Goal: Task Accomplishment & Management: Complete application form

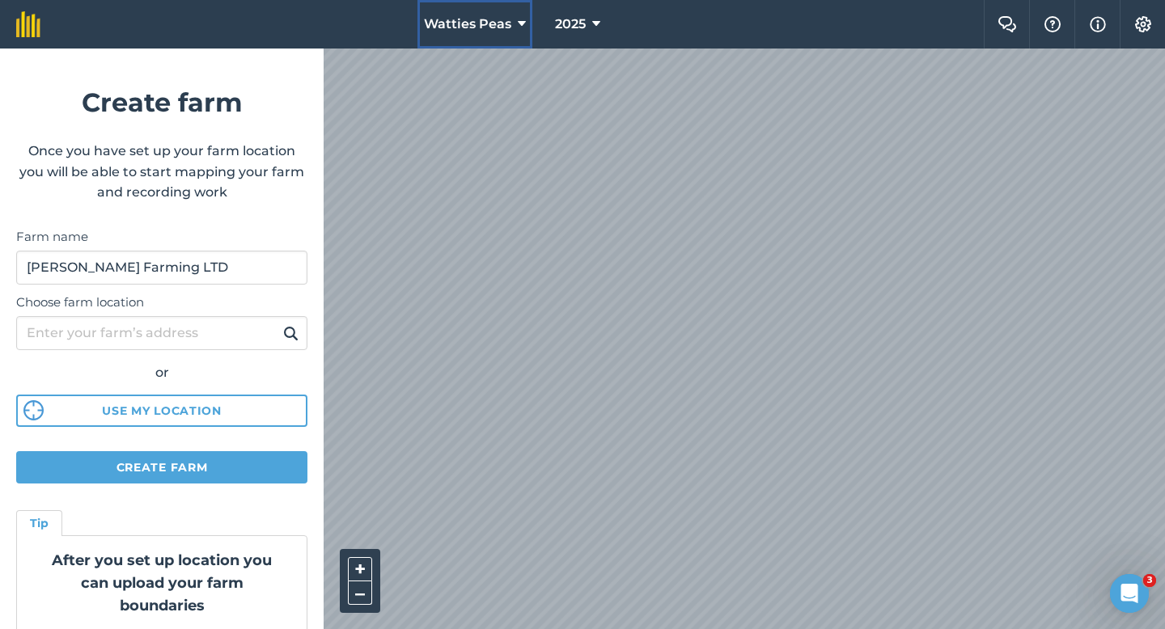
click at [501, 38] on button "Watties Peas" at bounding box center [474, 24] width 115 height 49
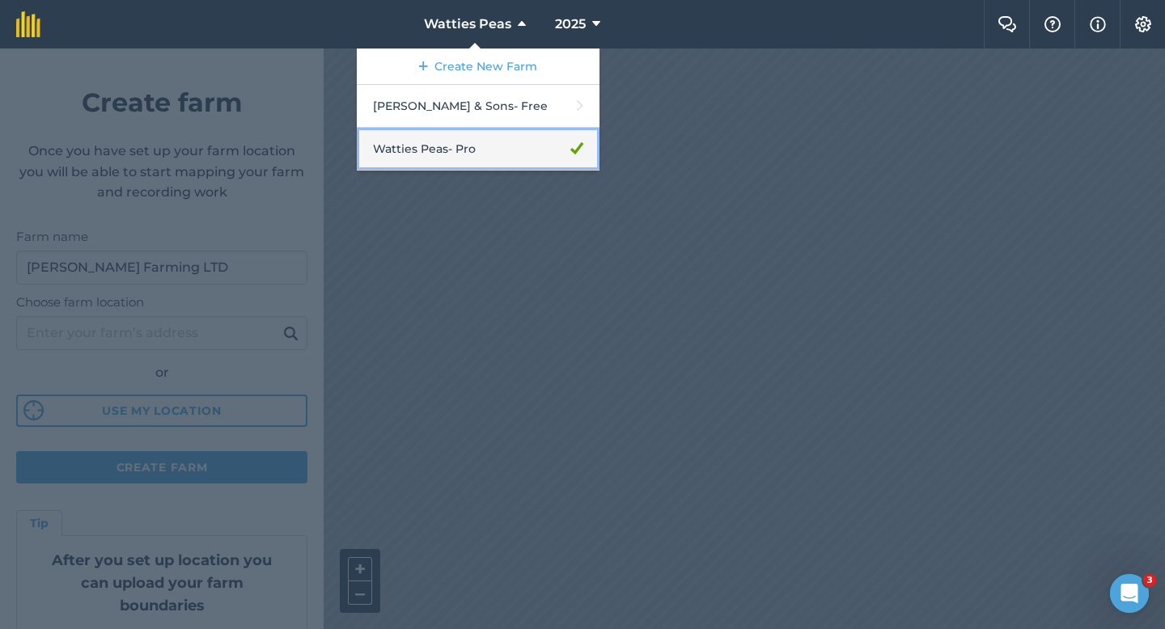
click at [490, 154] on link "Watties Peas - Pro" at bounding box center [478, 149] width 243 height 43
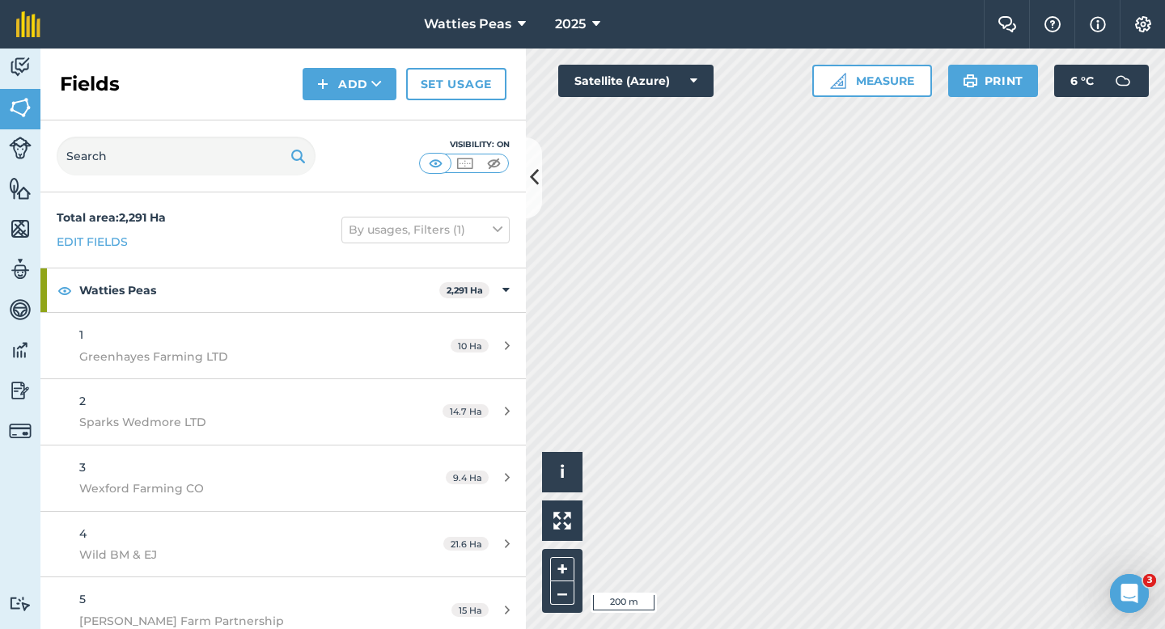
click at [359, 104] on div "Fields Add Set usage" at bounding box center [282, 85] width 485 height 72
click at [354, 100] on button "Add" at bounding box center [350, 84] width 94 height 32
click at [354, 114] on link "Draw" at bounding box center [349, 121] width 89 height 36
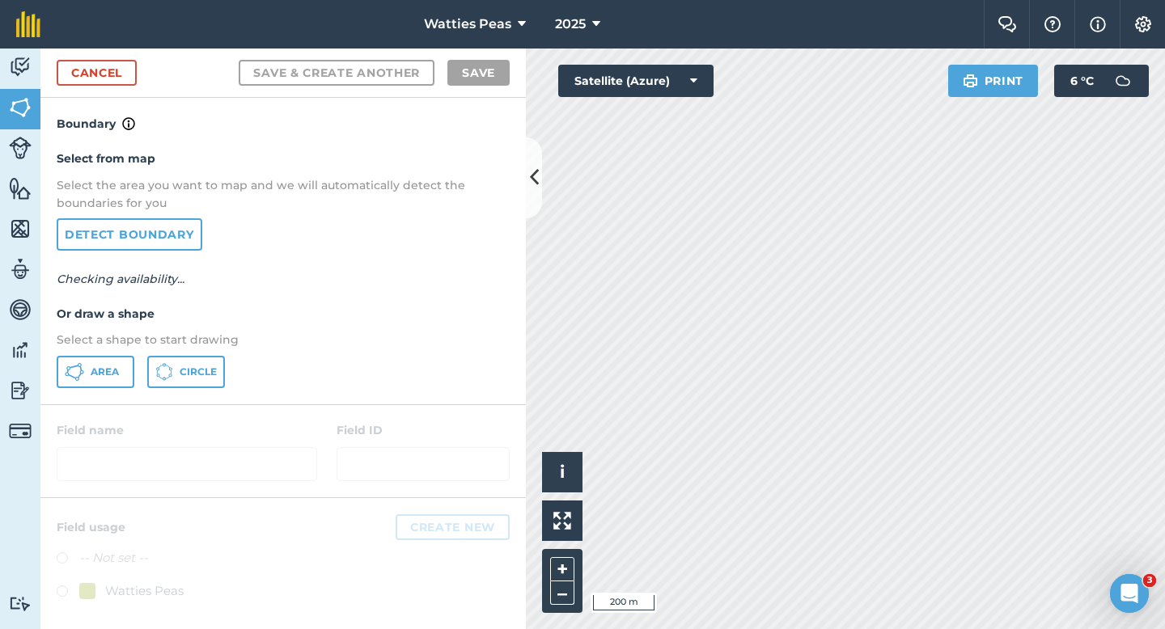
click at [87, 351] on div "Select from map Select the area you want to map and we will automatically detec…" at bounding box center [282, 268] width 485 height 270
click at [87, 378] on button "Area" at bounding box center [96, 372] width 78 height 32
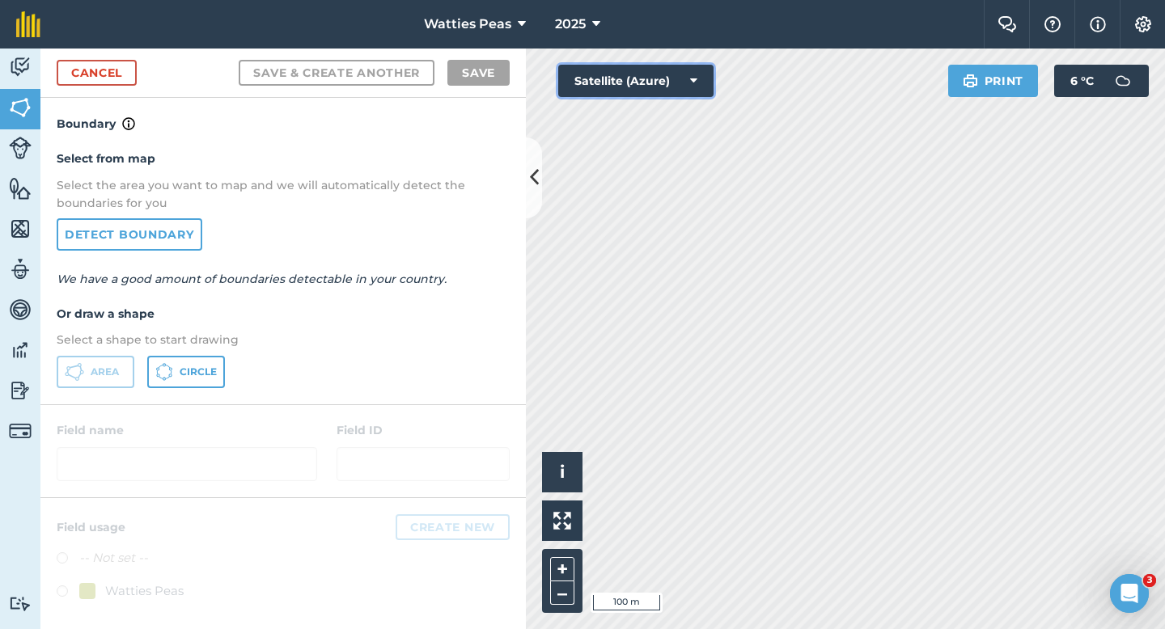
click at [593, 66] on button "Satellite (Azure)" at bounding box center [635, 81] width 155 height 32
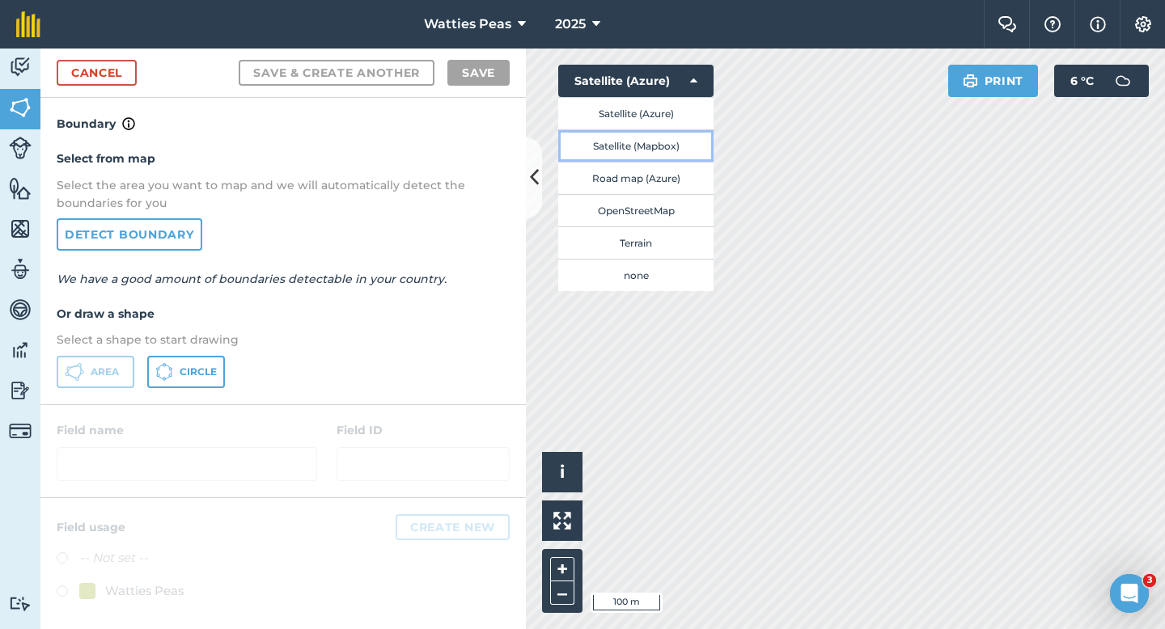
click at [606, 146] on button "Satellite (Mapbox)" at bounding box center [635, 145] width 155 height 32
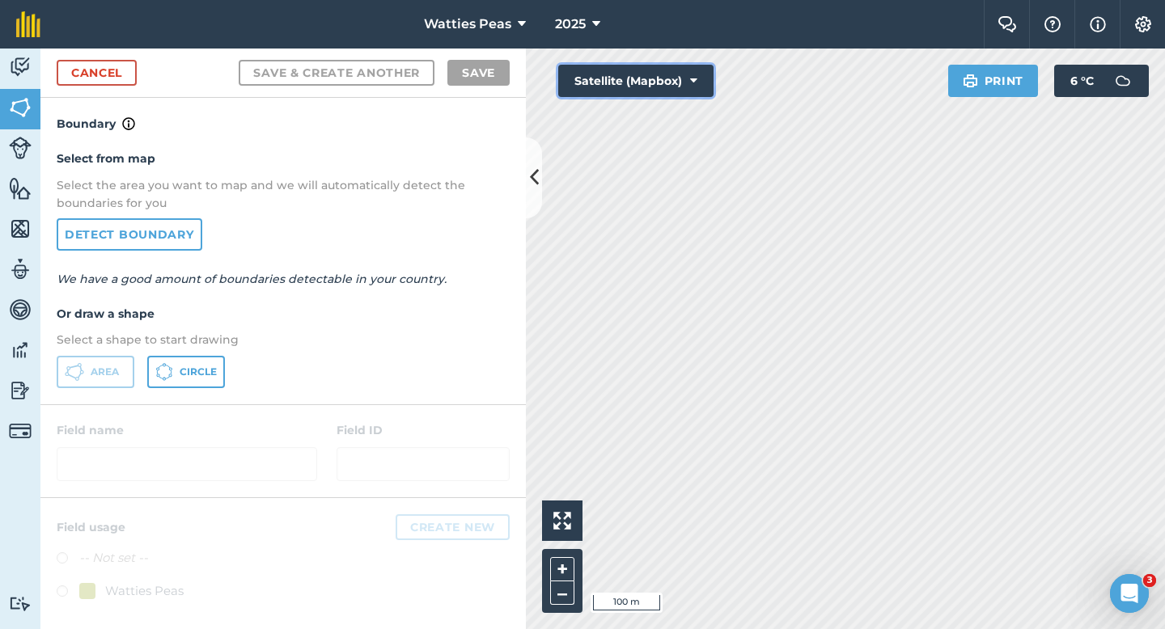
click at [624, 81] on button "Satellite (Mapbox)" at bounding box center [635, 81] width 155 height 32
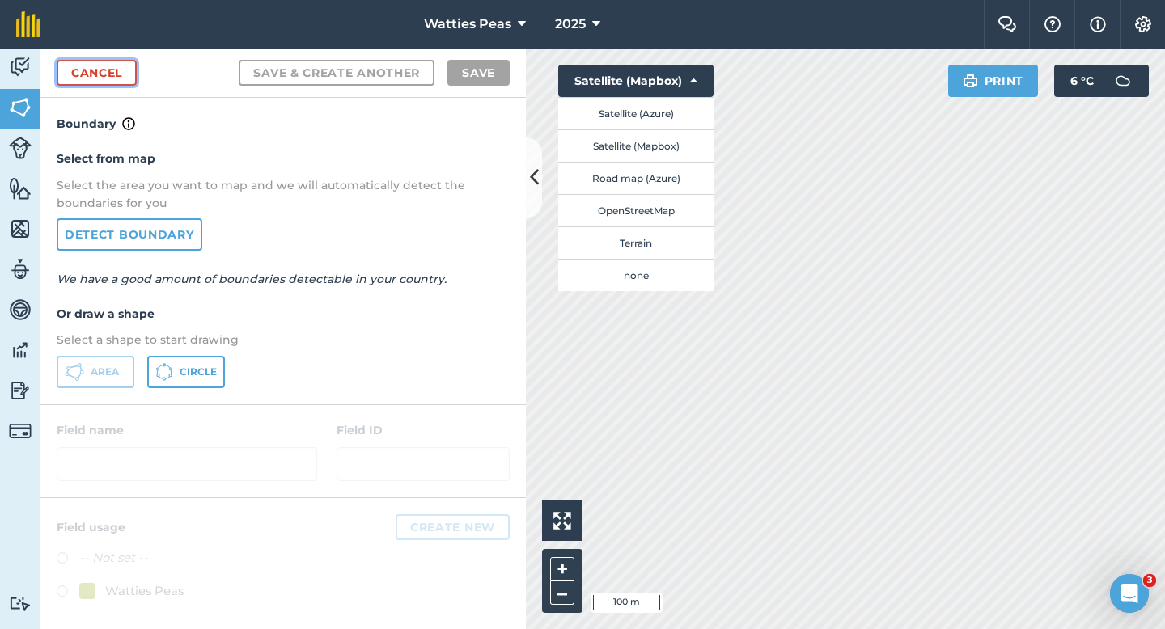
click at [112, 82] on link "Cancel" at bounding box center [97, 73] width 80 height 26
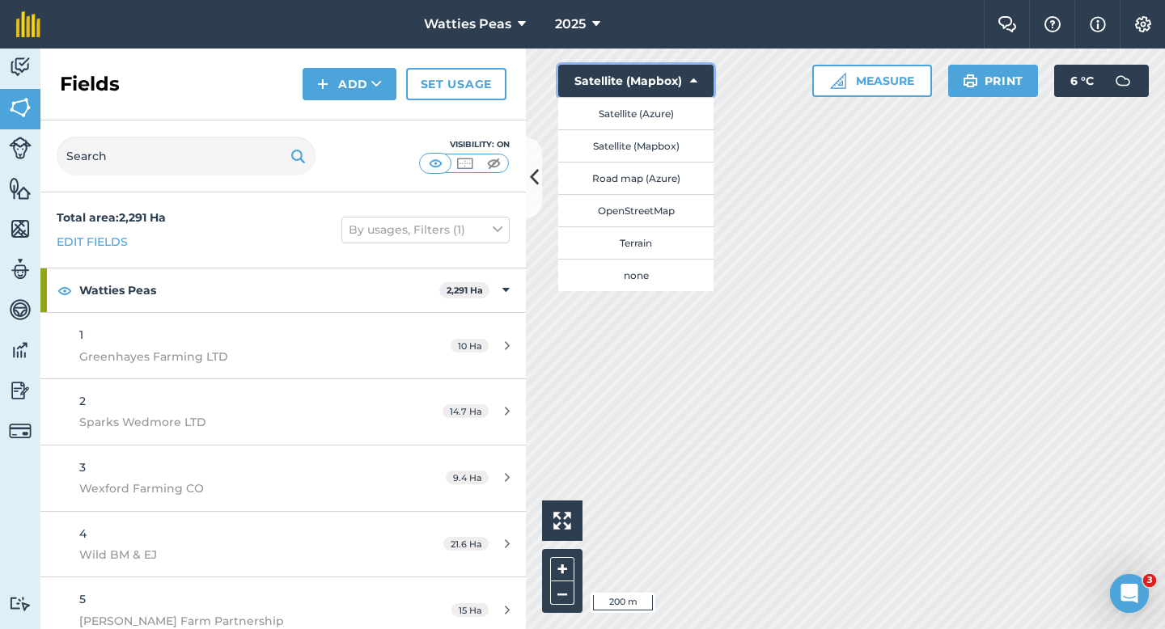
click at [643, 76] on button "Satellite (Mapbox)" at bounding box center [635, 81] width 155 height 32
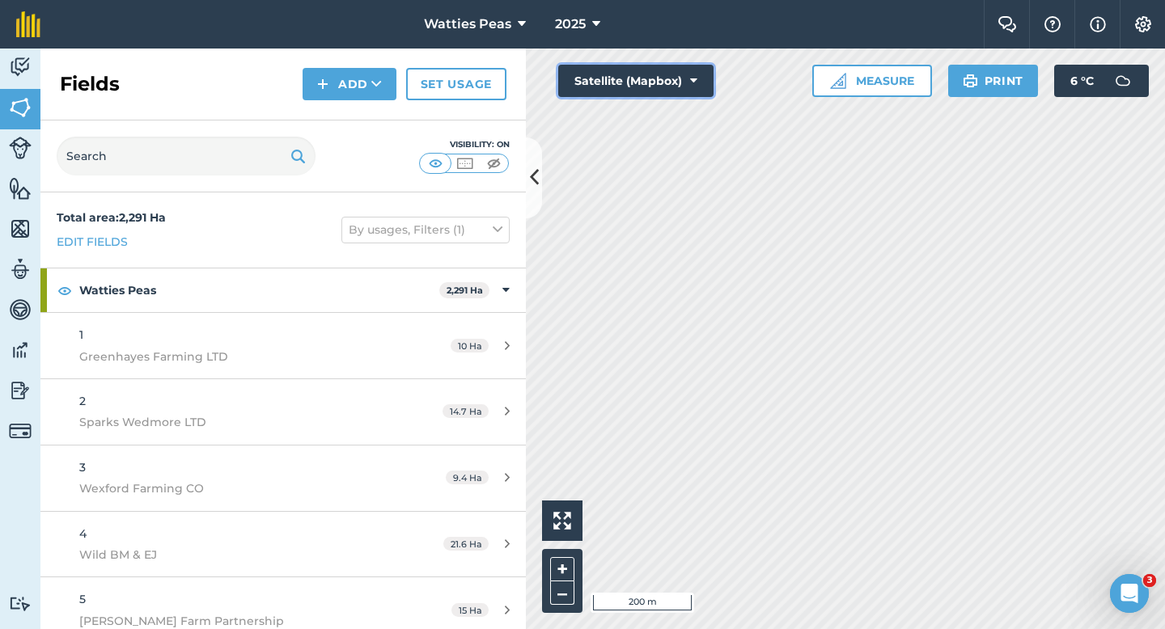
click at [605, 73] on button "Satellite (Mapbox)" at bounding box center [635, 81] width 155 height 32
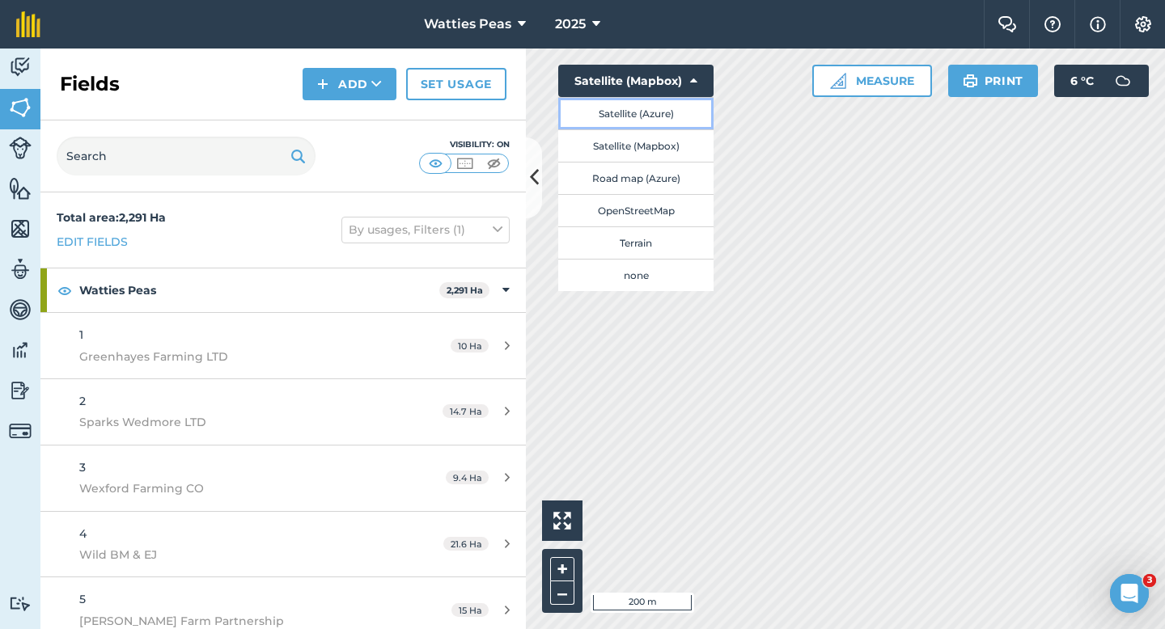
click at [606, 115] on button "Satellite (Azure)" at bounding box center [635, 113] width 155 height 32
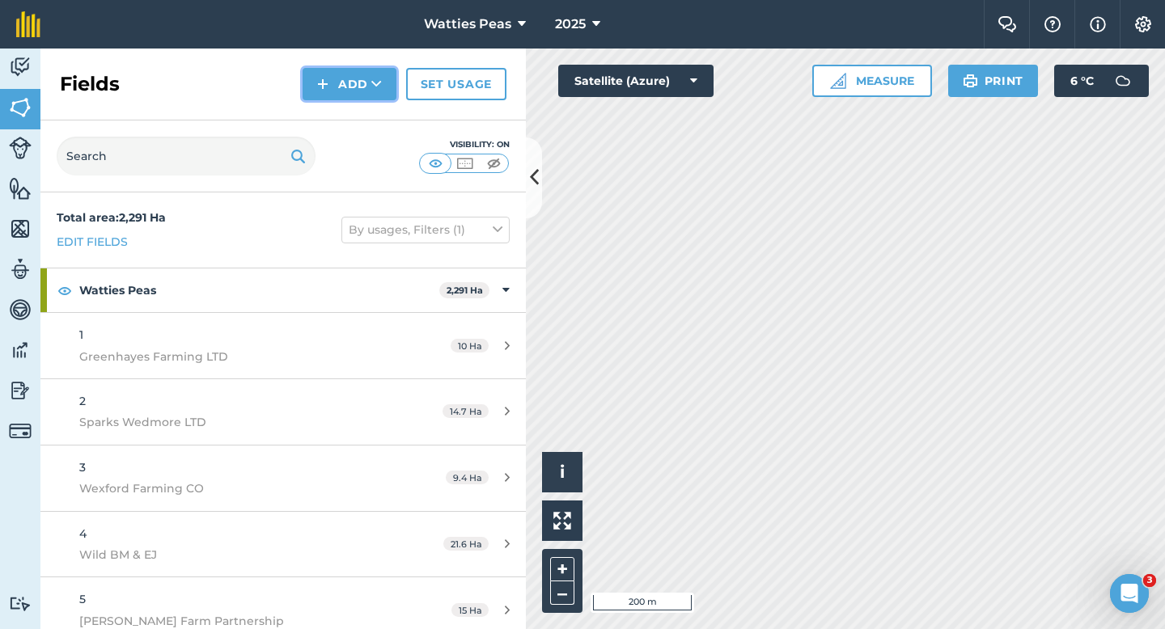
click at [360, 90] on button "Add" at bounding box center [350, 84] width 94 height 32
click at [363, 101] on div "Fields Add Draw Import Set usage" at bounding box center [282, 85] width 485 height 72
click at [352, 95] on button "Add" at bounding box center [350, 84] width 94 height 32
click at [352, 106] on link "Draw" at bounding box center [349, 121] width 89 height 36
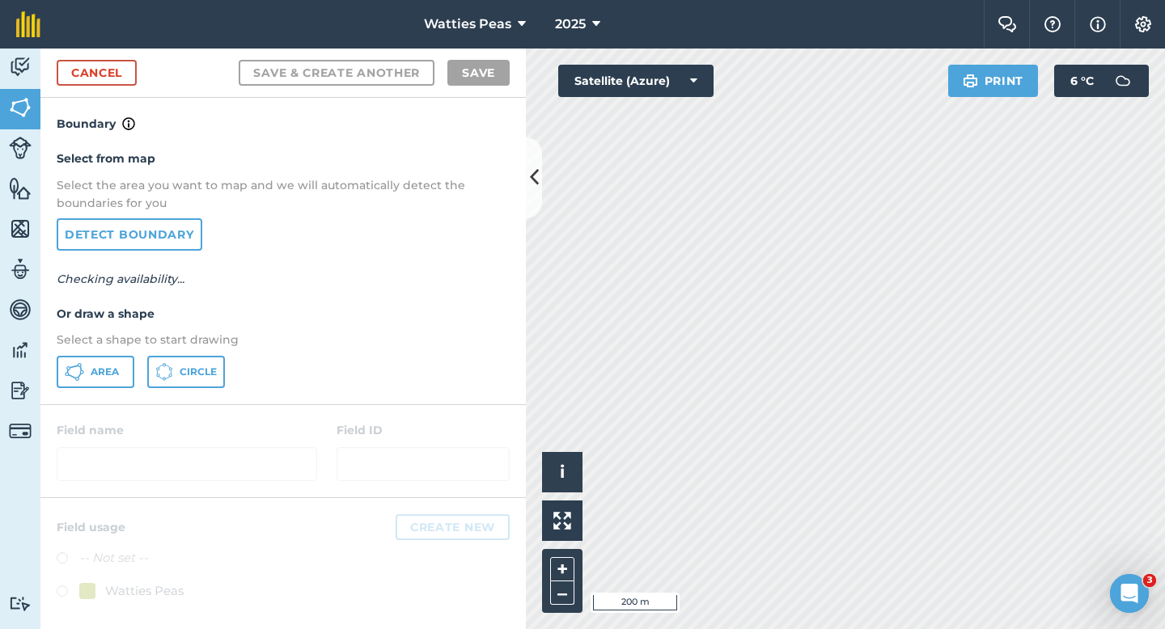
click at [94, 388] on div "Select from map Select the area you want to map and we will automatically detec…" at bounding box center [282, 268] width 485 height 270
click at [105, 371] on span "Area" at bounding box center [105, 372] width 28 height 13
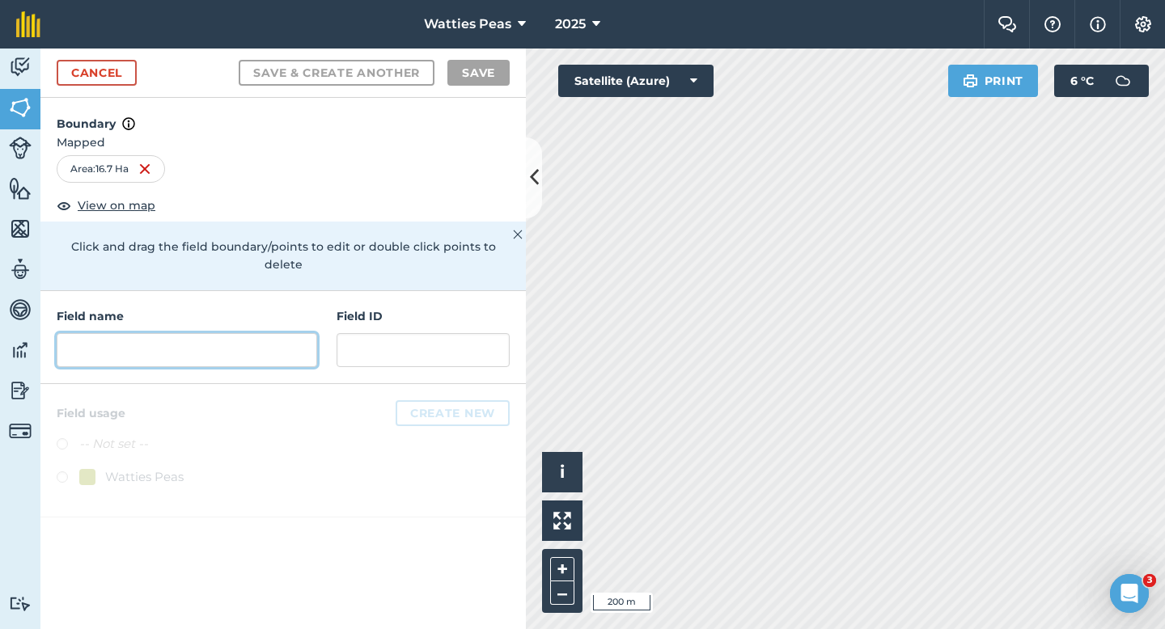
click at [297, 333] on input "text" at bounding box center [187, 350] width 260 height 34
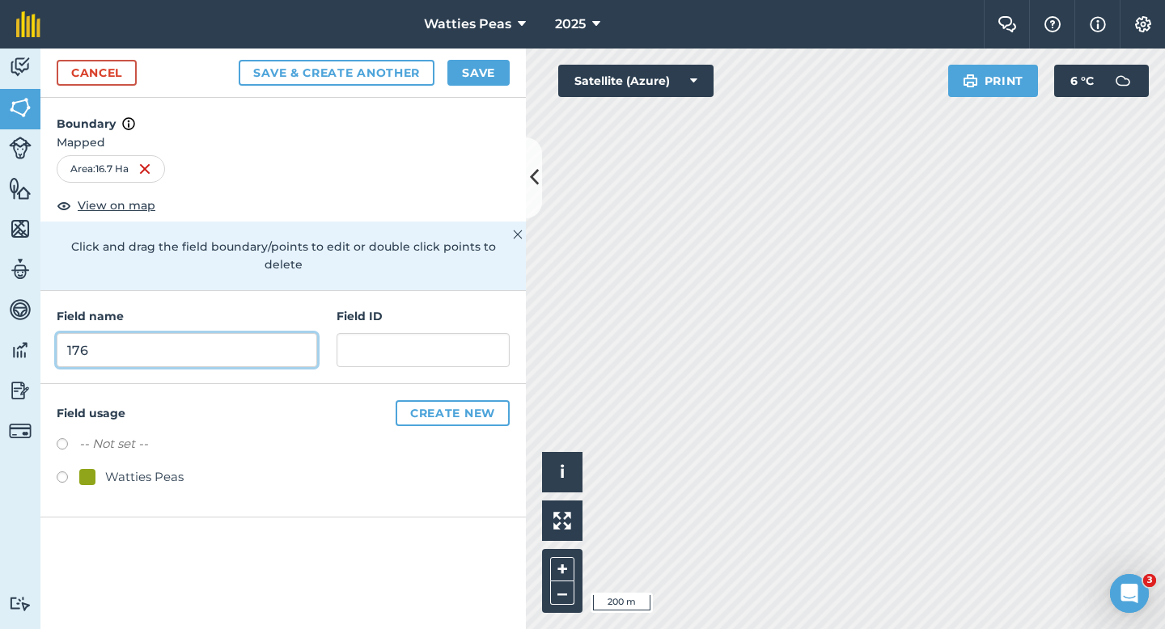
type input "176"
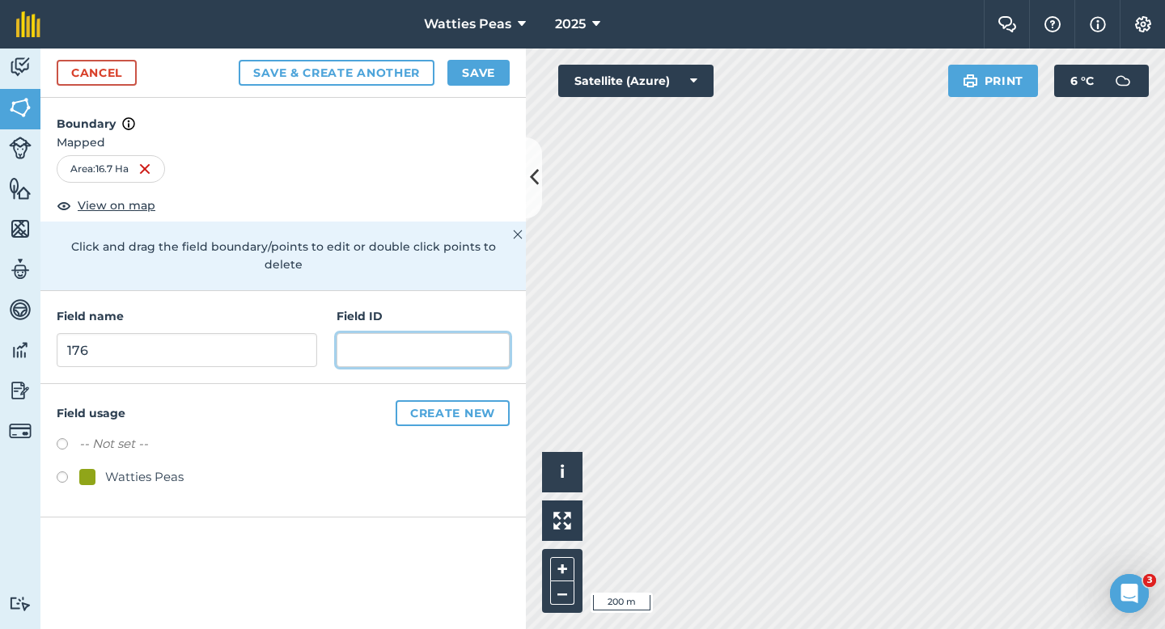
click at [418, 343] on input "text" at bounding box center [423, 350] width 173 height 34
type input "[PERSON_NAME] Farming LTD"
click at [86, 469] on div at bounding box center [87, 477] width 16 height 16
radio input "true"
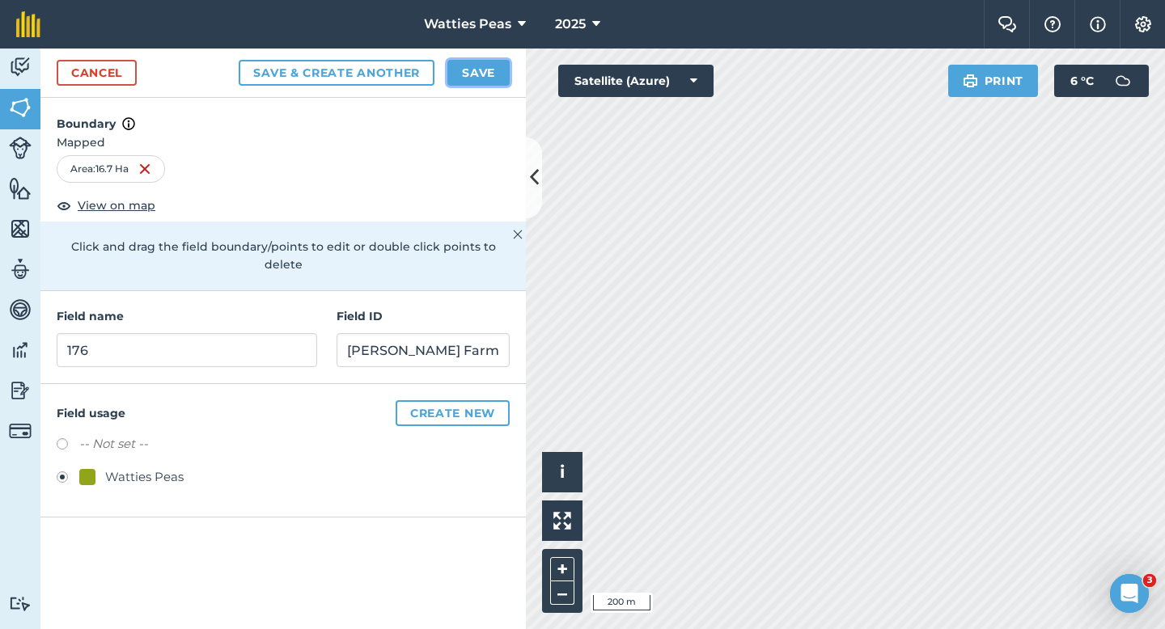
click at [477, 74] on button "Save" at bounding box center [478, 73] width 62 height 26
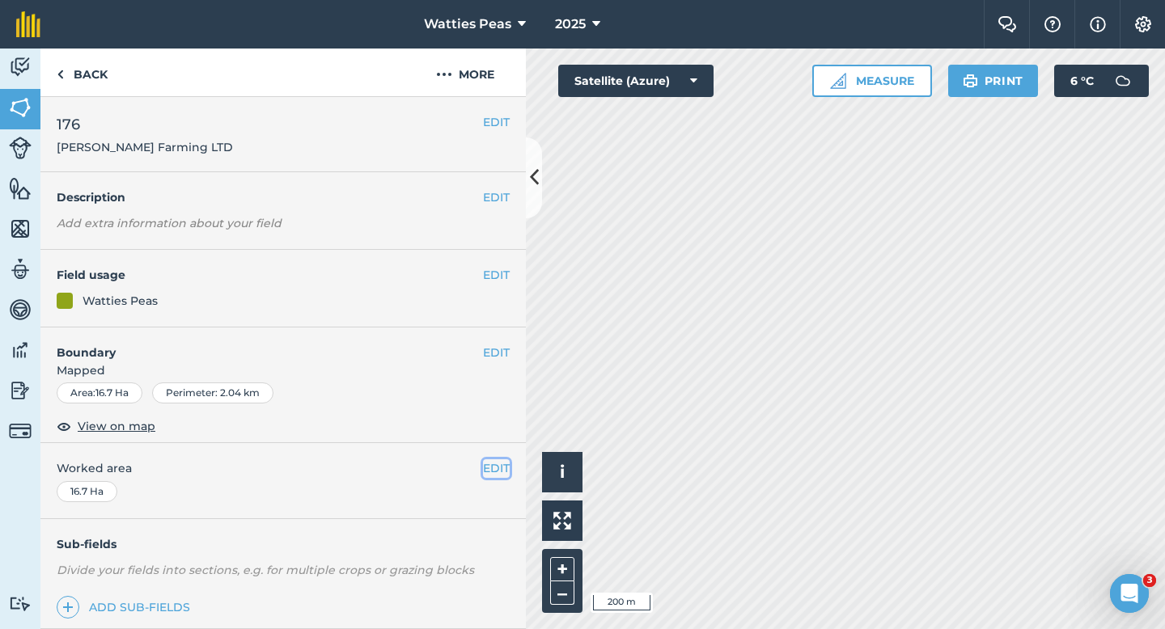
click at [501, 460] on button "EDIT" at bounding box center [496, 469] width 27 height 18
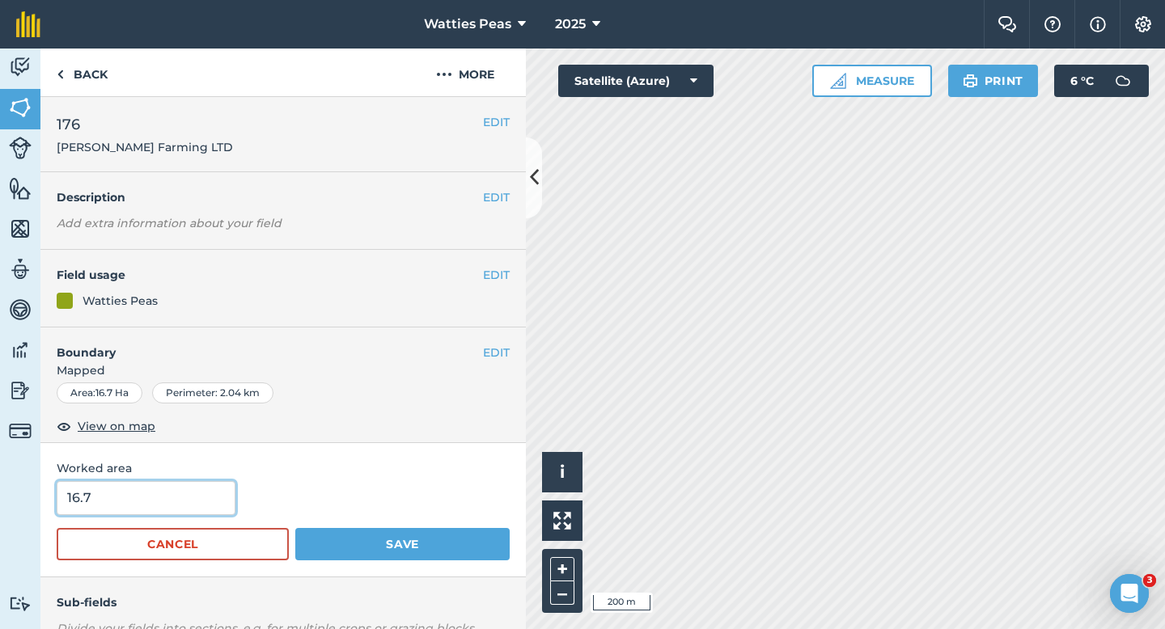
click at [154, 508] on input "16.7" at bounding box center [146, 498] width 179 height 34
click at [295, 528] on button "Save" at bounding box center [402, 544] width 214 height 32
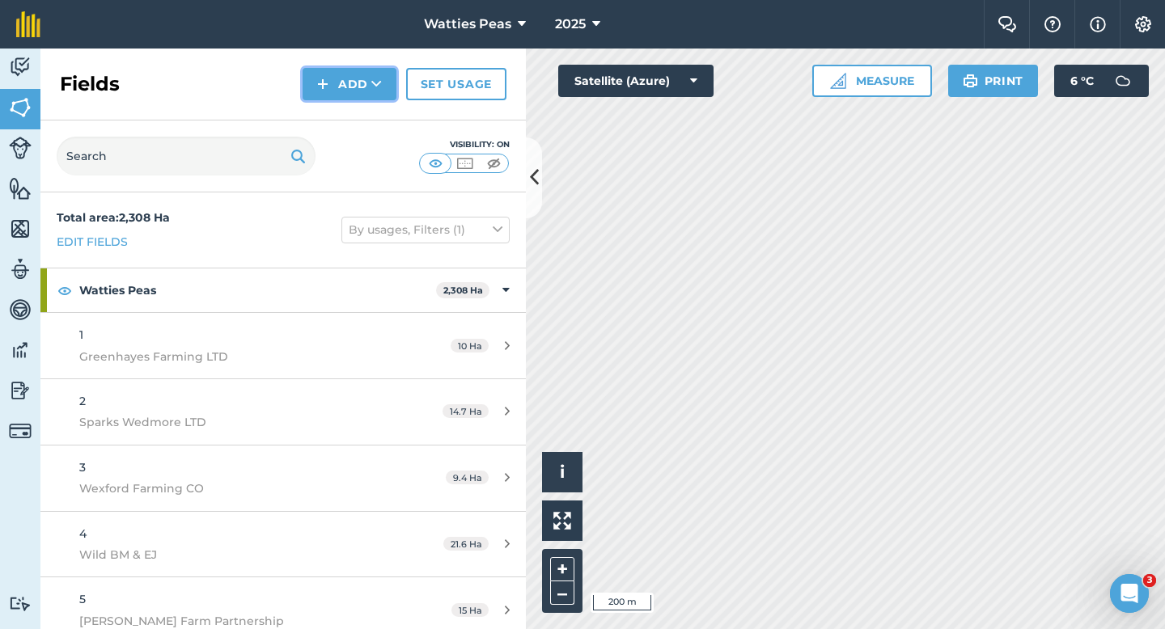
click at [373, 85] on icon at bounding box center [376, 84] width 11 height 16
click at [373, 116] on link "Draw" at bounding box center [349, 121] width 89 height 36
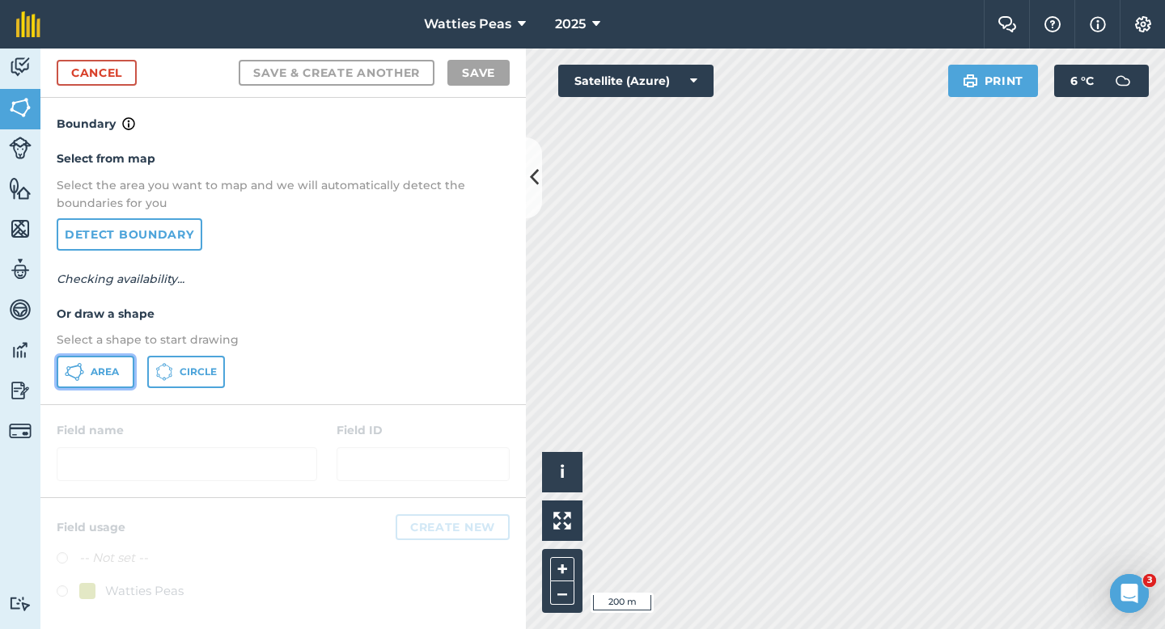
click at [112, 363] on button "Area" at bounding box center [96, 372] width 78 height 32
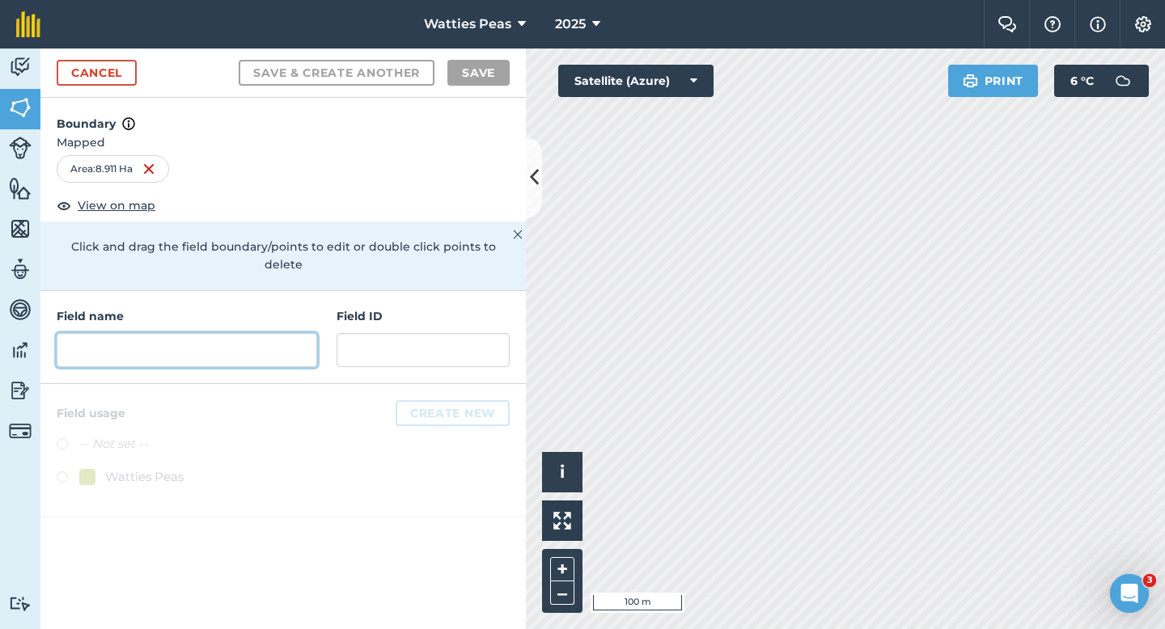
click at [209, 333] on input "text" at bounding box center [187, 350] width 260 height 34
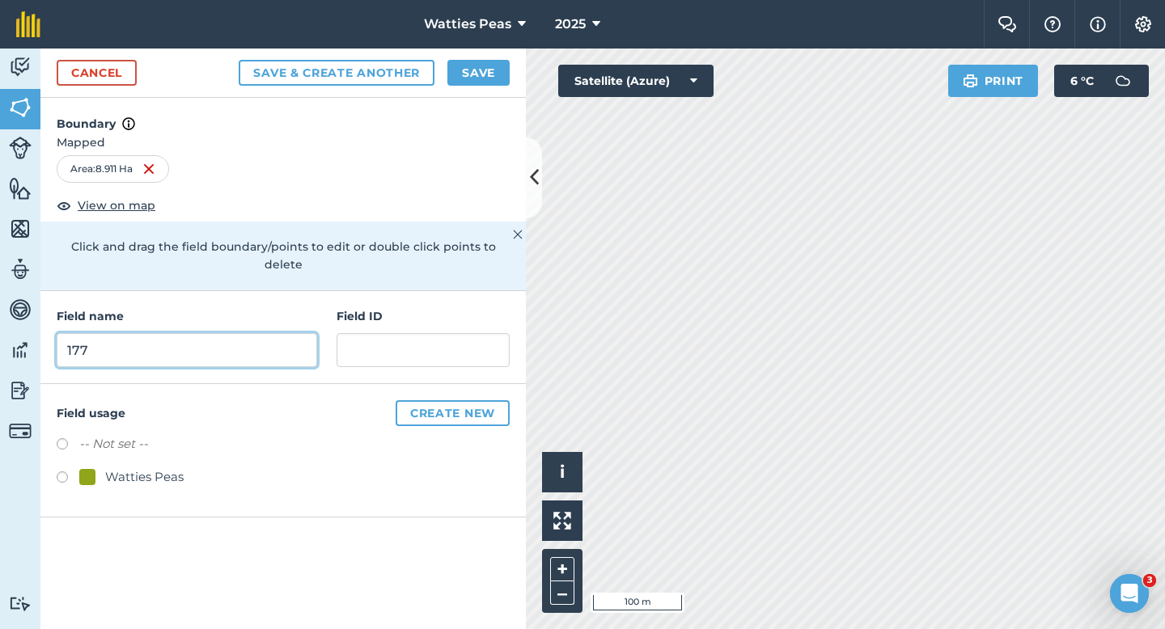
type input "177"
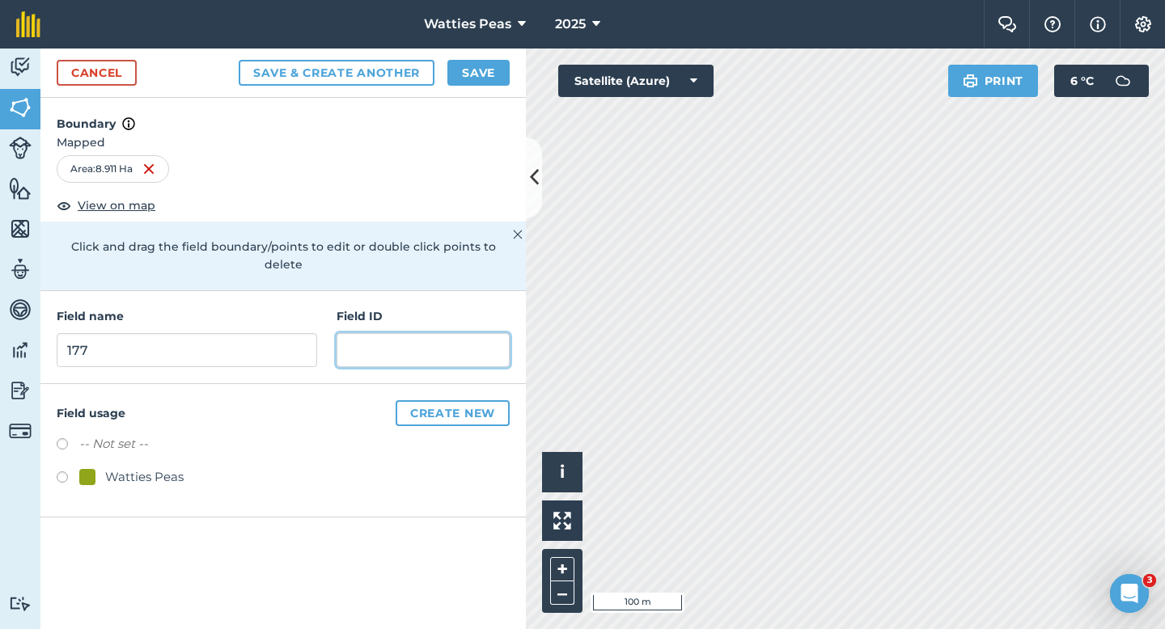
click at [354, 333] on input "text" at bounding box center [423, 350] width 173 height 34
type input "[PERSON_NAME] Farming LTD"
click at [91, 469] on div at bounding box center [87, 477] width 16 height 16
radio input "true"
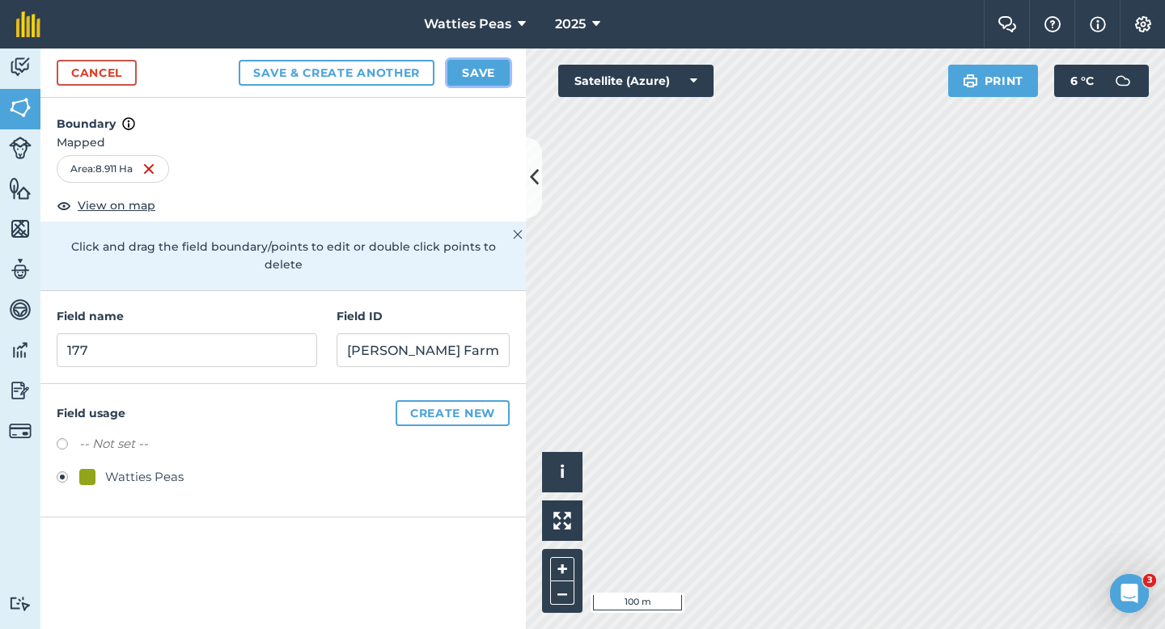
click at [469, 82] on button "Save" at bounding box center [478, 73] width 62 height 26
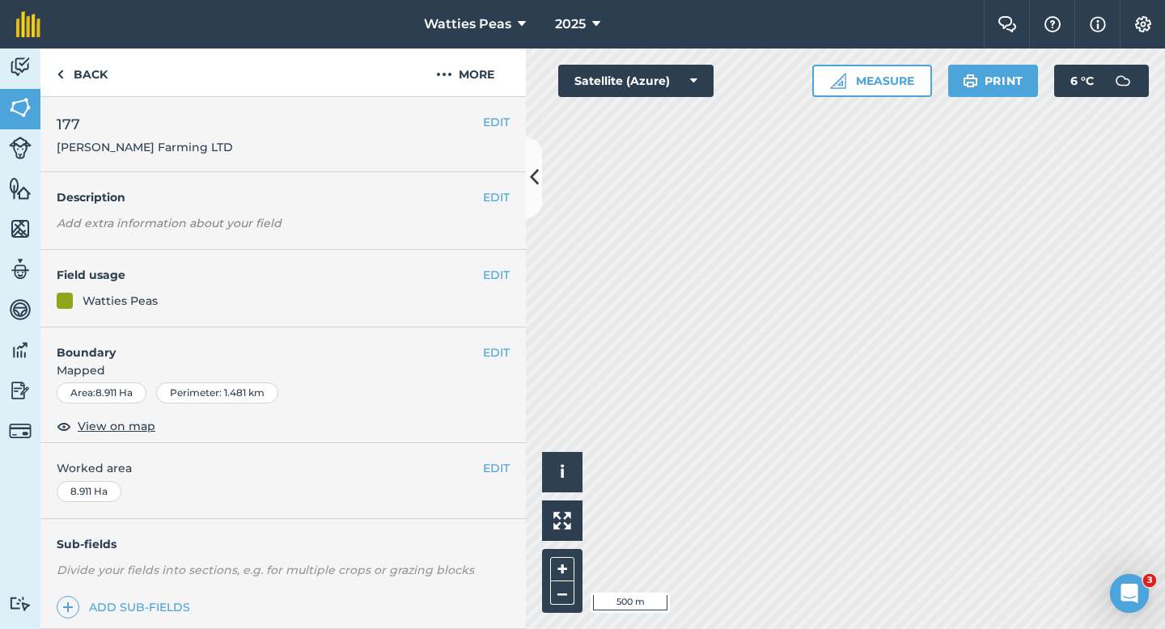
click at [494, 459] on div "EDIT Worked area 8.911 Ha" at bounding box center [282, 480] width 485 height 75
click at [492, 469] on button "EDIT" at bounding box center [496, 469] width 27 height 18
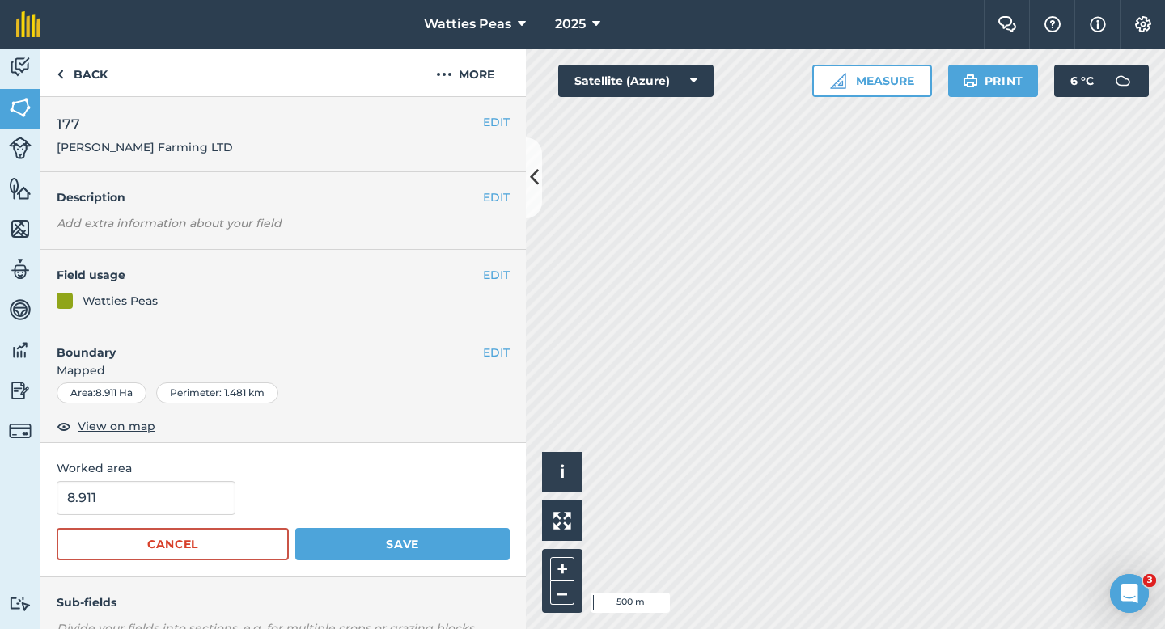
click at [158, 479] on div "Worked area 8.911 Cancel Save" at bounding box center [282, 509] width 485 height 133
click at [158, 494] on input "8.911" at bounding box center [146, 498] width 179 height 34
type input "9"
click at [295, 528] on button "Save" at bounding box center [402, 544] width 214 height 32
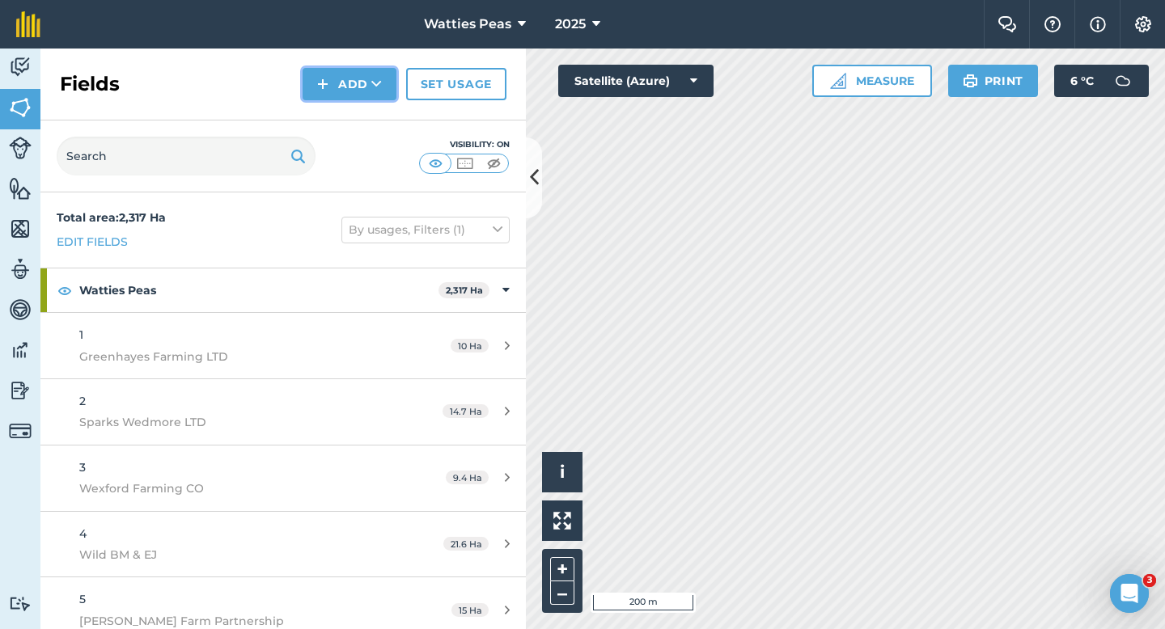
click at [322, 88] on img at bounding box center [322, 83] width 11 height 19
click at [322, 110] on link "Draw" at bounding box center [349, 121] width 89 height 36
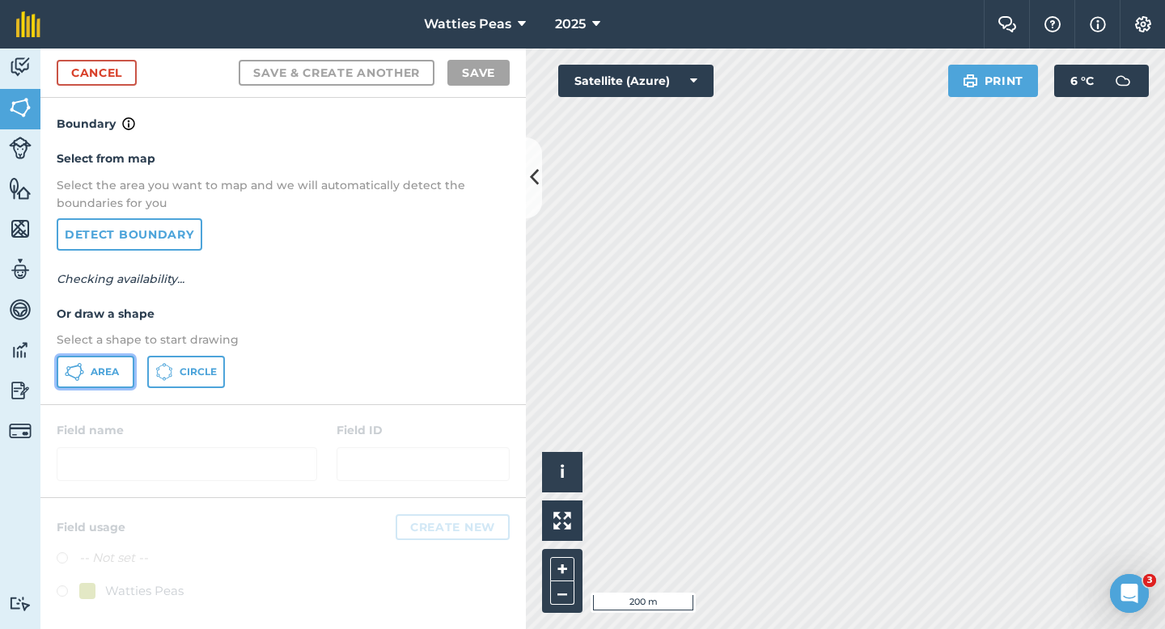
click at [112, 359] on button "Area" at bounding box center [96, 372] width 78 height 32
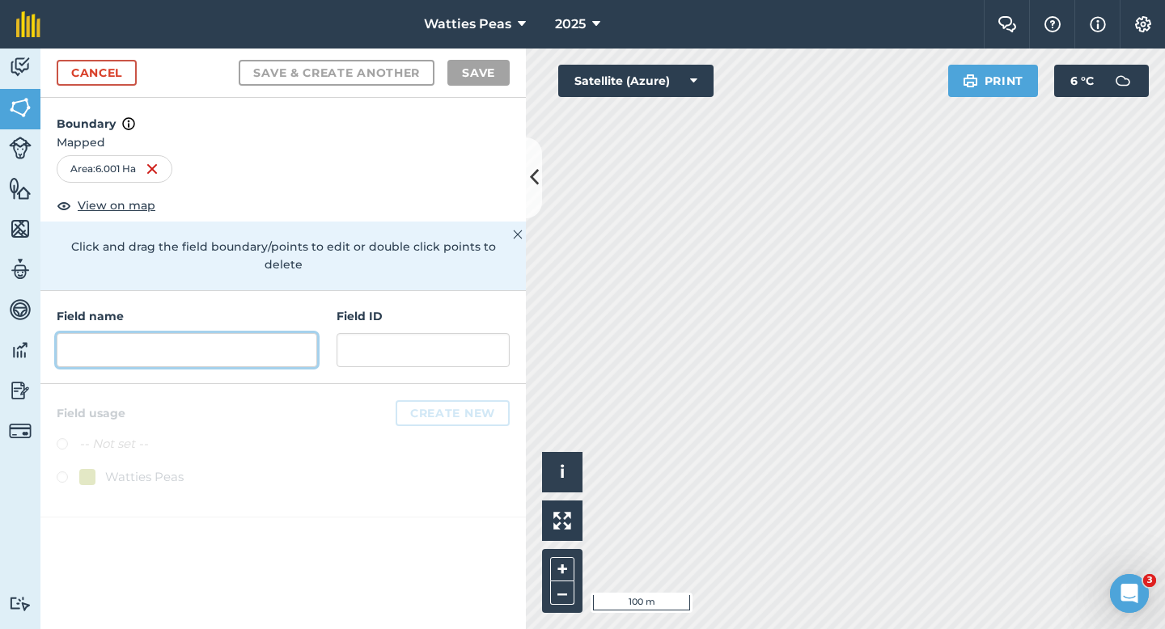
click at [275, 341] on input "text" at bounding box center [187, 350] width 260 height 34
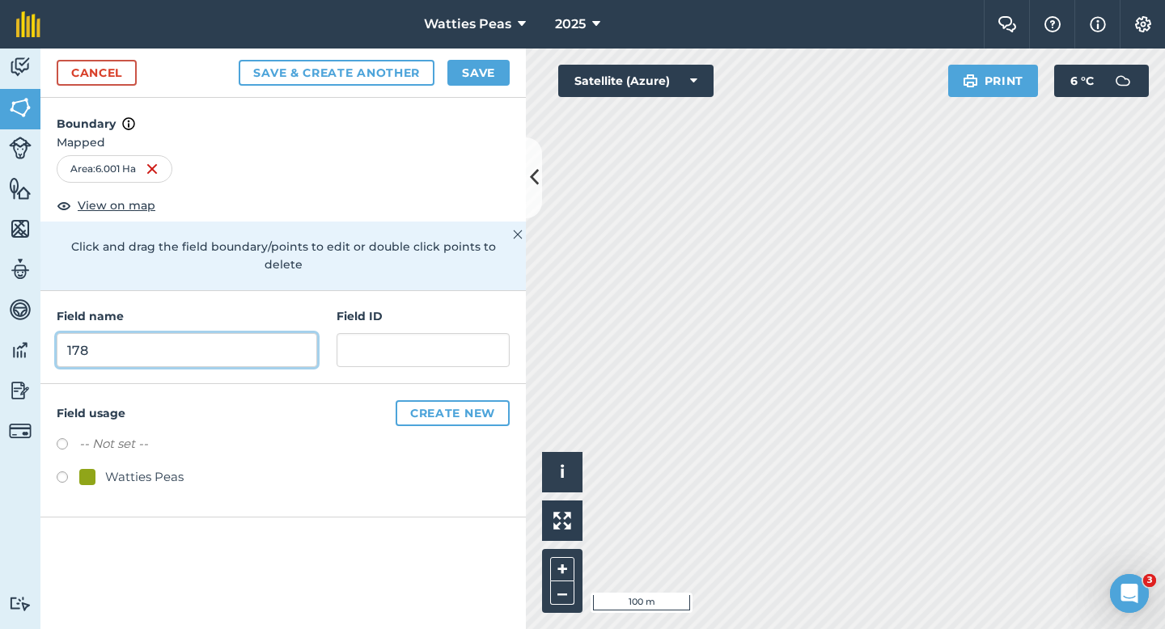
type input "178"
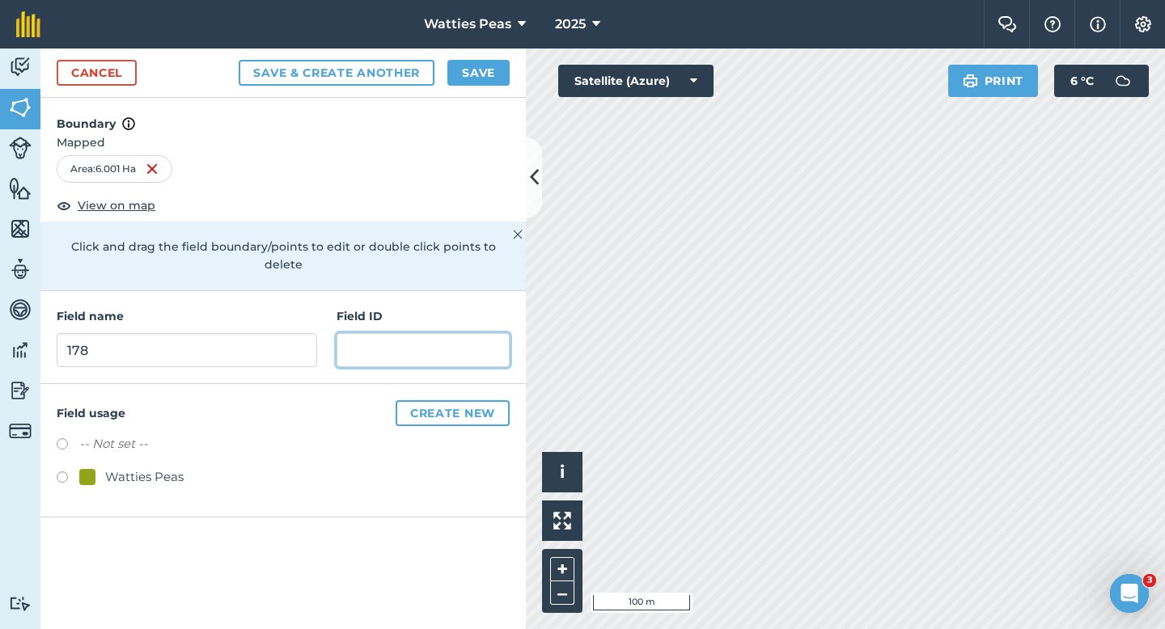
click at [384, 338] on input "text" at bounding box center [423, 350] width 173 height 34
type input "Drumnacott Farm LTD"
click at [75, 472] on label at bounding box center [68, 480] width 23 height 16
radio input "true"
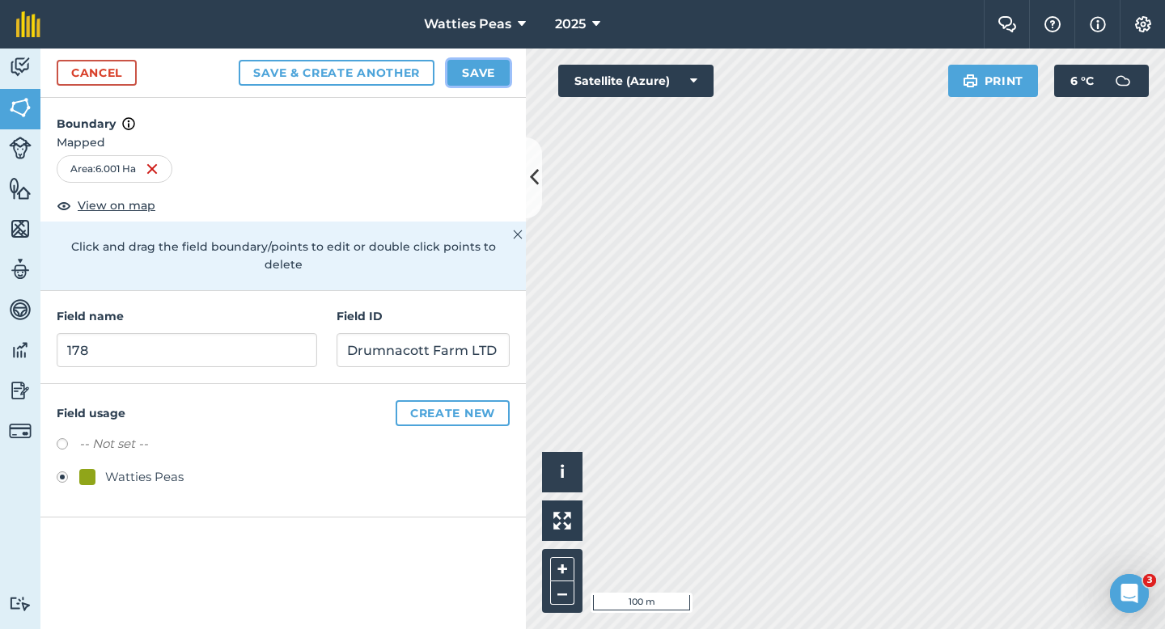
click at [462, 60] on button "Save" at bounding box center [478, 73] width 62 height 26
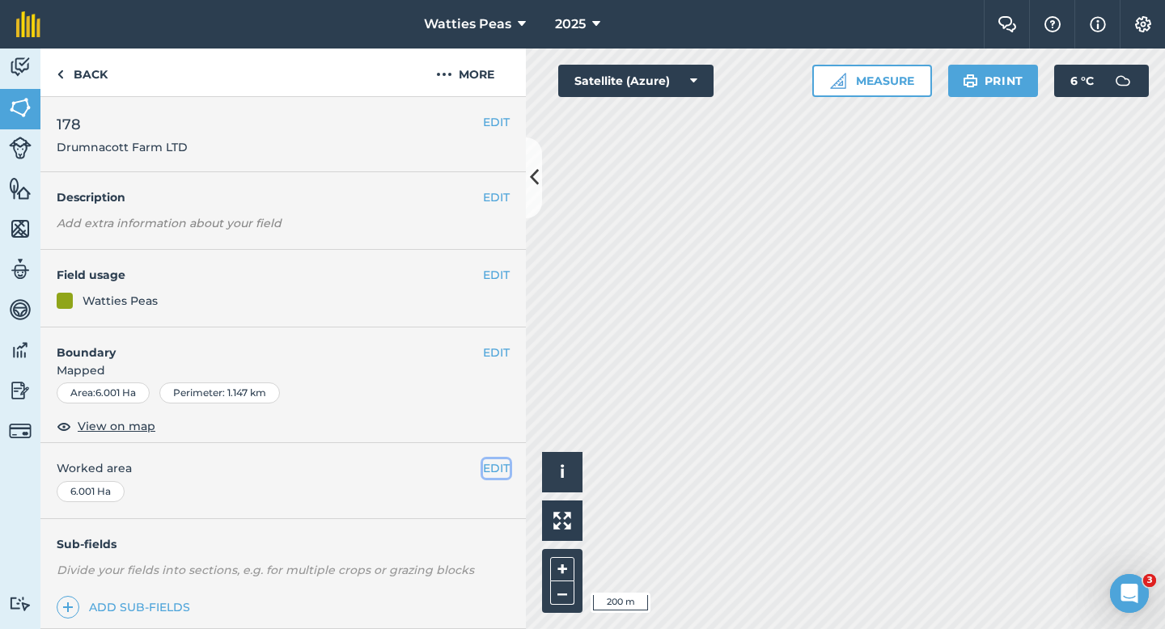
click at [497, 468] on button "EDIT" at bounding box center [496, 469] width 27 height 18
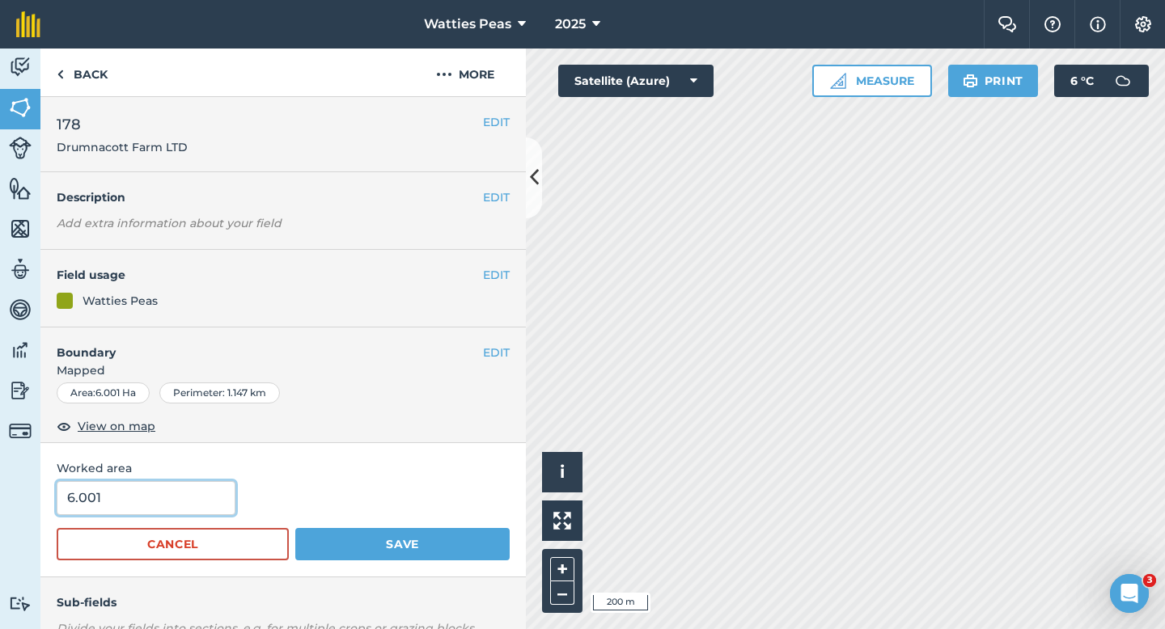
click at [165, 509] on input "6.001" at bounding box center [146, 498] width 179 height 34
click at [295, 528] on button "Save" at bounding box center [402, 544] width 214 height 32
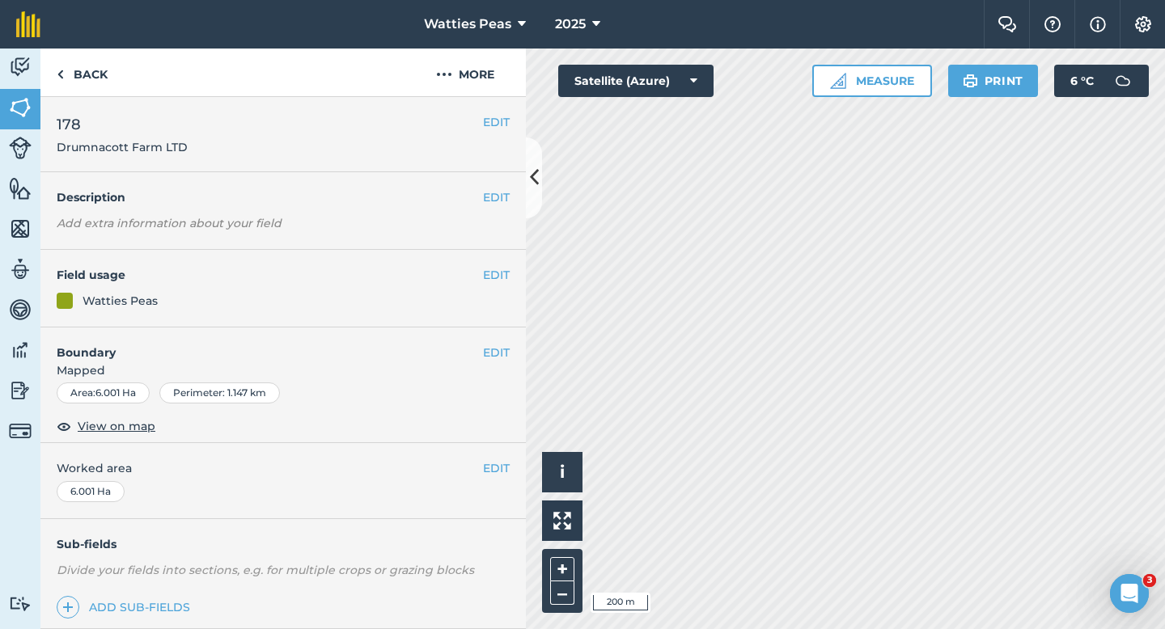
click at [513, 463] on div "EDIT Worked area 6.001 Ha" at bounding box center [282, 480] width 485 height 75
click at [502, 472] on button "EDIT" at bounding box center [496, 469] width 27 height 18
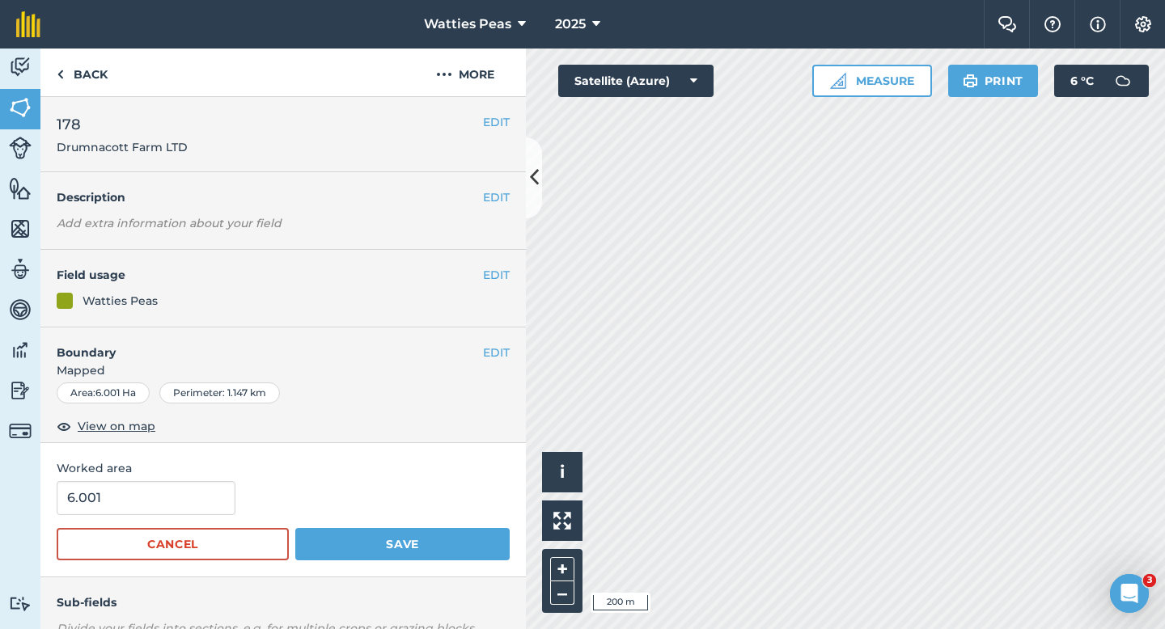
click at [180, 478] on div "Worked area 6.001 Cancel Save" at bounding box center [282, 509] width 485 height 133
click at [180, 518] on form "6.001 Cancel Save" at bounding box center [283, 520] width 453 height 79
click at [184, 510] on input "6.001" at bounding box center [146, 498] width 179 height 34
type input "6"
click at [295, 528] on button "Save" at bounding box center [402, 544] width 214 height 32
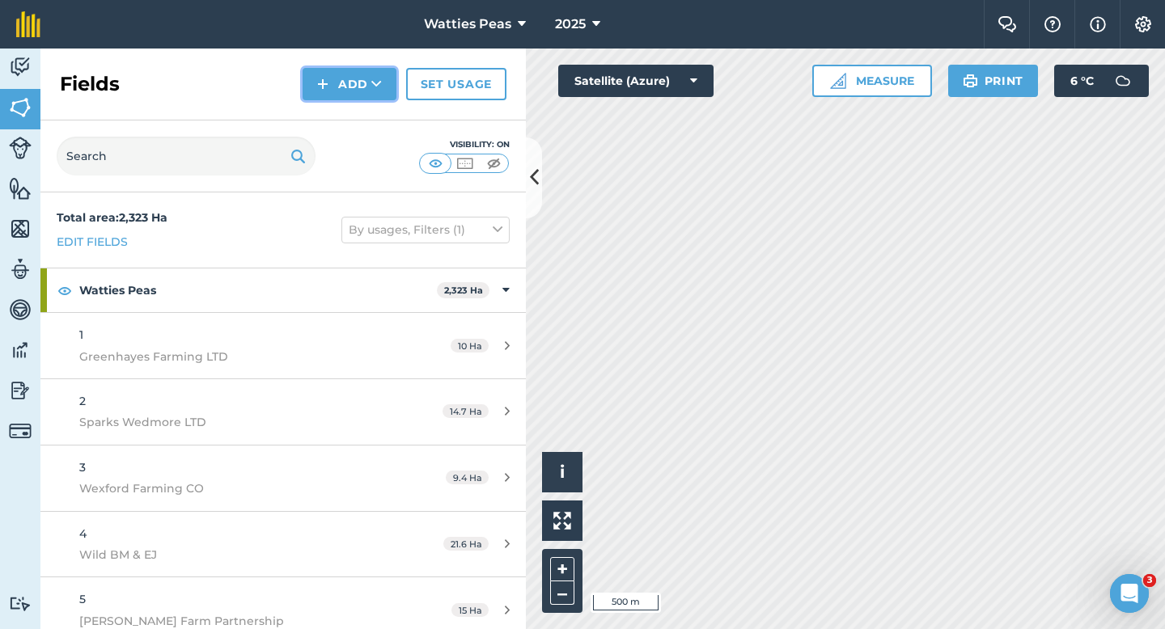
click at [314, 79] on button "Add" at bounding box center [350, 84] width 94 height 32
click at [337, 120] on link "Draw" at bounding box center [349, 121] width 89 height 36
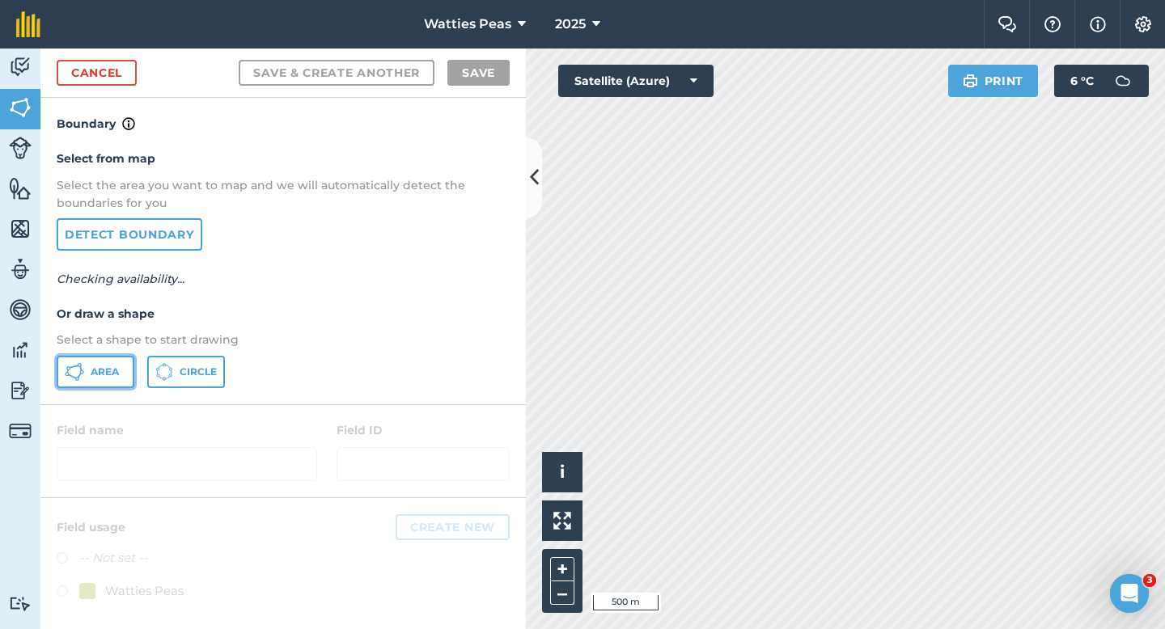
click at [124, 378] on button "Area" at bounding box center [96, 372] width 78 height 32
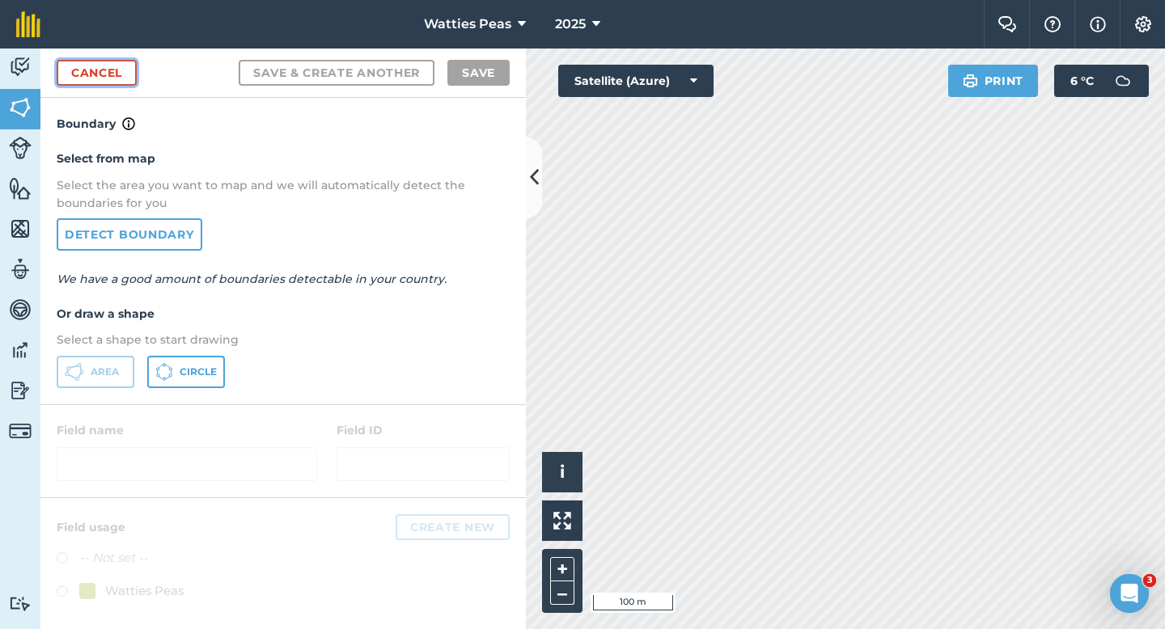
click at [87, 77] on link "Cancel" at bounding box center [97, 73] width 80 height 26
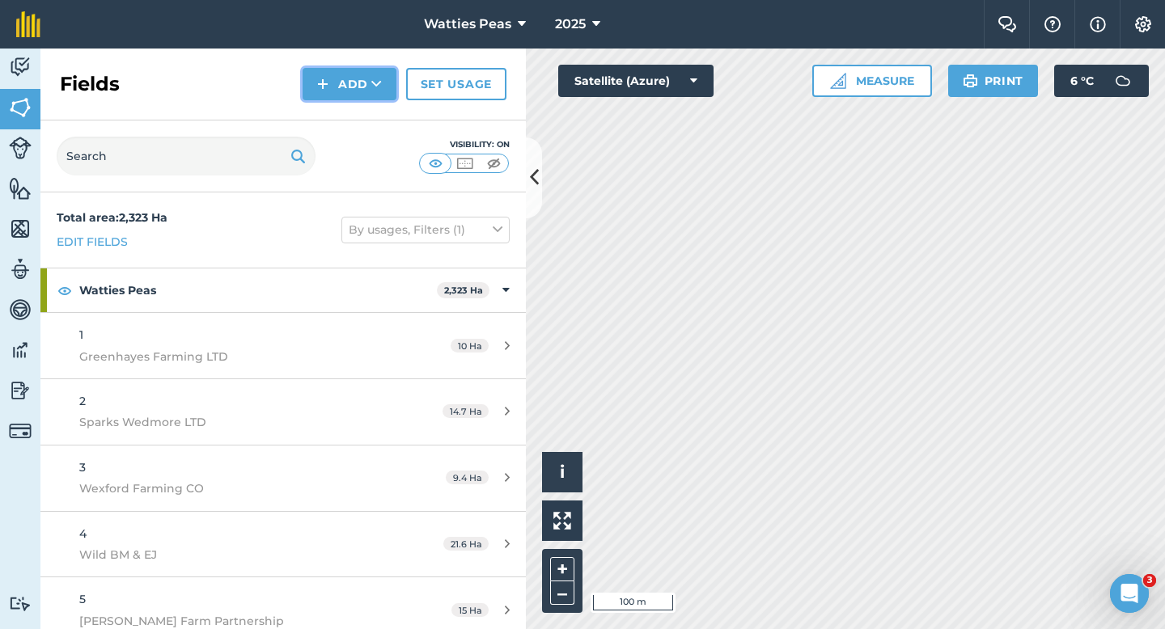
click at [321, 83] on img at bounding box center [322, 83] width 11 height 19
click at [336, 112] on link "Draw" at bounding box center [349, 121] width 89 height 36
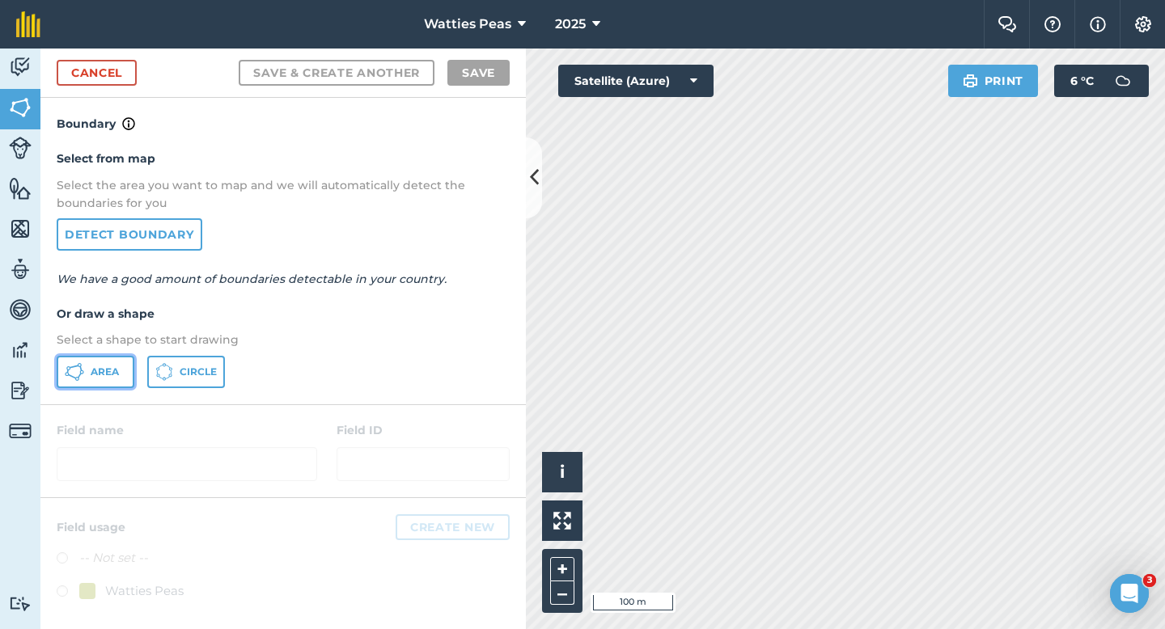
click at [91, 370] on span "Area" at bounding box center [105, 372] width 28 height 13
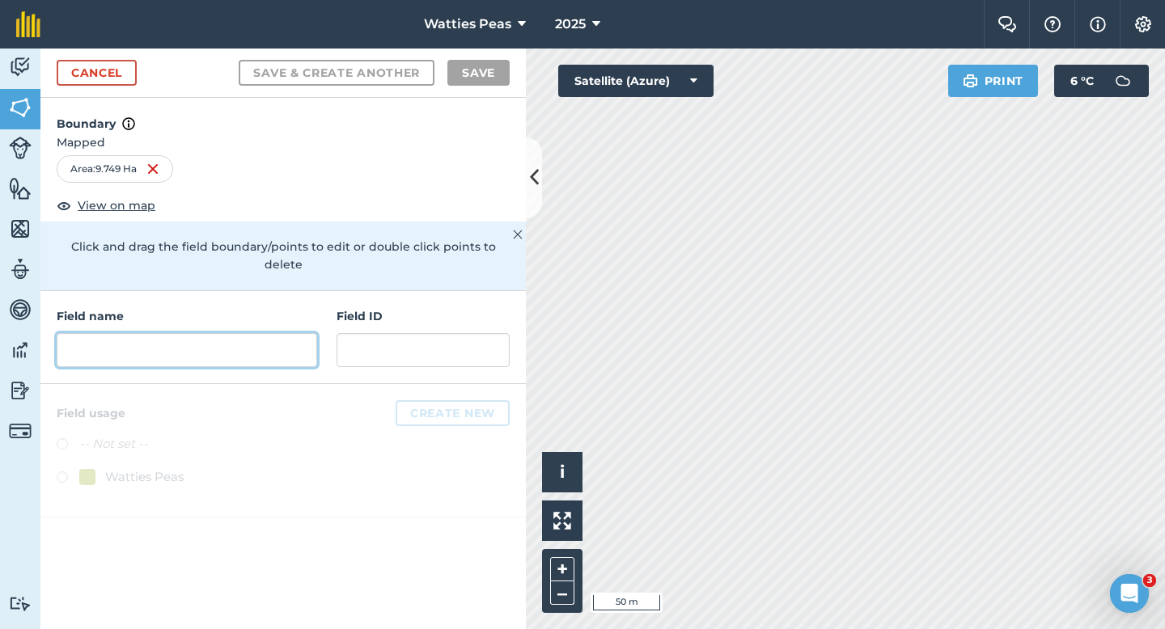
click at [247, 336] on input "text" at bounding box center [187, 350] width 260 height 34
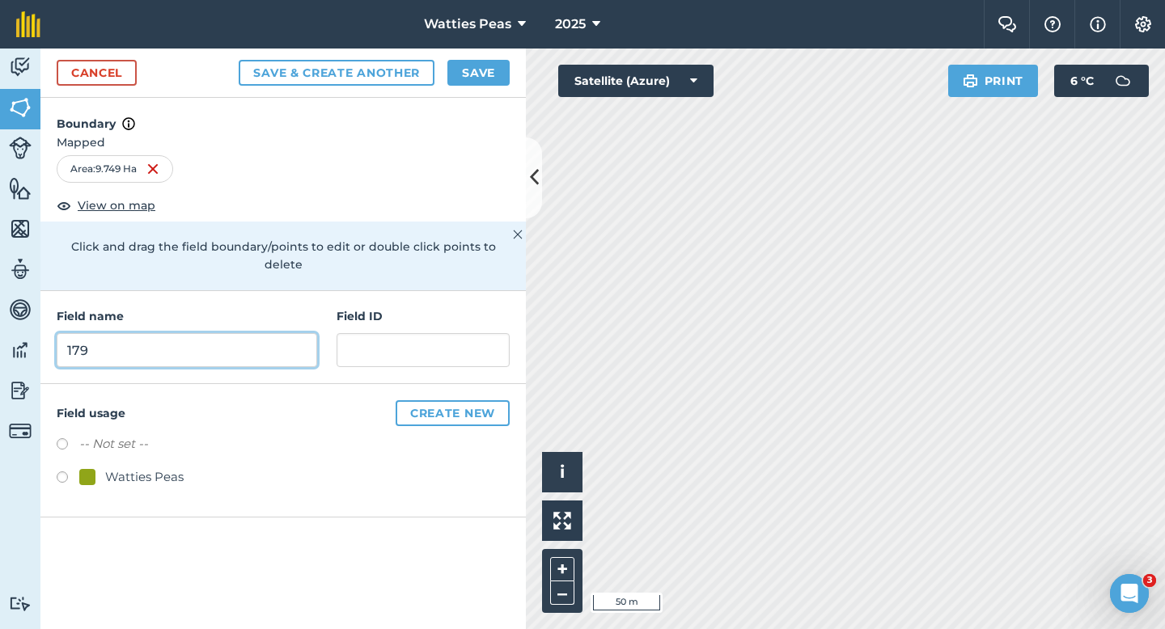
type input "179"
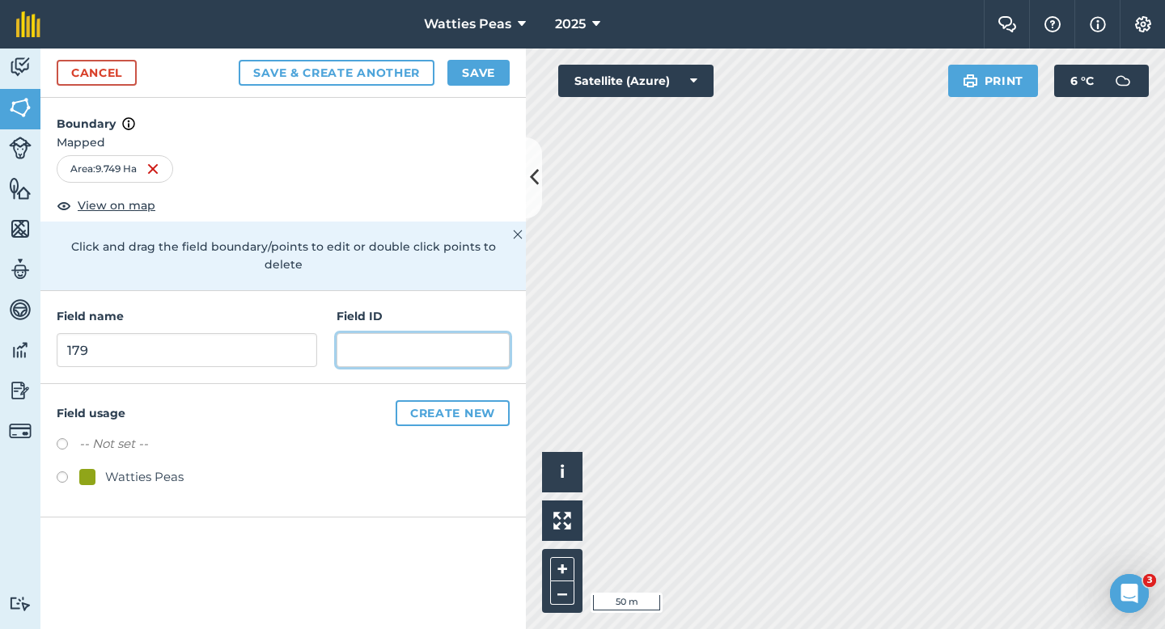
click at [375, 341] on input "text" at bounding box center [423, 350] width 173 height 34
type input "Drumnacott Farm LTD"
click at [111, 468] on div "Watties Peas" at bounding box center [144, 477] width 78 height 19
radio input "true"
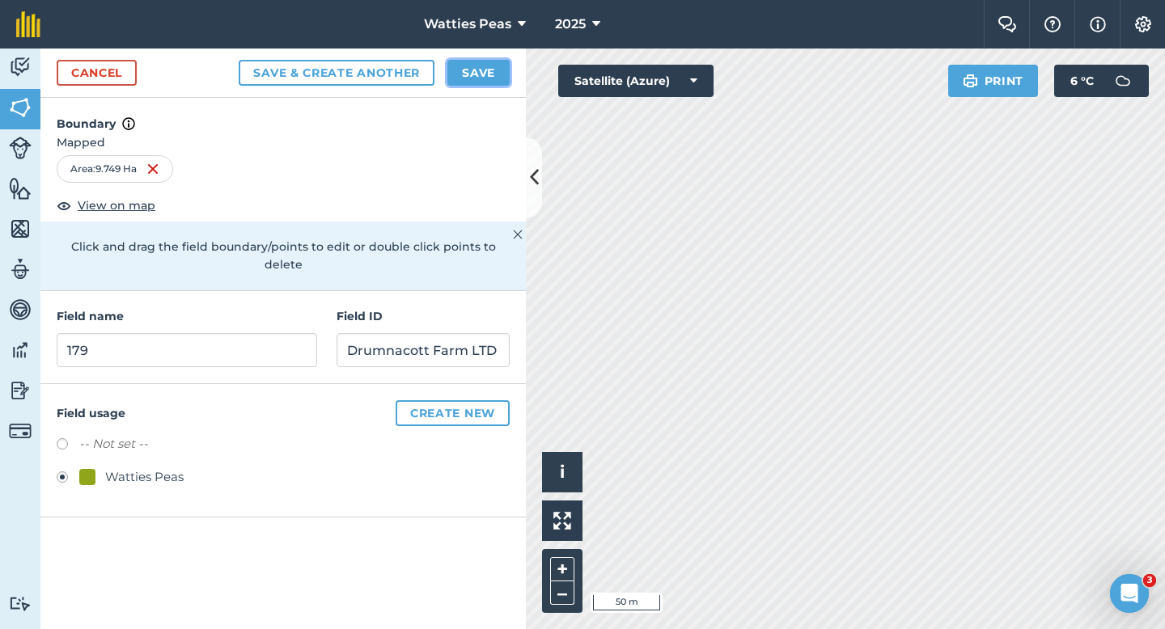
click at [490, 63] on button "Save" at bounding box center [478, 73] width 62 height 26
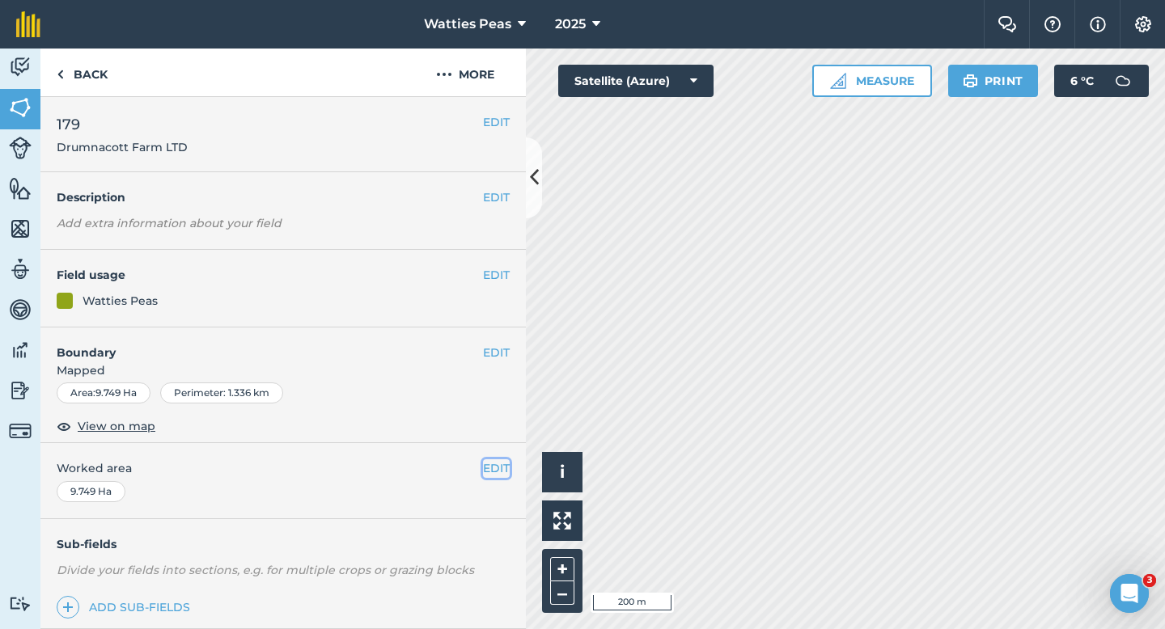
click at [508, 472] on button "EDIT" at bounding box center [496, 469] width 27 height 18
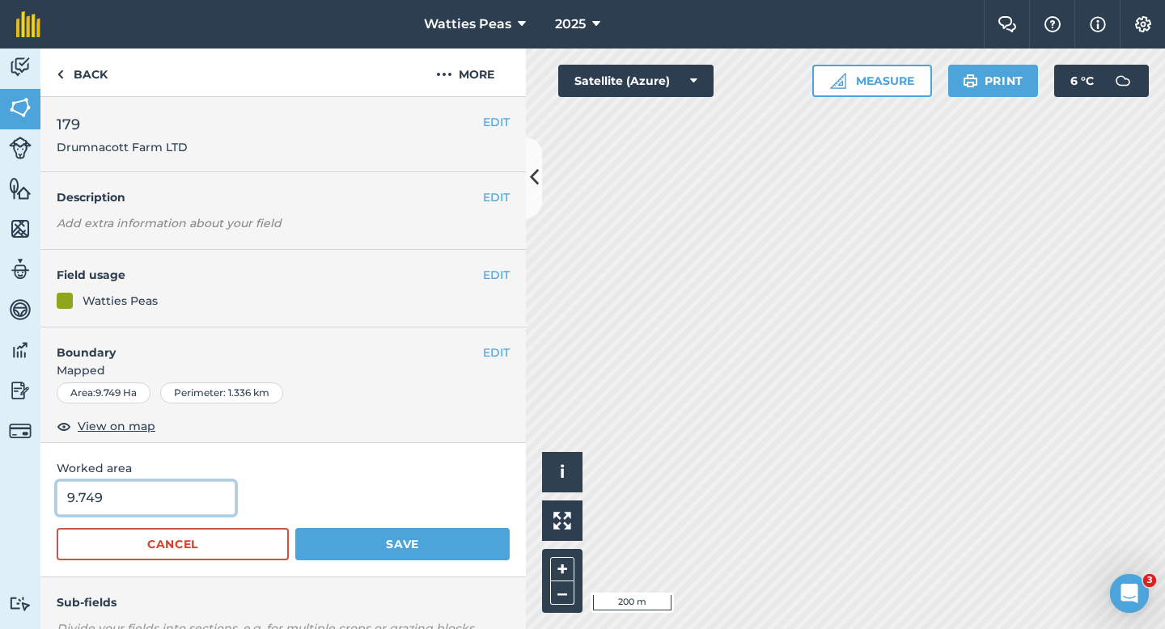
click at [224, 487] on input "9.749" at bounding box center [146, 498] width 179 height 34
type input "10"
click at [295, 528] on button "Save" at bounding box center [402, 544] width 214 height 32
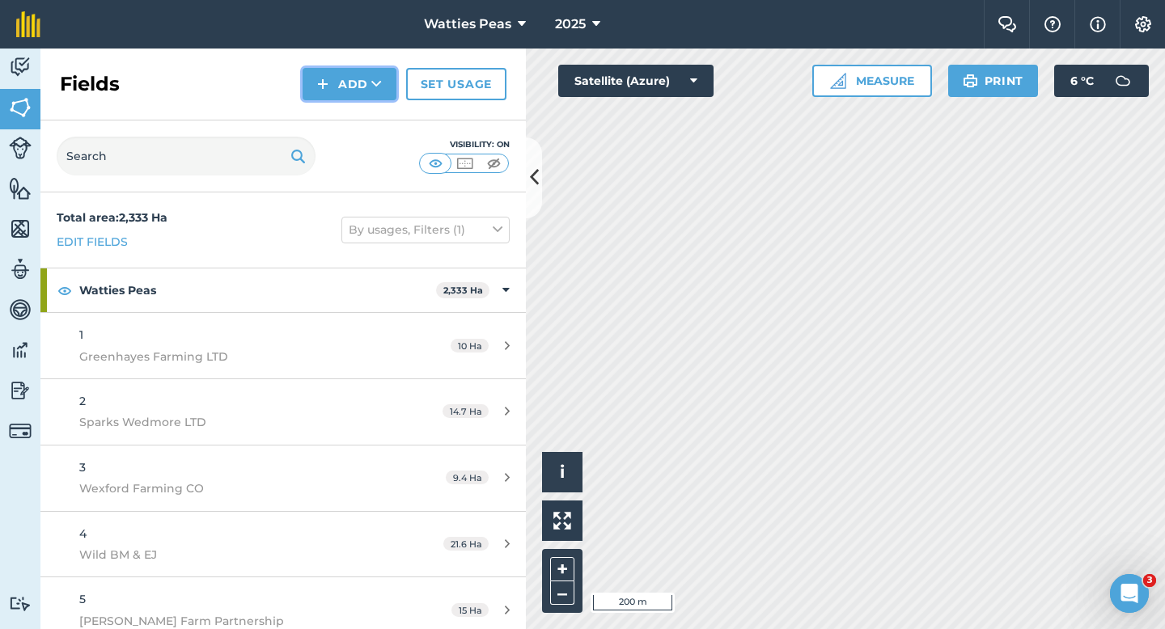
click at [349, 95] on button "Add" at bounding box center [350, 84] width 94 height 32
click at [349, 114] on link "Draw" at bounding box center [349, 121] width 89 height 36
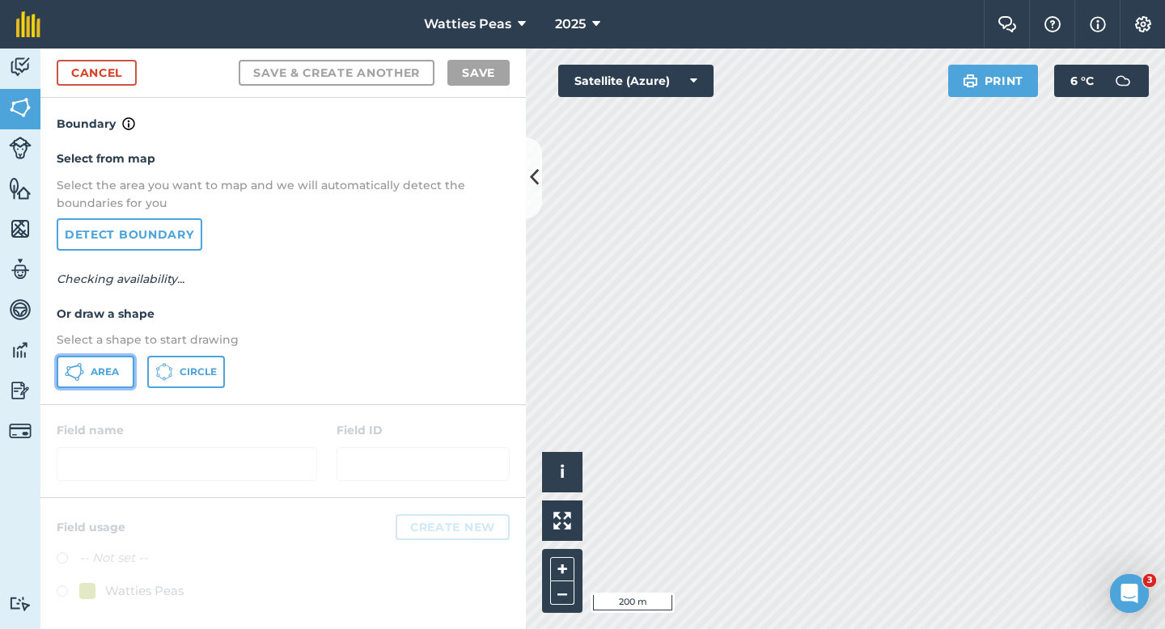
click at [104, 383] on button "Area" at bounding box center [96, 372] width 78 height 32
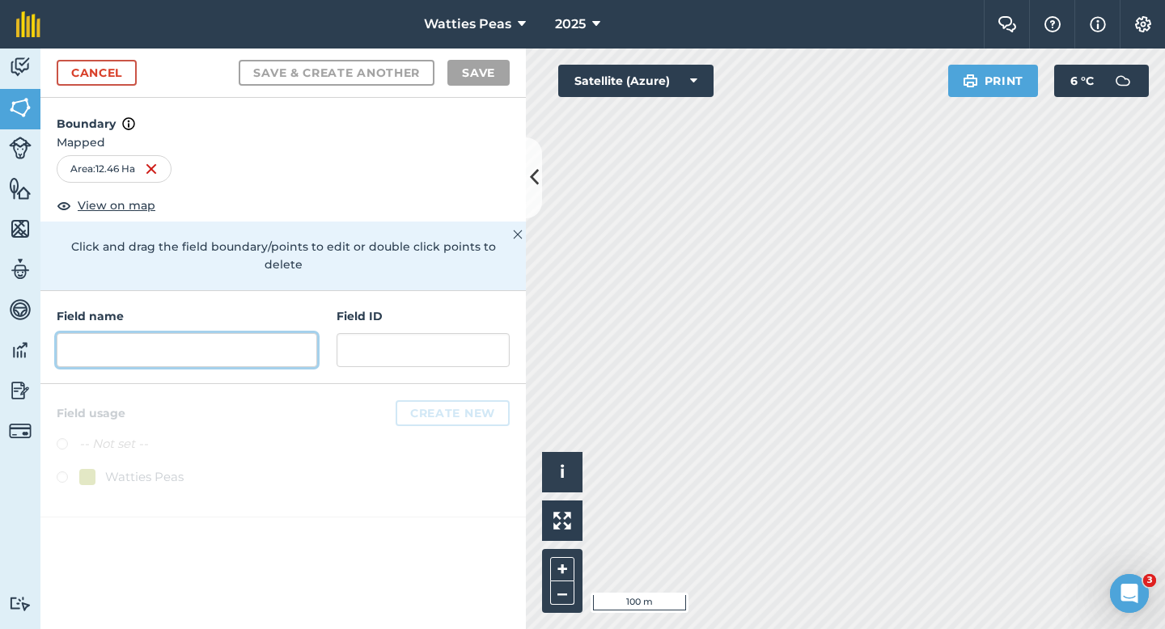
click at [97, 336] on input "text" at bounding box center [187, 350] width 260 height 34
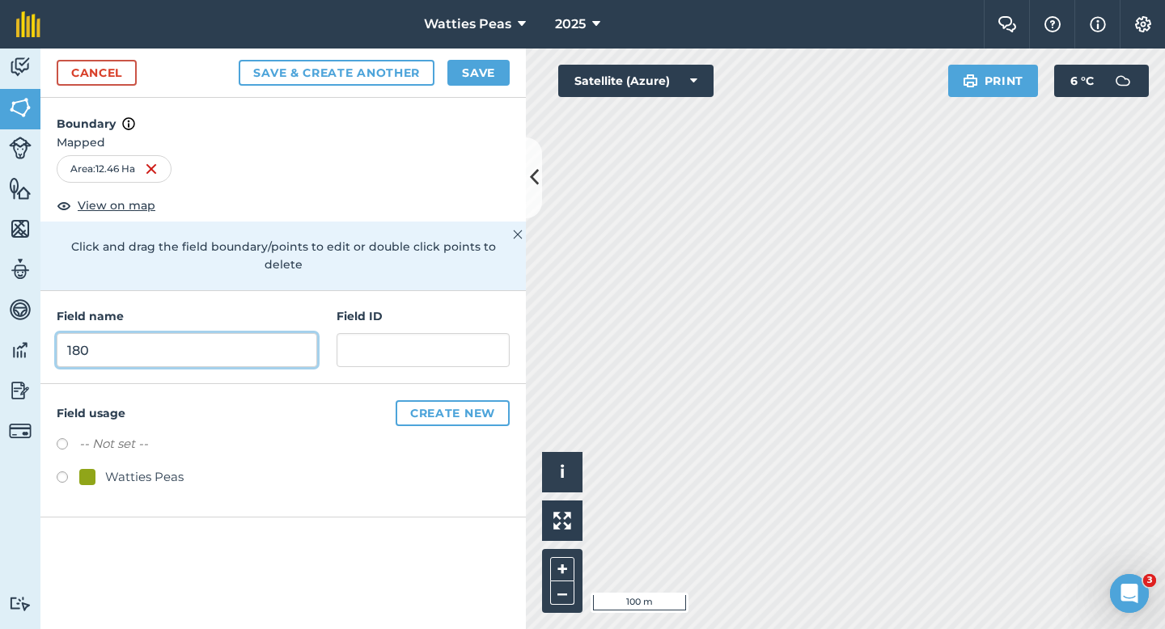
type input "180"
click at [129, 468] on div "Watties Peas" at bounding box center [144, 477] width 78 height 19
radio input "true"
click at [388, 291] on div "Field name 180 Field ID" at bounding box center [282, 337] width 485 height 93
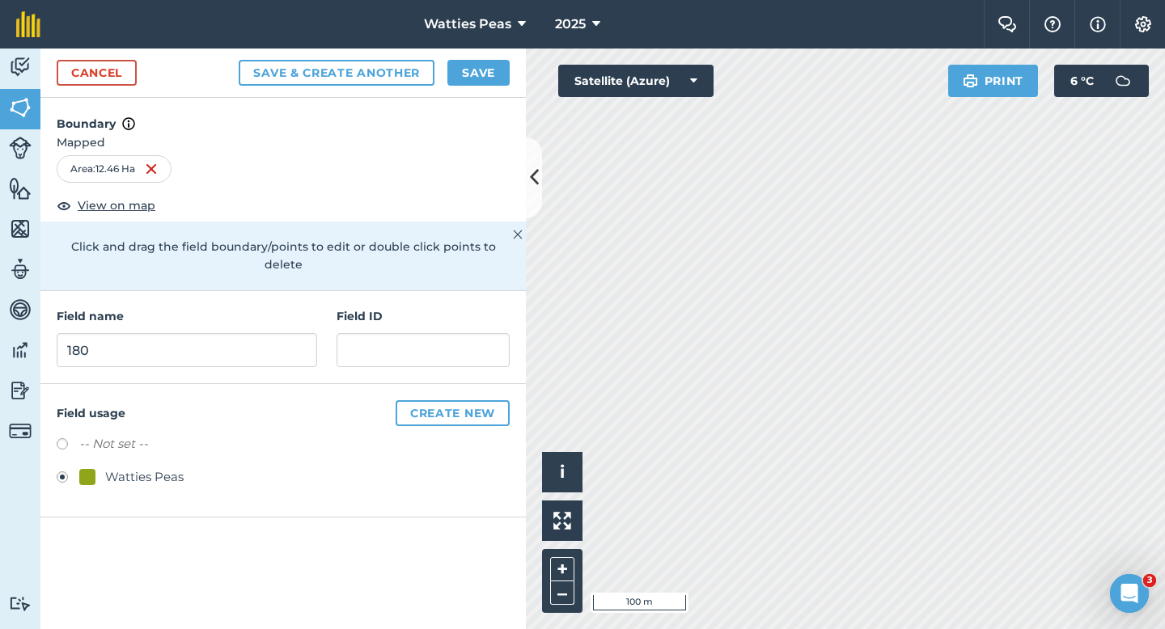
click at [388, 311] on div "Field ID" at bounding box center [423, 337] width 173 height 60
click at [392, 338] on input "text" at bounding box center [423, 350] width 173 height 34
type input "Drumnacott Farm LTD"
click at [468, 61] on button "Save" at bounding box center [478, 73] width 62 height 26
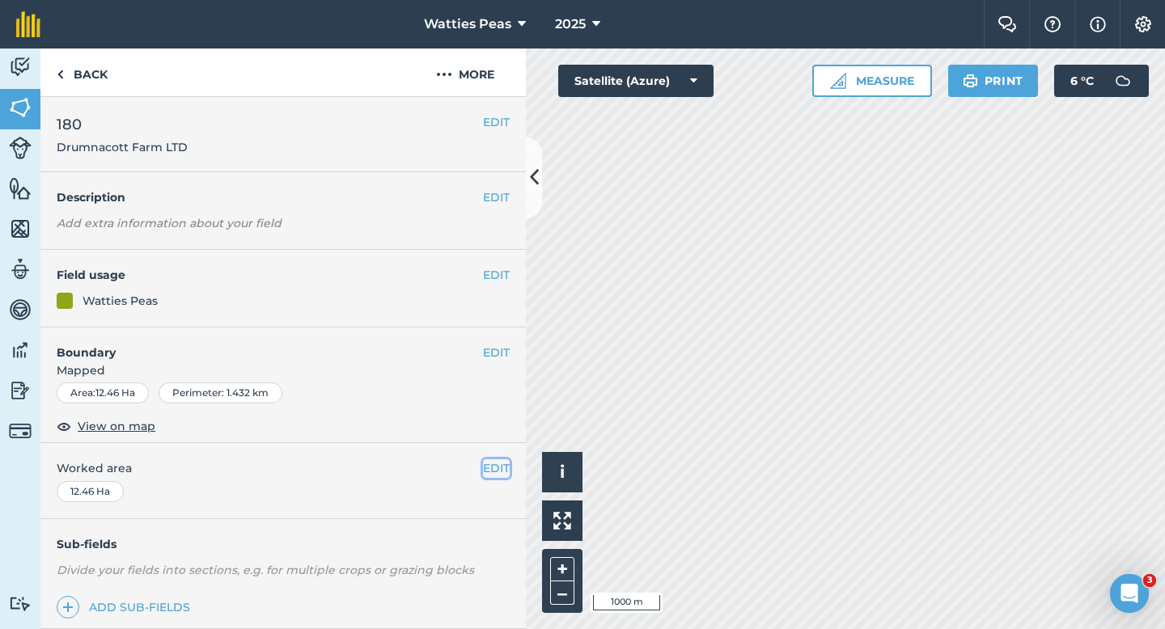
click at [496, 468] on button "EDIT" at bounding box center [496, 469] width 27 height 18
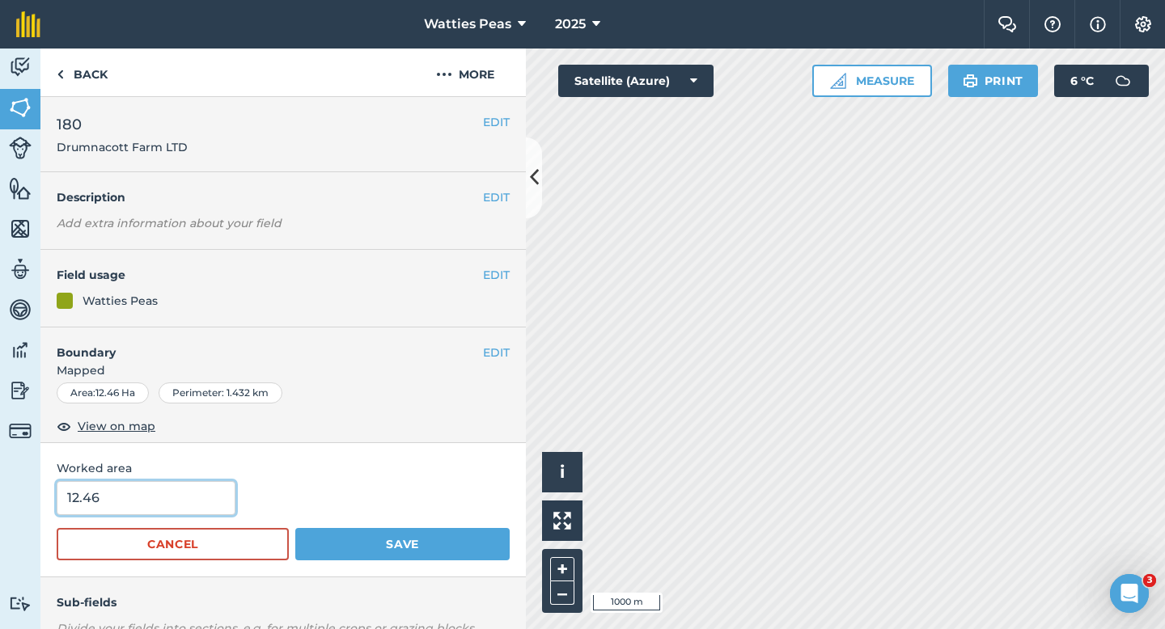
click at [121, 504] on input "12.46" at bounding box center [146, 498] width 179 height 34
type input "12"
click at [295, 528] on button "Save" at bounding box center [402, 544] width 214 height 32
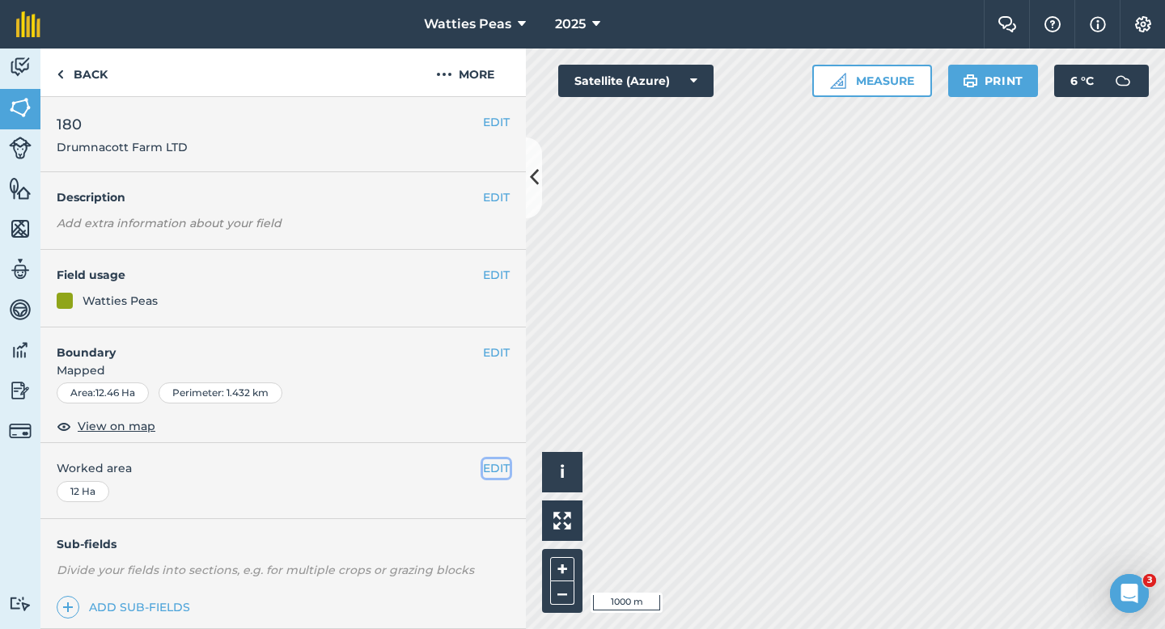
click at [498, 476] on button "EDIT" at bounding box center [496, 469] width 27 height 18
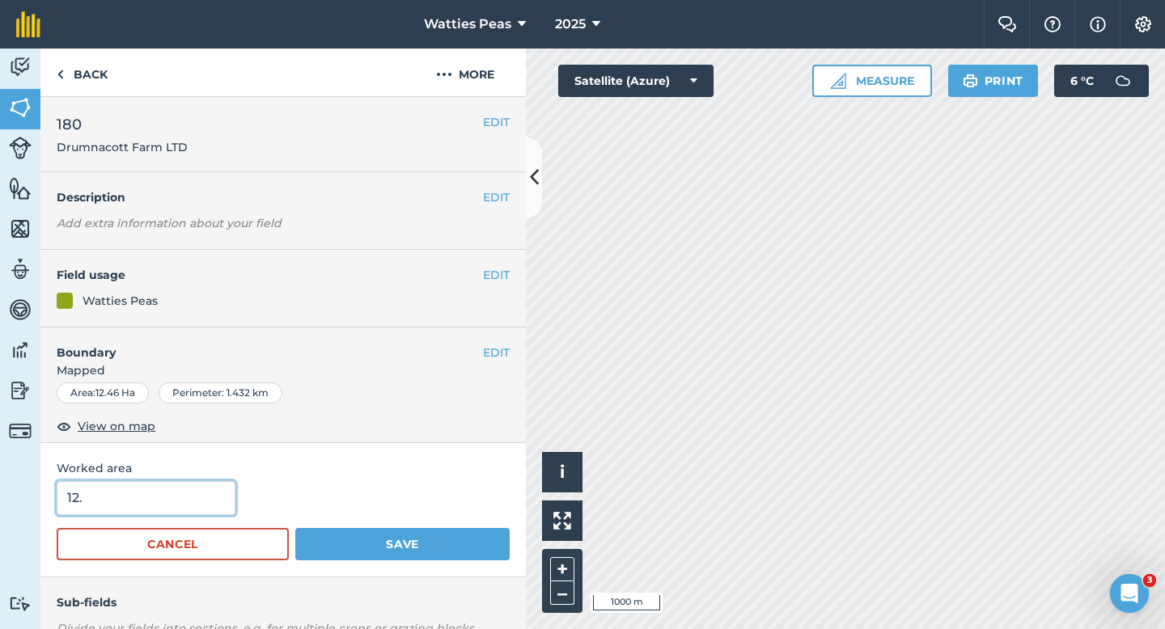
click at [92, 498] on input "12." at bounding box center [146, 498] width 179 height 34
type input "12.5"
click at [295, 528] on button "Save" at bounding box center [402, 544] width 214 height 32
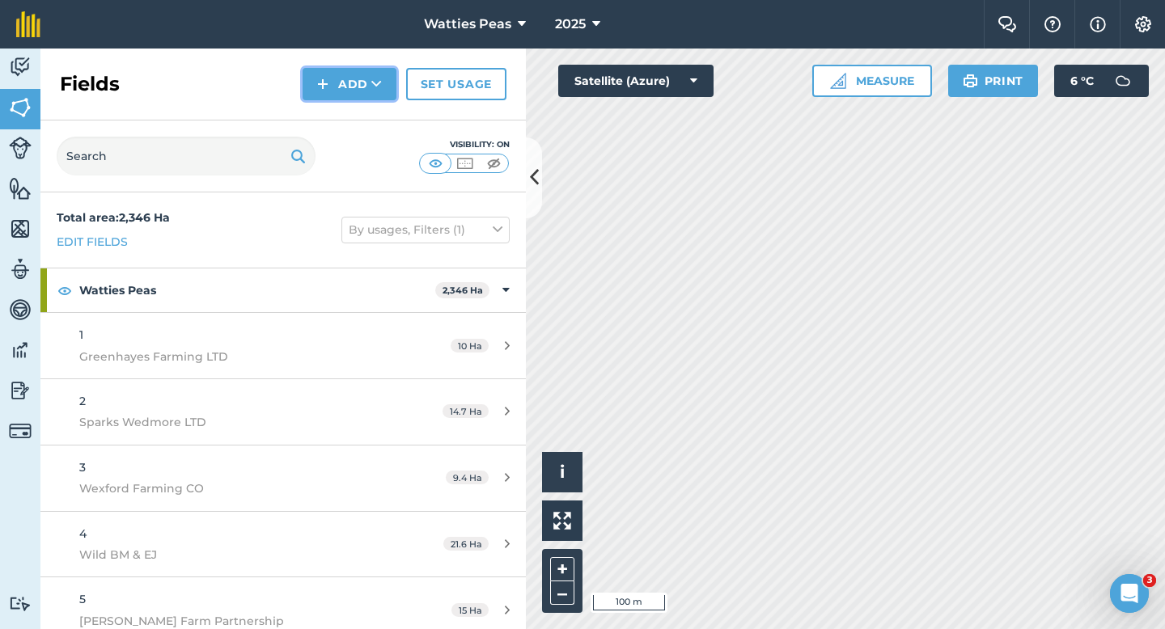
click at [328, 87] on img at bounding box center [322, 83] width 11 height 19
click at [328, 121] on link "Draw" at bounding box center [349, 121] width 89 height 36
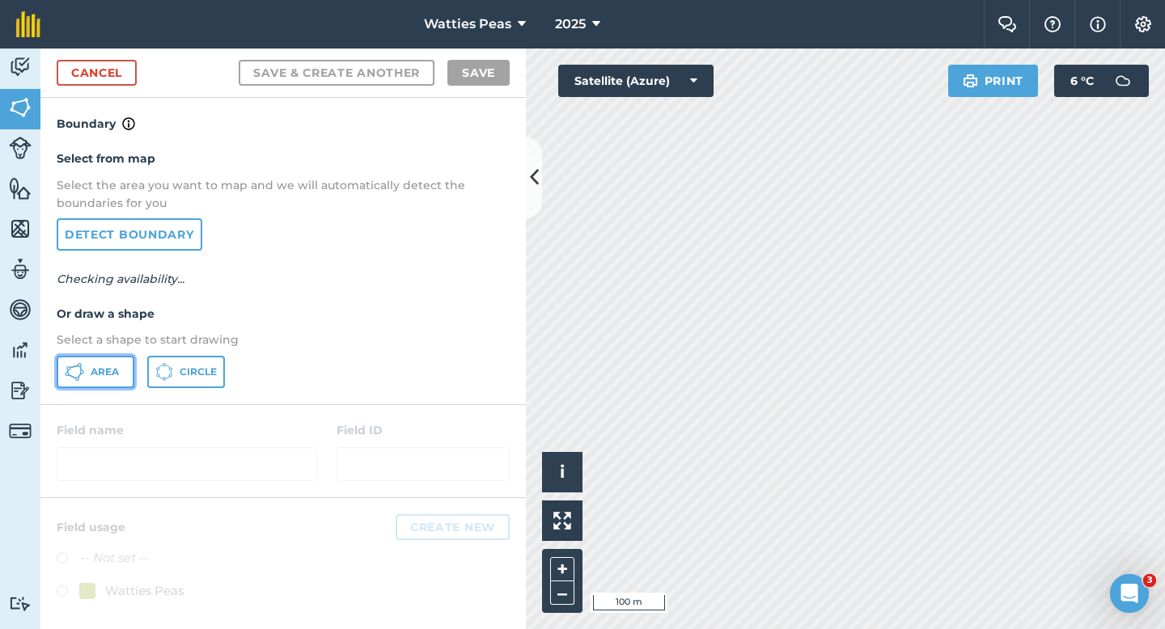
click at [120, 379] on button "Area" at bounding box center [96, 372] width 78 height 32
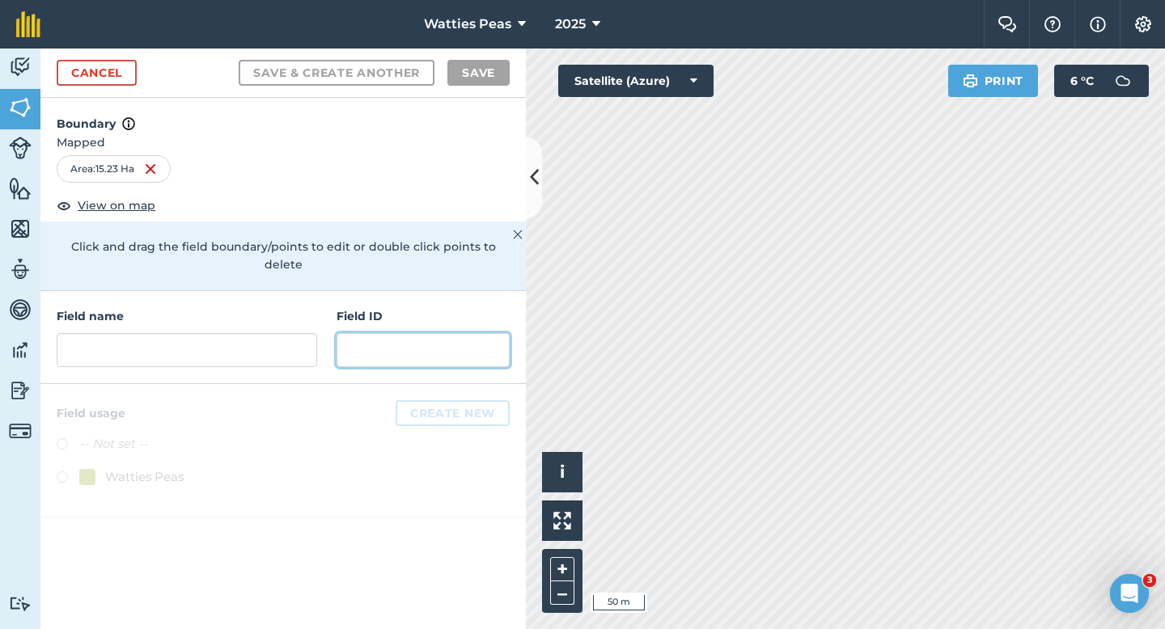
click at [371, 333] on input "text" at bounding box center [423, 350] width 173 height 34
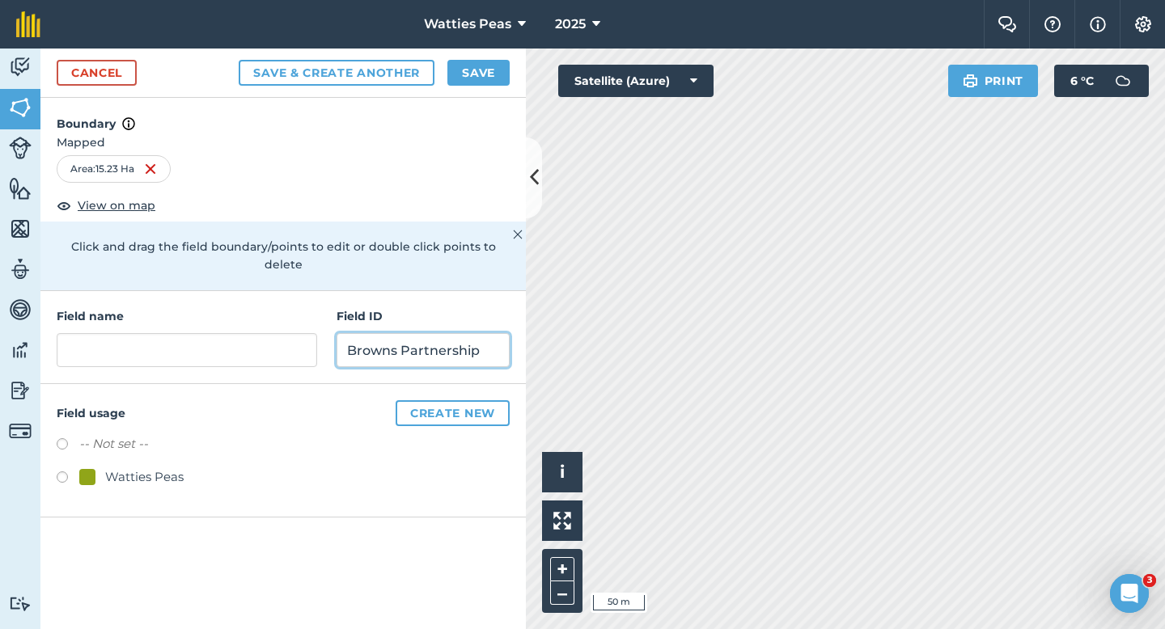
type input "Browns Partnership"
click at [79, 468] on div "Watties Peas" at bounding box center [131, 477] width 104 height 19
radio input "true"
click at [125, 362] on div "Field name Field ID Browns Partnership" at bounding box center [282, 337] width 485 height 93
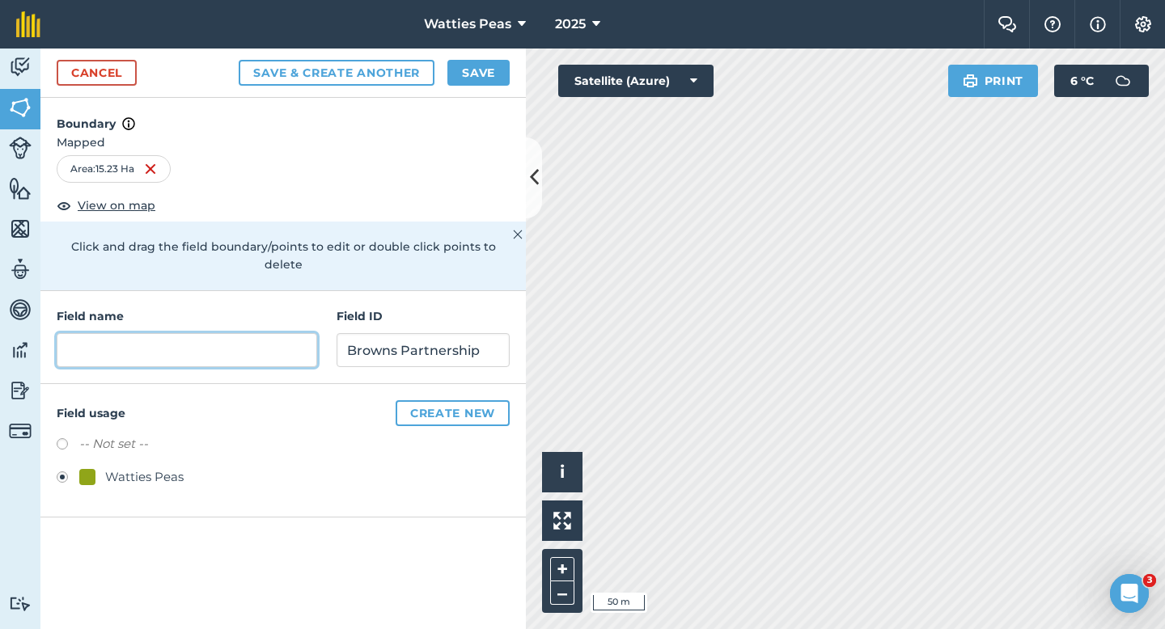
click at [125, 348] on input "text" at bounding box center [187, 350] width 260 height 34
type input "181"
click at [476, 86] on div "Cancel Save & Create Another Save" at bounding box center [282, 73] width 485 height 49
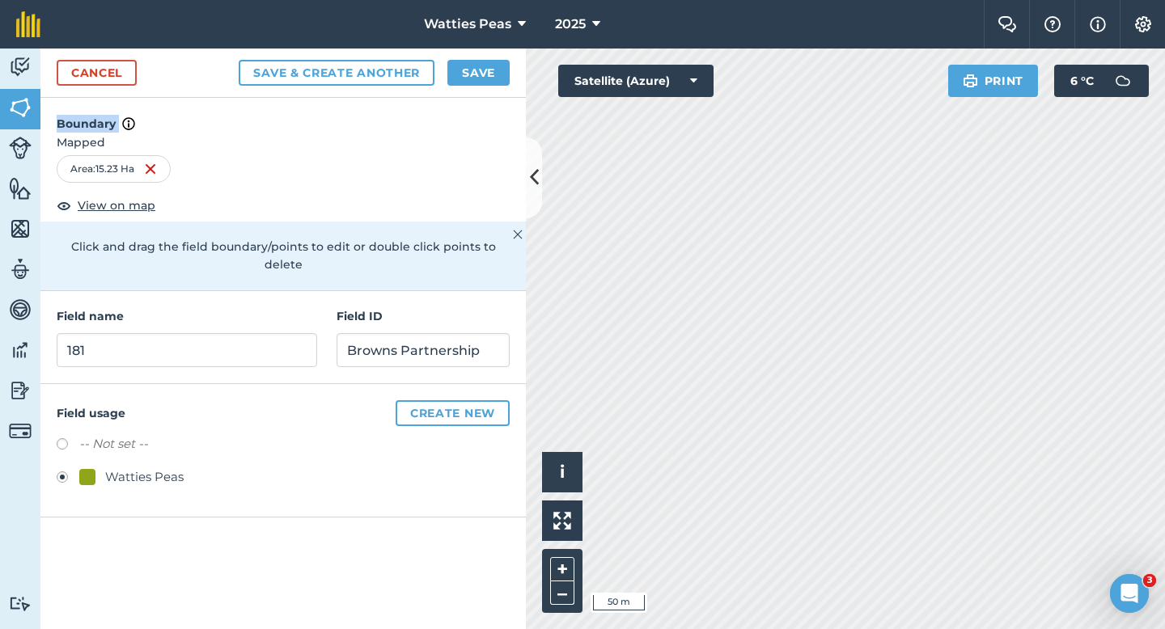
click at [486, 87] on div "Cancel Save & Create Another Save" at bounding box center [282, 73] width 485 height 49
click at [484, 72] on button "Save" at bounding box center [478, 73] width 62 height 26
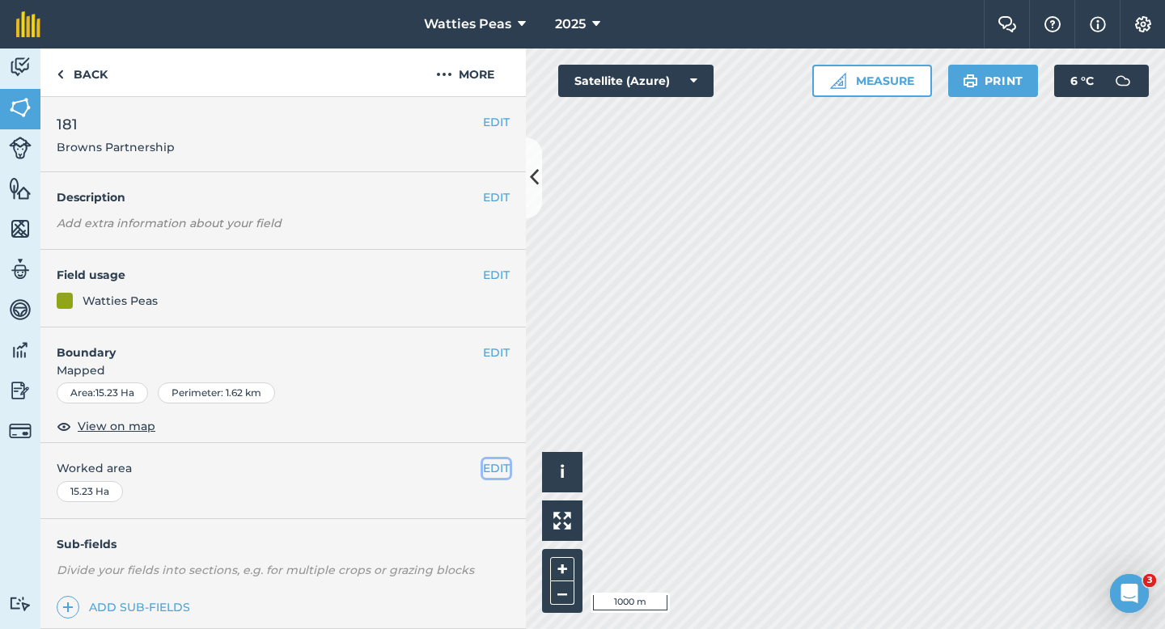
click at [485, 469] on button "EDIT" at bounding box center [496, 469] width 27 height 18
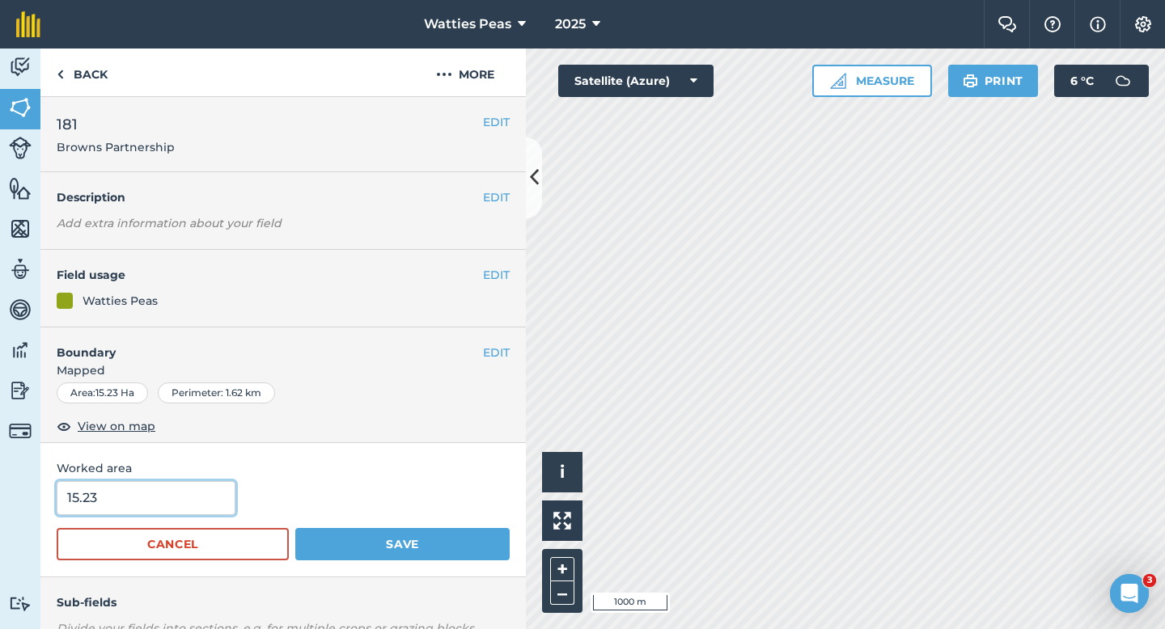
click at [209, 496] on input "15.23" at bounding box center [146, 498] width 179 height 34
type input "15"
click at [295, 528] on button "Save" at bounding box center [402, 544] width 214 height 32
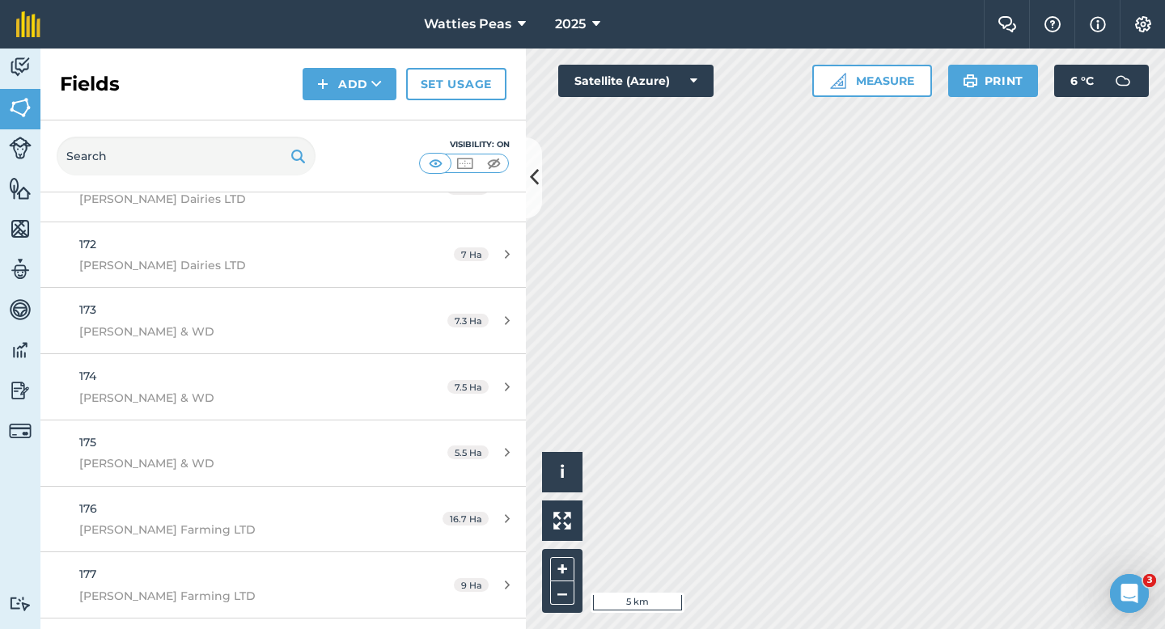
scroll to position [11727, 0]
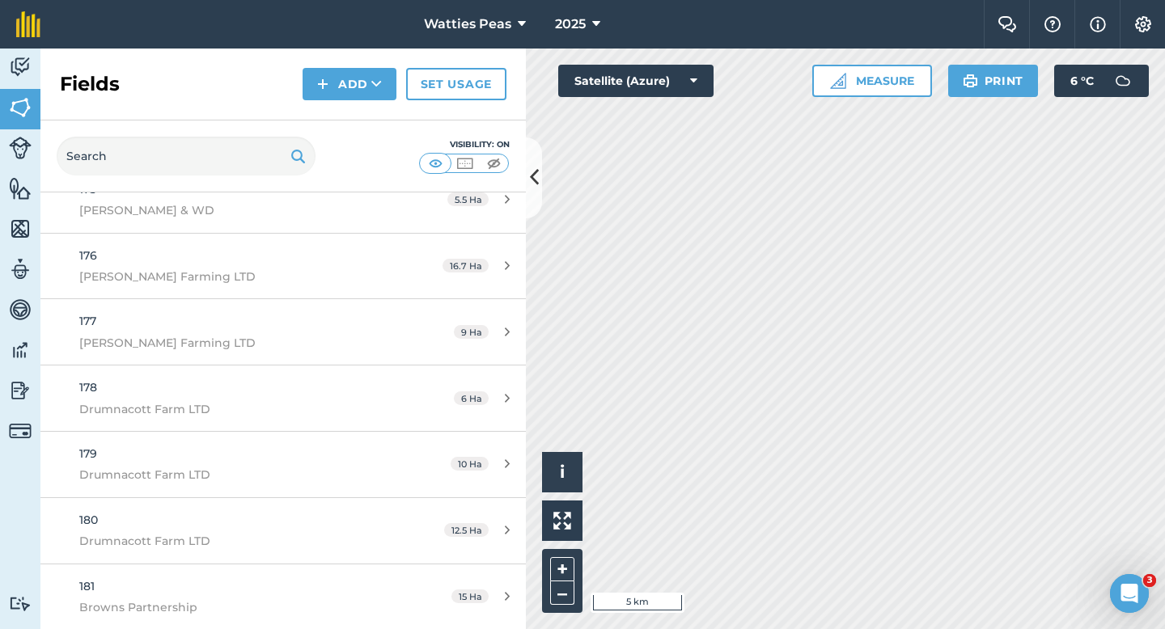
click at [507, 341] on div "Activity Fields Livestock Features Maps Team Vehicles Data Reporting Billing Tu…" at bounding box center [582, 339] width 1165 height 581
click at [389, 77] on button "Add" at bounding box center [350, 84] width 94 height 32
click at [389, 78] on button "Add Draw Import" at bounding box center [350, 84] width 94 height 32
click at [392, 78] on button "Add" at bounding box center [350, 84] width 94 height 32
click at [382, 112] on link "Draw" at bounding box center [349, 121] width 89 height 36
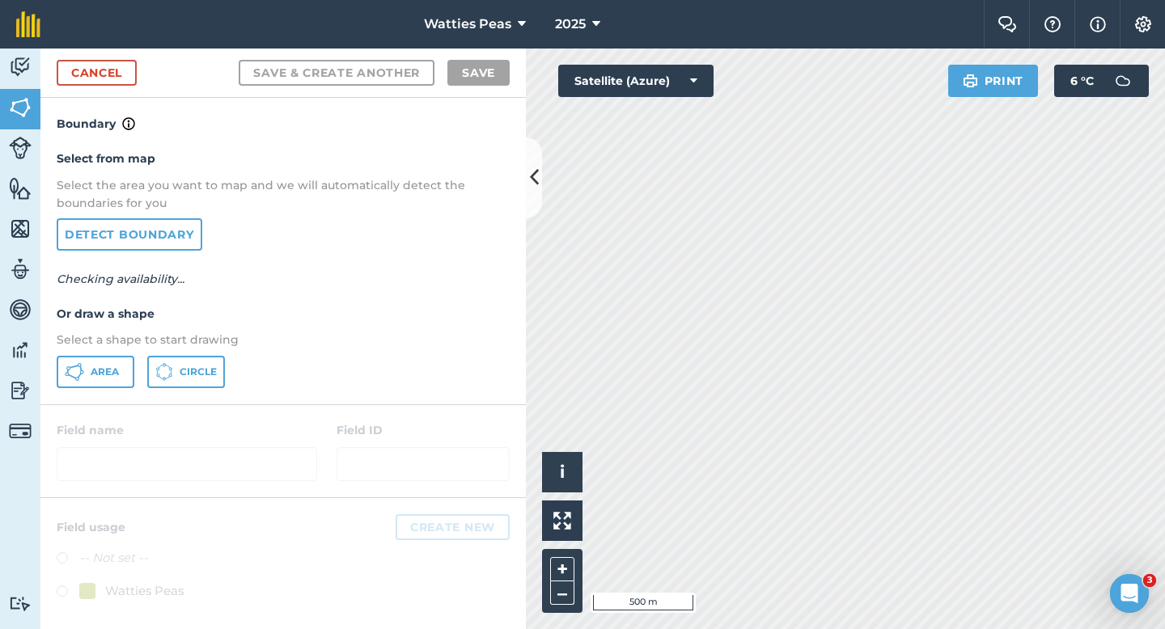
click at [53, 357] on div "Select from map Select the area you want to map and we will automatically detec…" at bounding box center [282, 268] width 485 height 270
click at [75, 370] on icon at bounding box center [74, 371] width 19 height 19
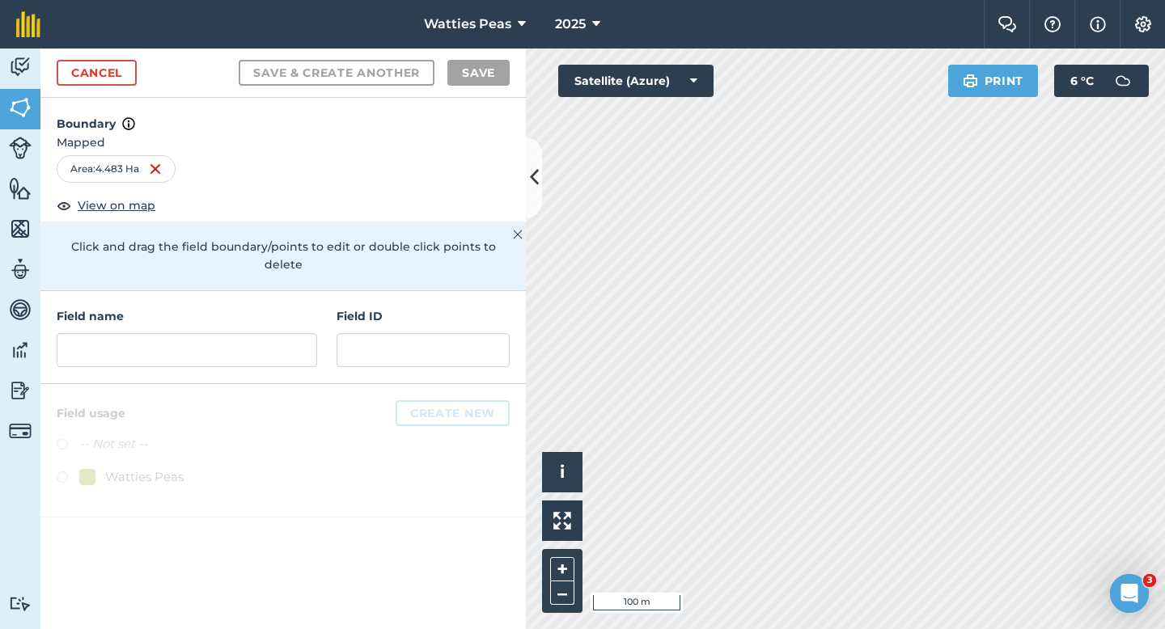
click at [395, 349] on div "Field name Field ID" at bounding box center [282, 337] width 485 height 93
click at [394, 340] on input "text" at bounding box center [423, 350] width 173 height 34
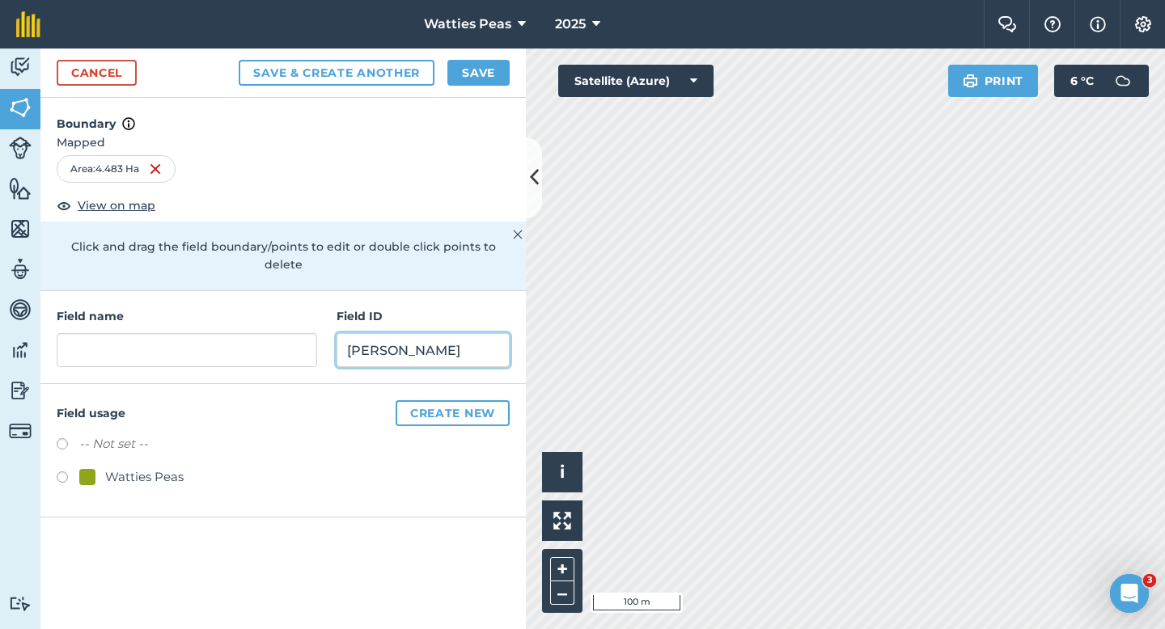
type input "[PERSON_NAME]"
click at [123, 468] on div "Watties Peas" at bounding box center [144, 477] width 78 height 19
radio input "true"
click at [182, 307] on h4 "Field name" at bounding box center [187, 316] width 260 height 18
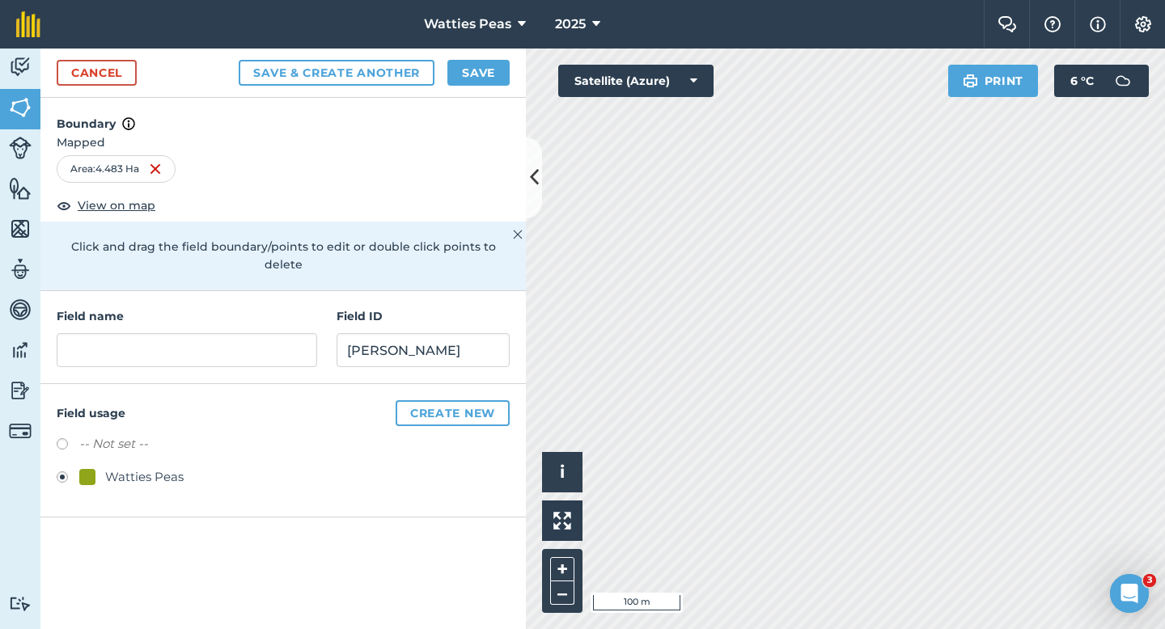
click at [182, 364] on div "Field name Field ID [PERSON_NAME]" at bounding box center [282, 337] width 485 height 93
click at [184, 343] on input "text" at bounding box center [187, 350] width 260 height 34
type input "5"
type input "1"
type input "182"
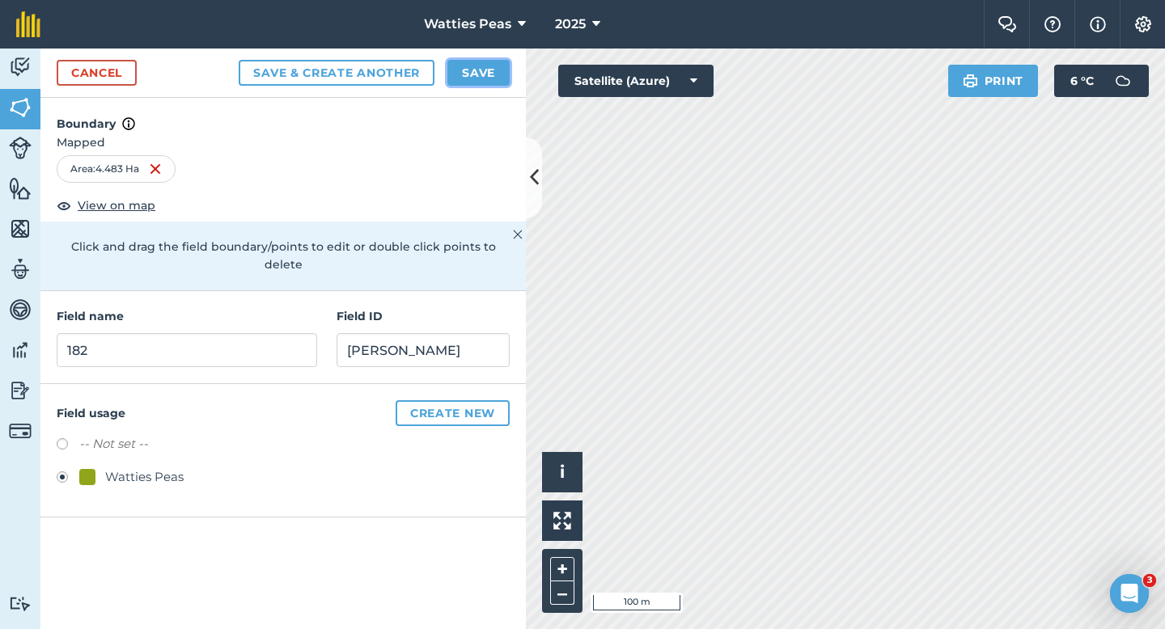
click at [496, 67] on button "Save" at bounding box center [478, 73] width 62 height 26
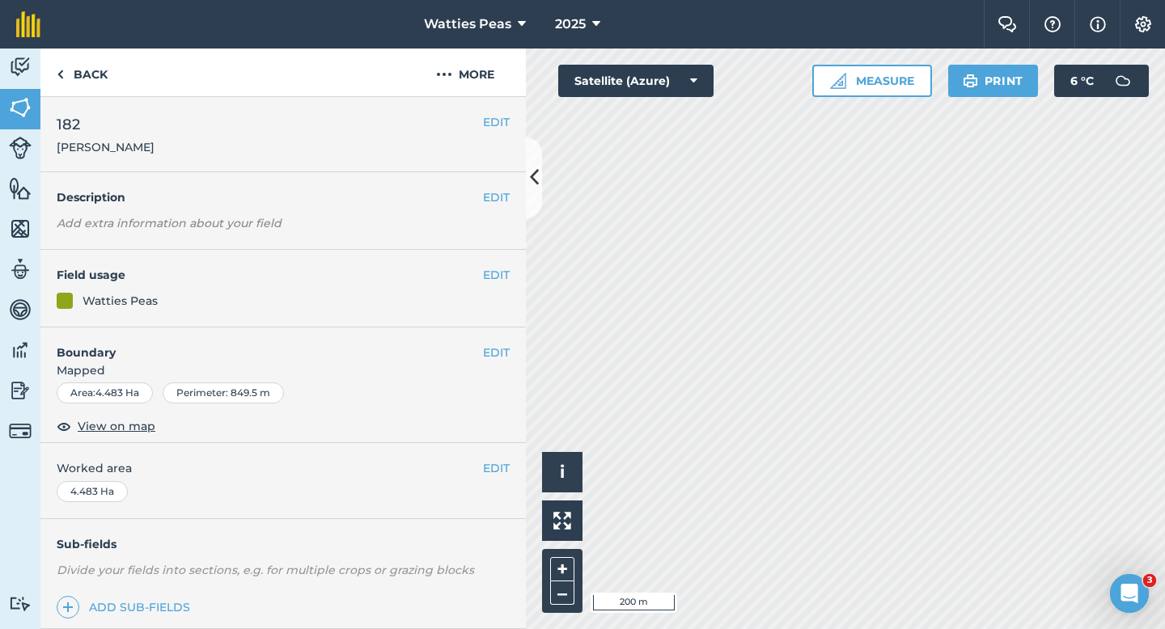
click at [501, 458] on div "EDIT Worked area 4.483 Ha" at bounding box center [282, 480] width 485 height 75
click at [496, 470] on button "EDIT" at bounding box center [496, 469] width 27 height 18
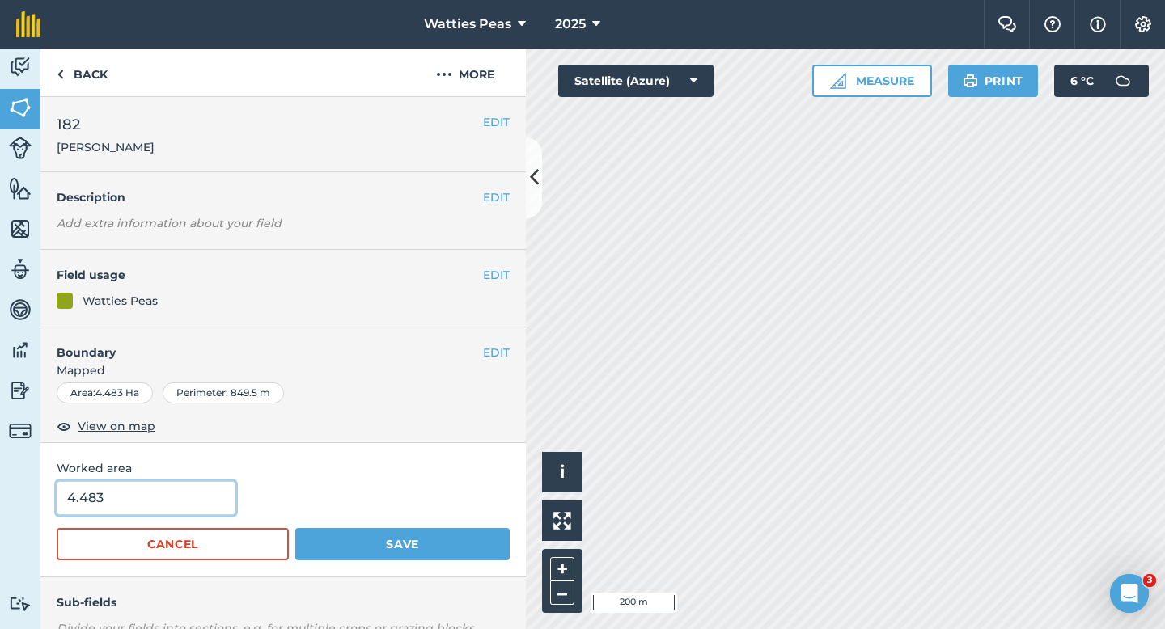
click at [164, 506] on input "4.483" at bounding box center [146, 498] width 179 height 34
type input "4.4"
click at [295, 528] on button "Save" at bounding box center [402, 544] width 214 height 32
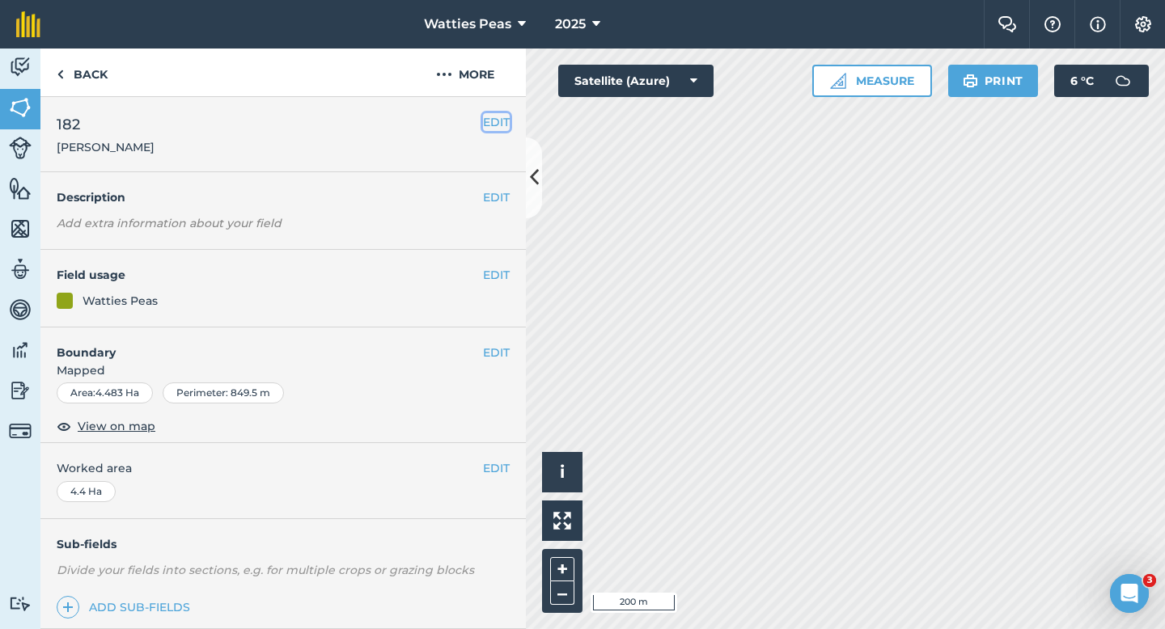
click at [502, 124] on button "EDIT" at bounding box center [496, 122] width 27 height 18
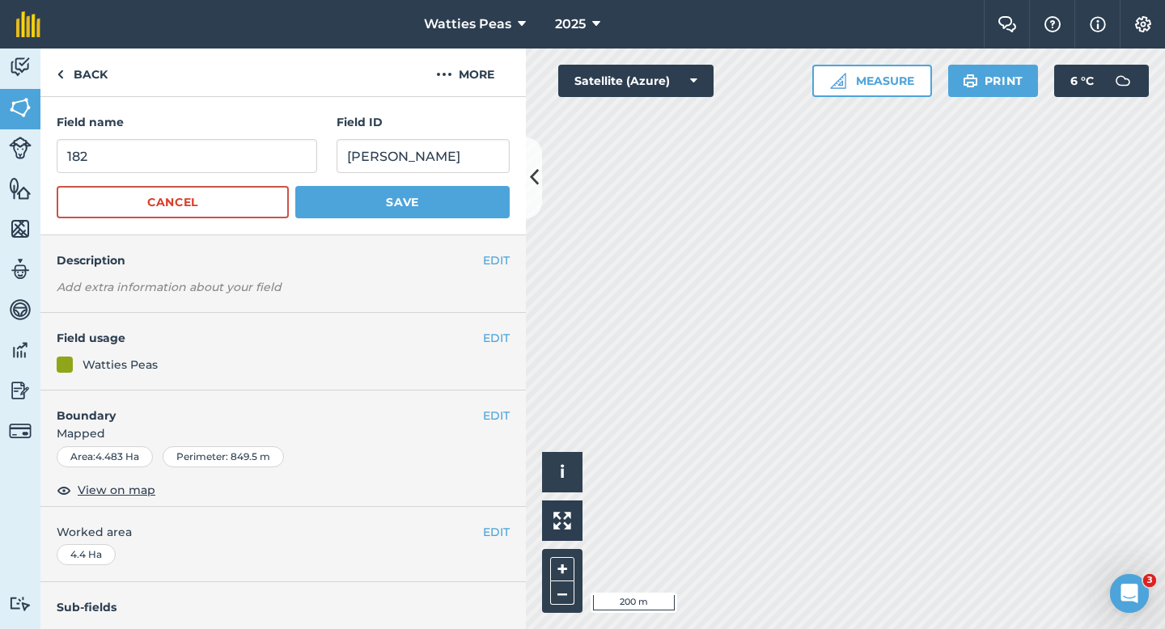
click at [290, 180] on form "Field name 182 Field ID [PERSON_NAME] Cancel Save" at bounding box center [283, 165] width 453 height 105
click at [290, 175] on form "Field name 182 Field ID [PERSON_NAME] Cancel Save" at bounding box center [283, 165] width 453 height 105
click at [290, 166] on input "182" at bounding box center [187, 156] width 260 height 34
type input "183"
click at [472, 165] on input "[PERSON_NAME]" at bounding box center [423, 156] width 173 height 34
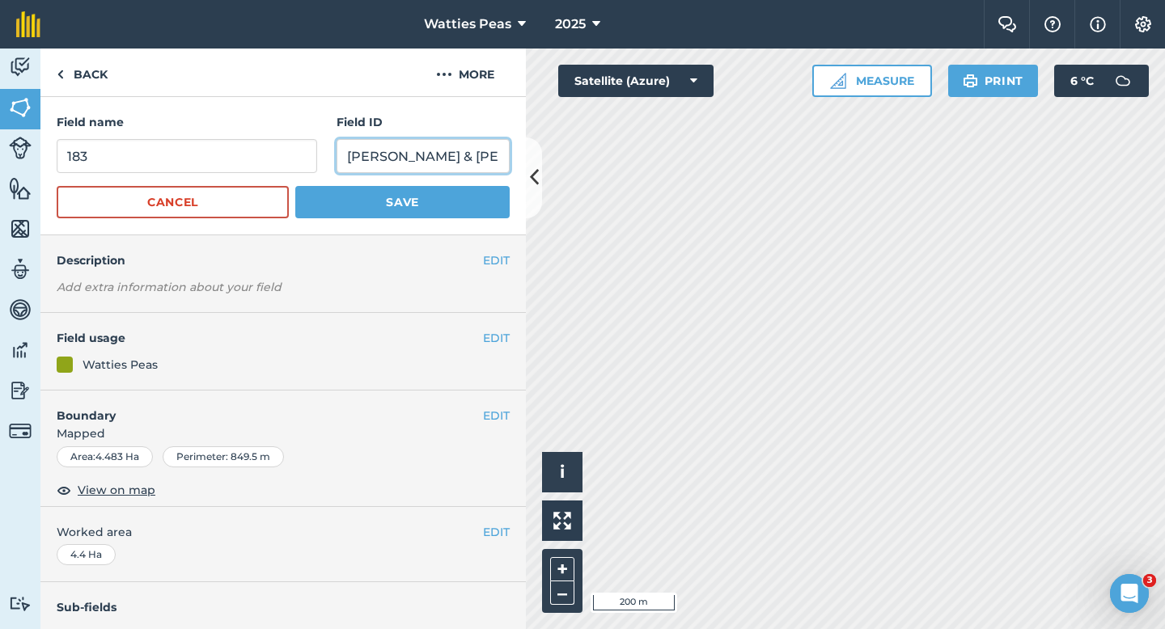
type input "[PERSON_NAME] & [PERSON_NAME]"
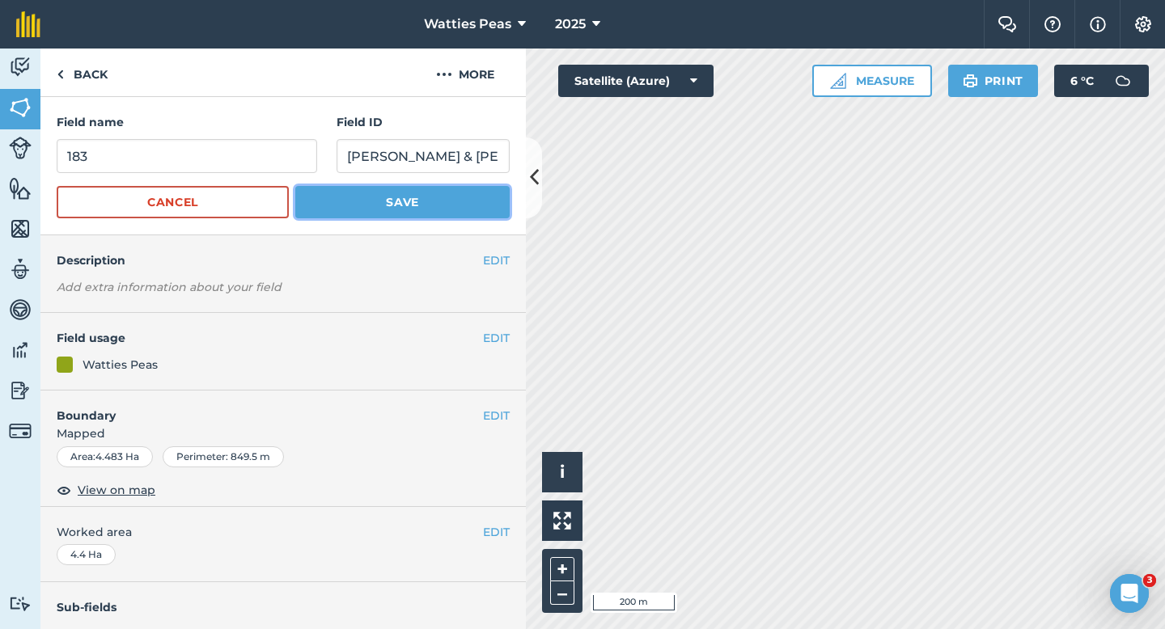
click at [472, 206] on button "Save" at bounding box center [402, 202] width 214 height 32
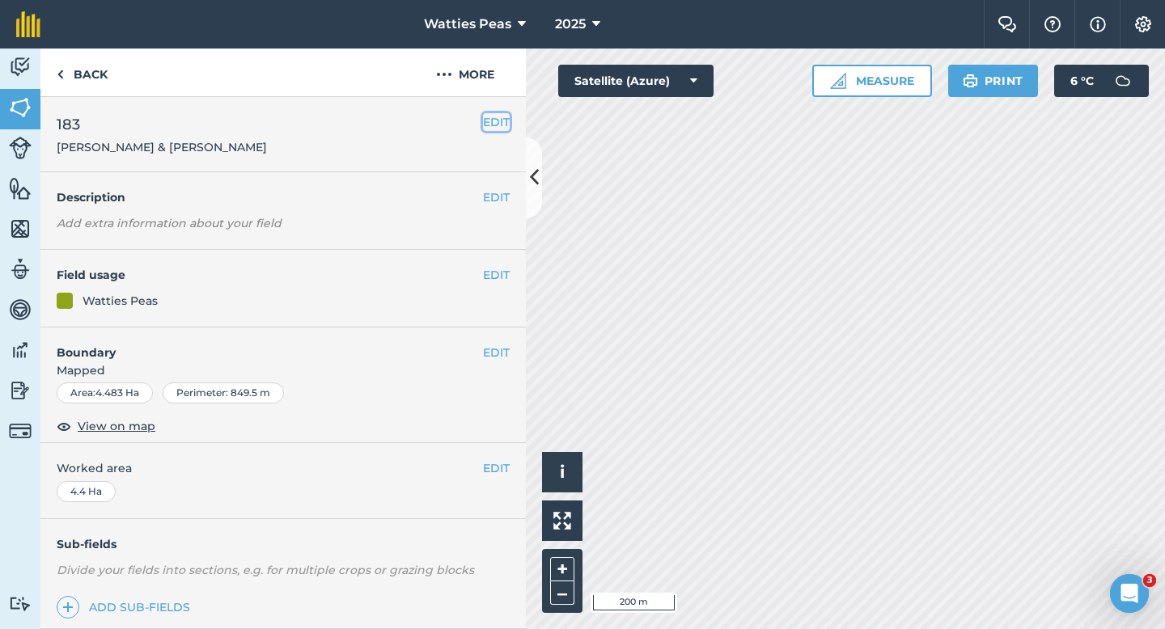
click at [486, 122] on button "EDIT" at bounding box center [496, 122] width 27 height 18
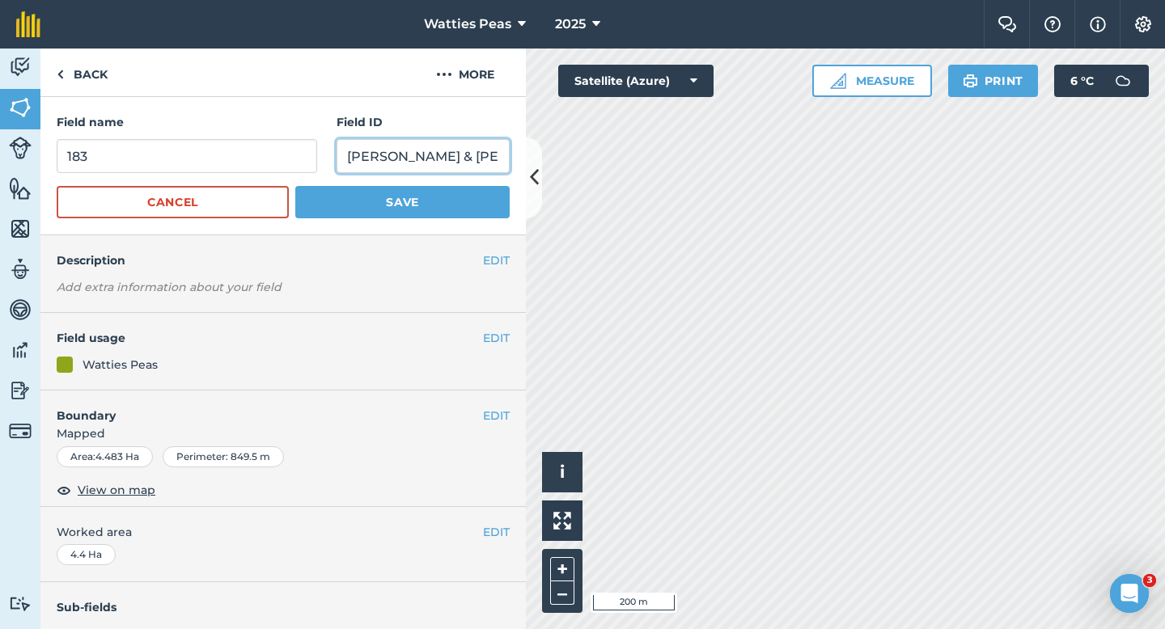
click at [454, 153] on input "[PERSON_NAME] & [PERSON_NAME]" at bounding box center [423, 156] width 173 height 34
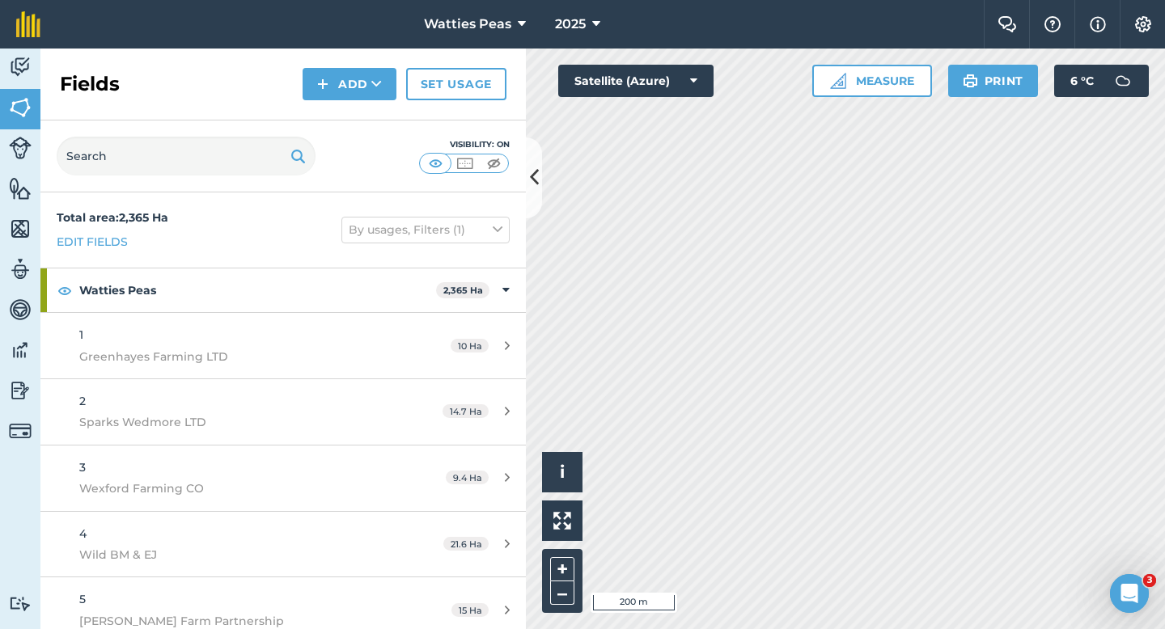
click at [325, 65] on div "Fields Add Set usage" at bounding box center [282, 85] width 485 height 72
click at [326, 71] on button "Add" at bounding box center [350, 84] width 94 height 32
click at [334, 137] on link "Draw" at bounding box center [349, 121] width 89 height 36
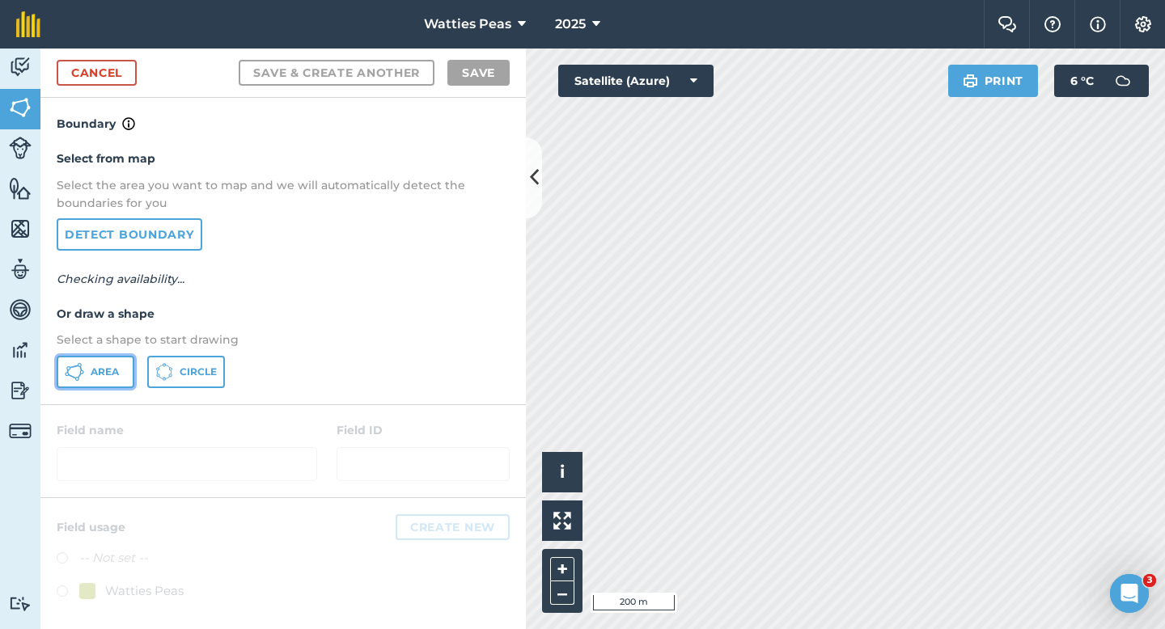
click at [91, 368] on span "Area" at bounding box center [105, 372] width 28 height 13
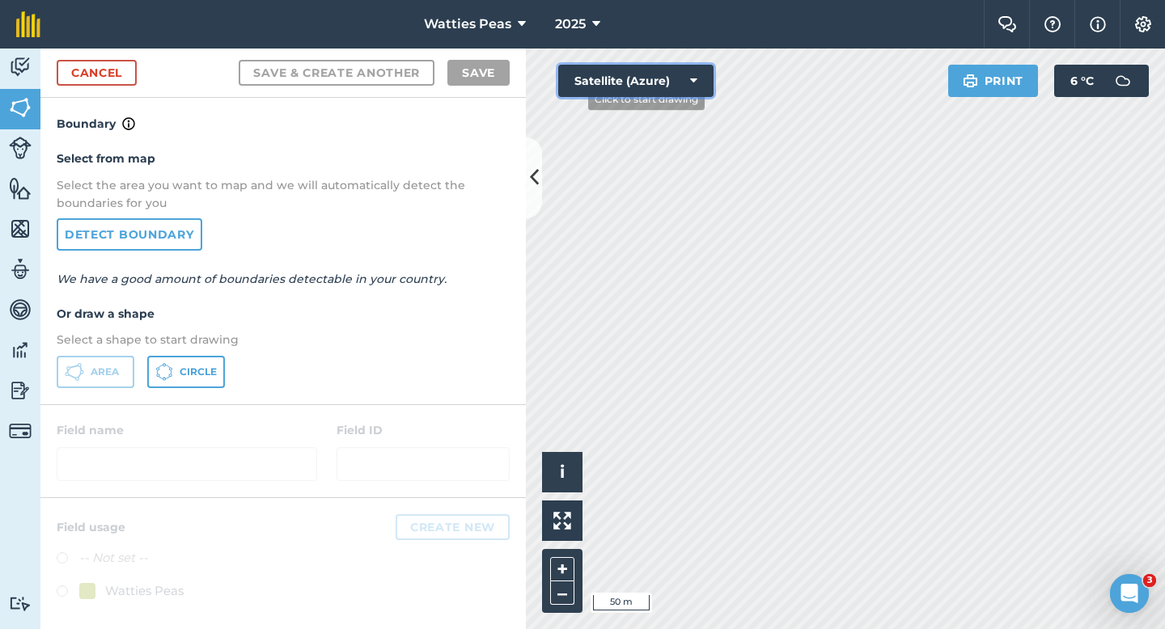
click at [576, 86] on button "Satellite (Azure)" at bounding box center [635, 81] width 155 height 32
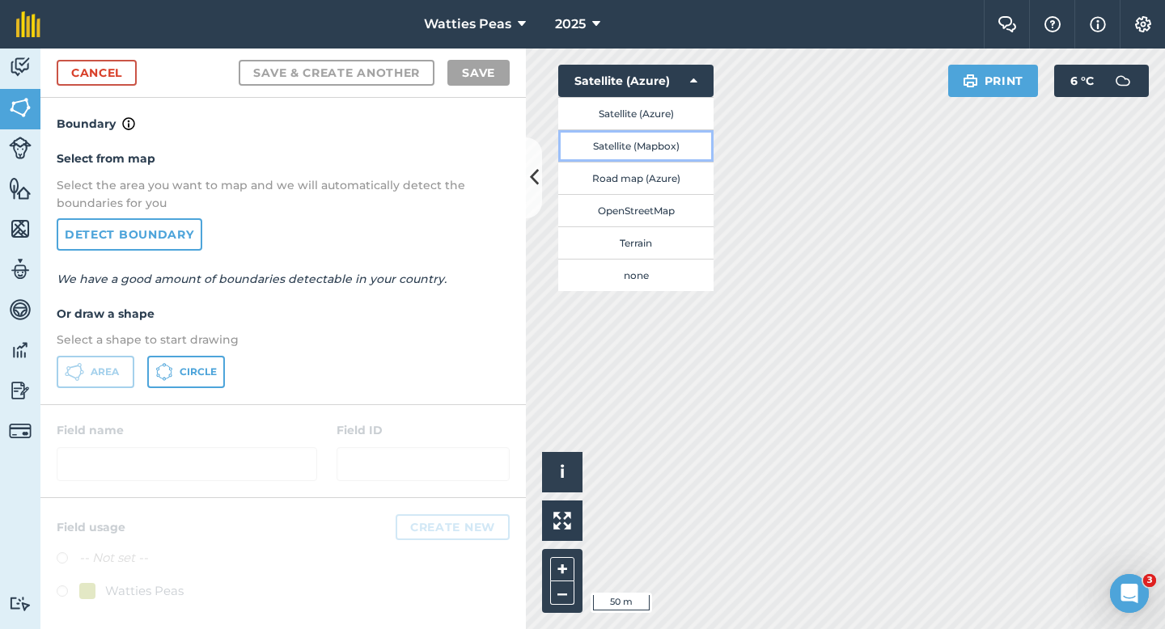
click at [604, 156] on button "Satellite (Mapbox)" at bounding box center [635, 145] width 155 height 32
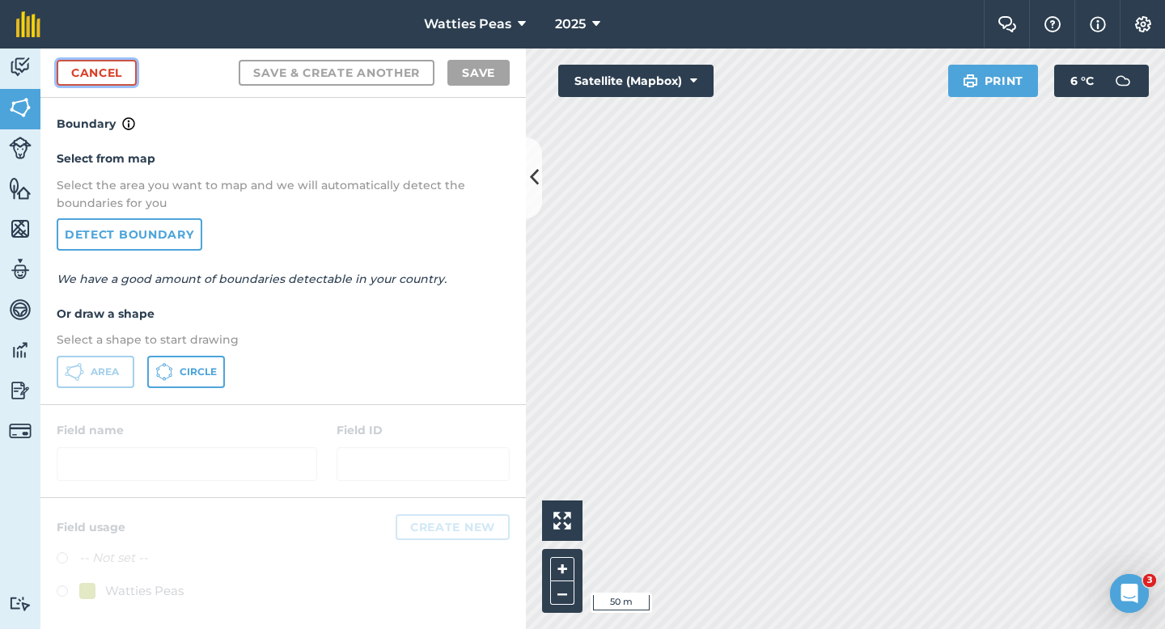
click at [113, 78] on link "Cancel" at bounding box center [97, 73] width 80 height 26
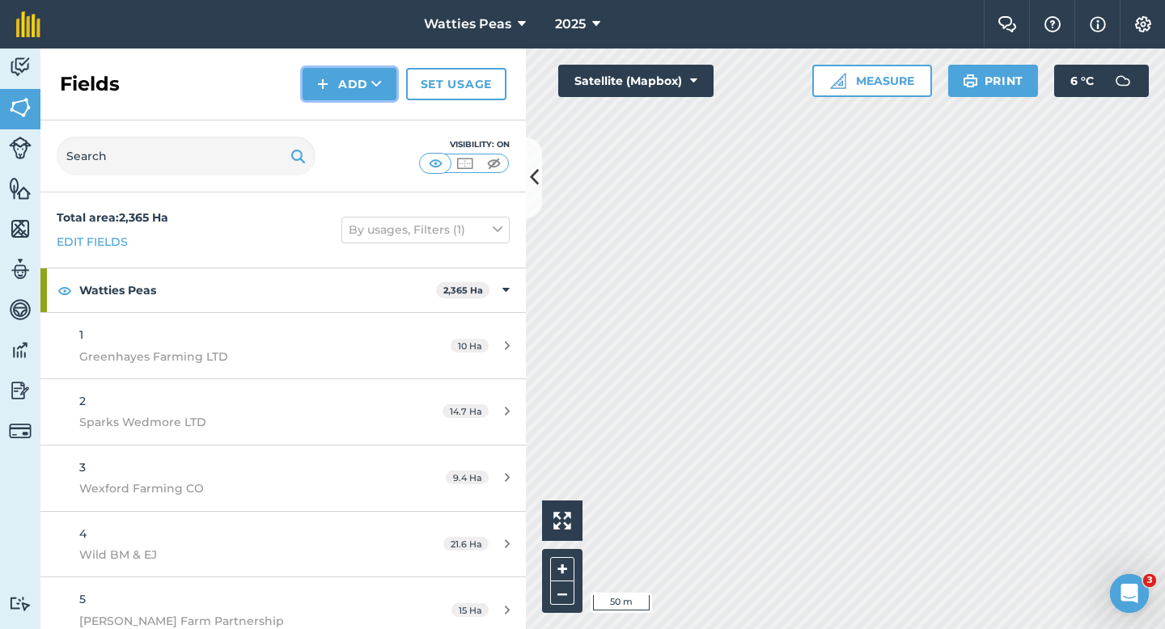
click at [358, 74] on button "Add" at bounding box center [350, 84] width 94 height 32
click at [363, 100] on button "Add Draw Import" at bounding box center [350, 84] width 94 height 32
click at [366, 91] on button "Add" at bounding box center [350, 84] width 94 height 32
click at [366, 104] on link "Draw" at bounding box center [349, 121] width 89 height 36
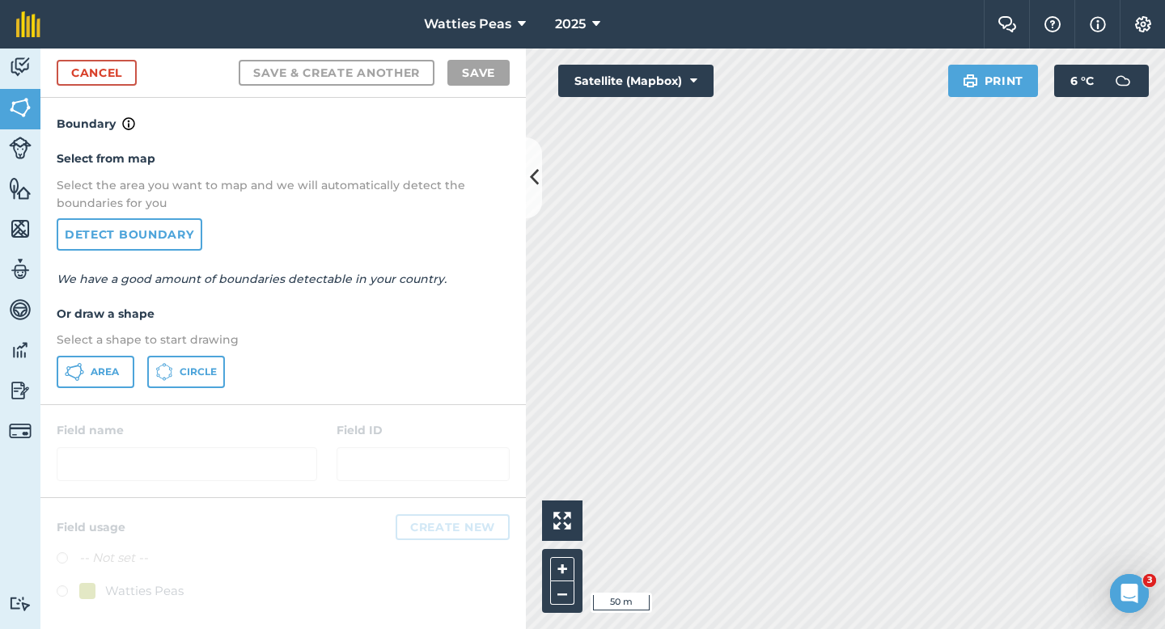
click at [112, 354] on div "Select from map Select the area you want to map and we will automatically detec…" at bounding box center [282, 268] width 485 height 270
click at [127, 376] on button "Area" at bounding box center [96, 372] width 78 height 32
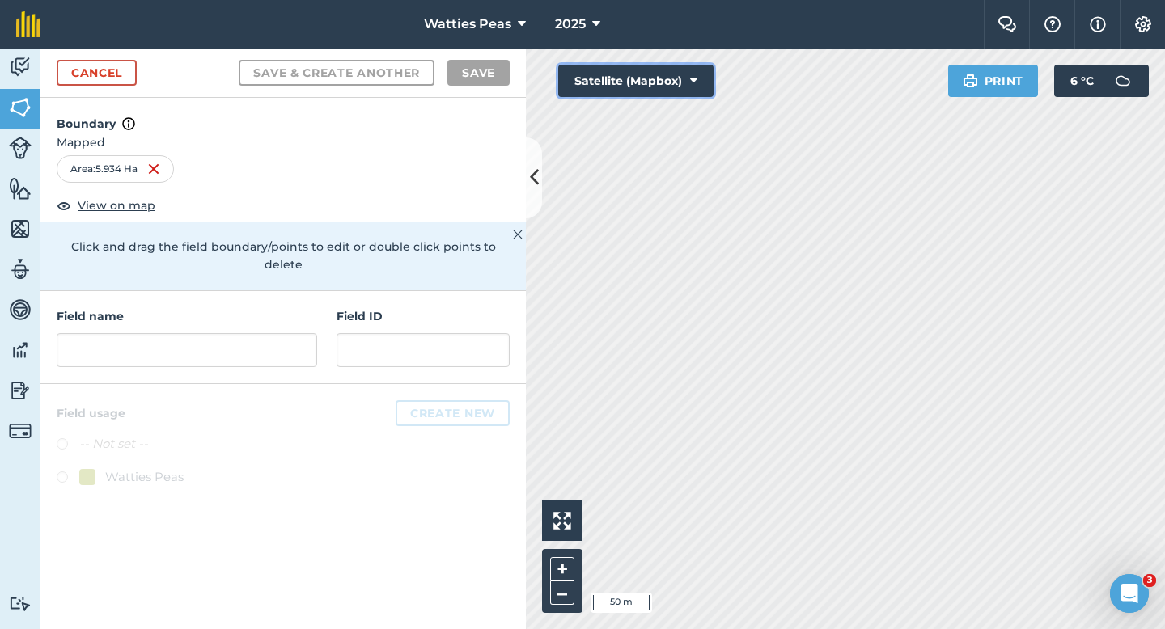
click at [668, 73] on button "Satellite (Mapbox)" at bounding box center [635, 81] width 155 height 32
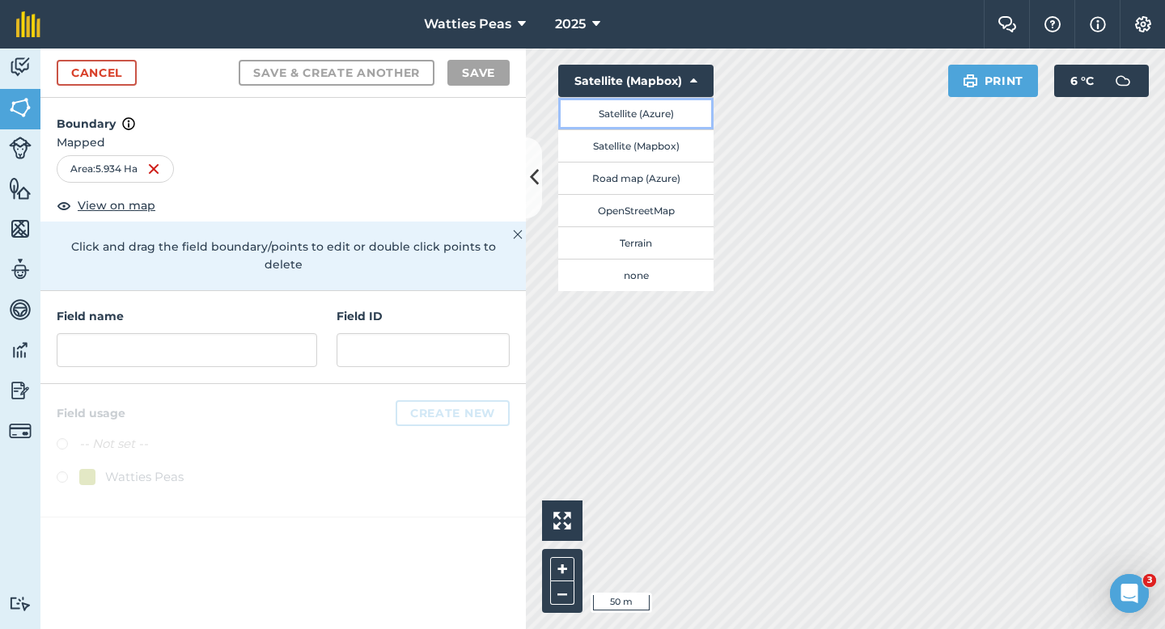
click at [664, 100] on button "Satellite (Azure)" at bounding box center [635, 113] width 155 height 32
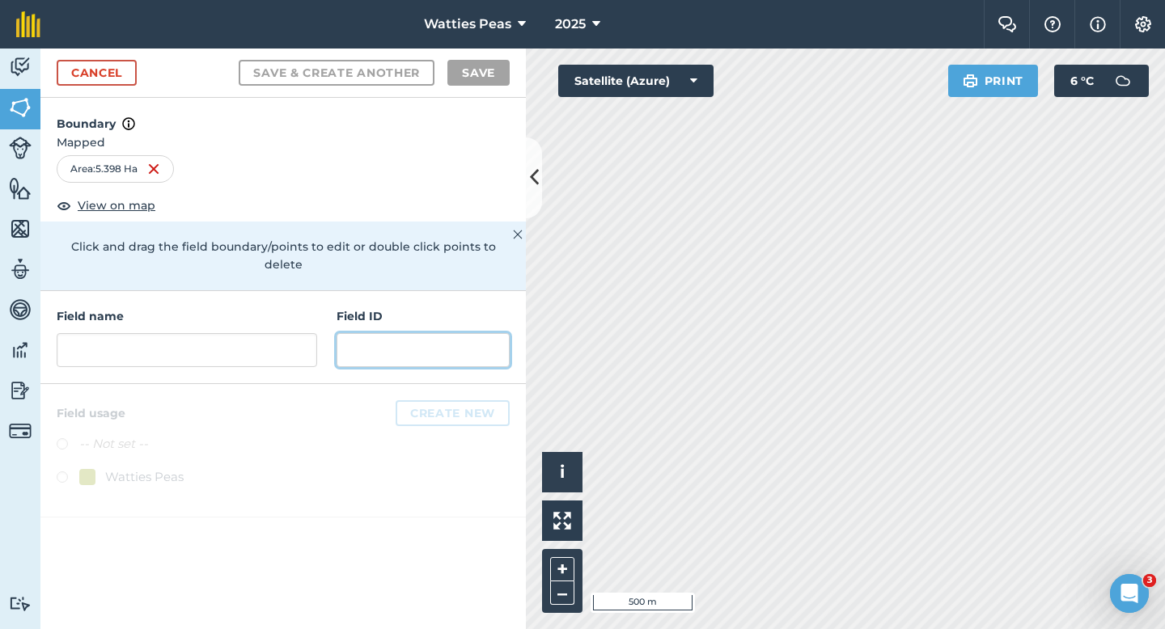
click at [391, 342] on input "text" at bounding box center [423, 350] width 173 height 34
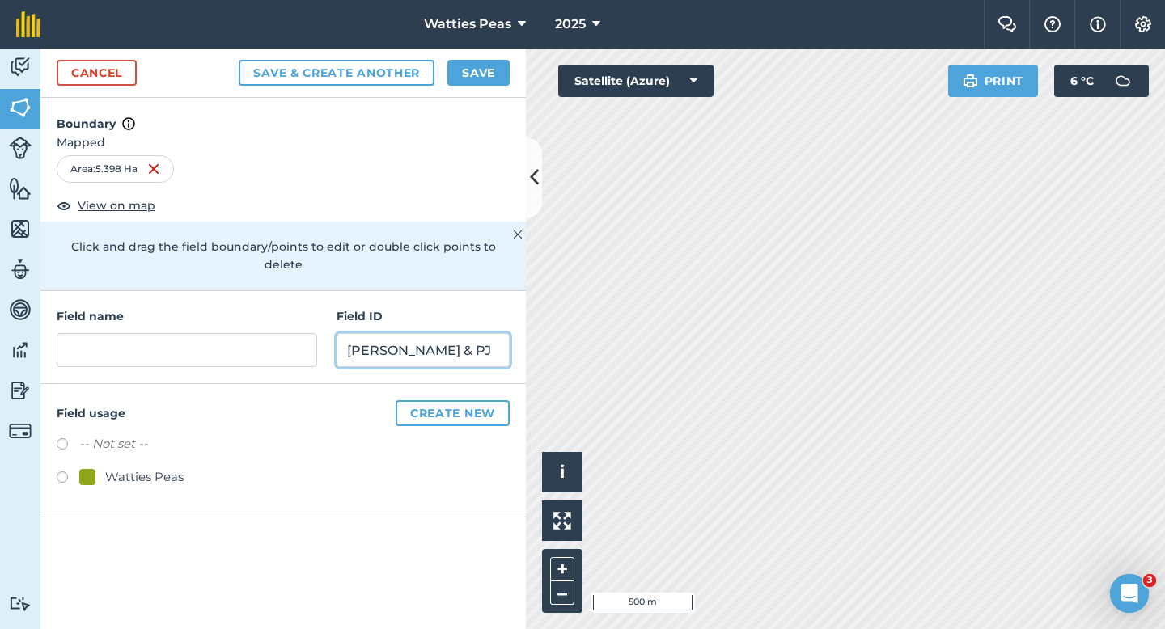
type input "[PERSON_NAME] & PJ"
click at [105, 468] on div "Watties Peas" at bounding box center [144, 477] width 78 height 19
radio input "true"
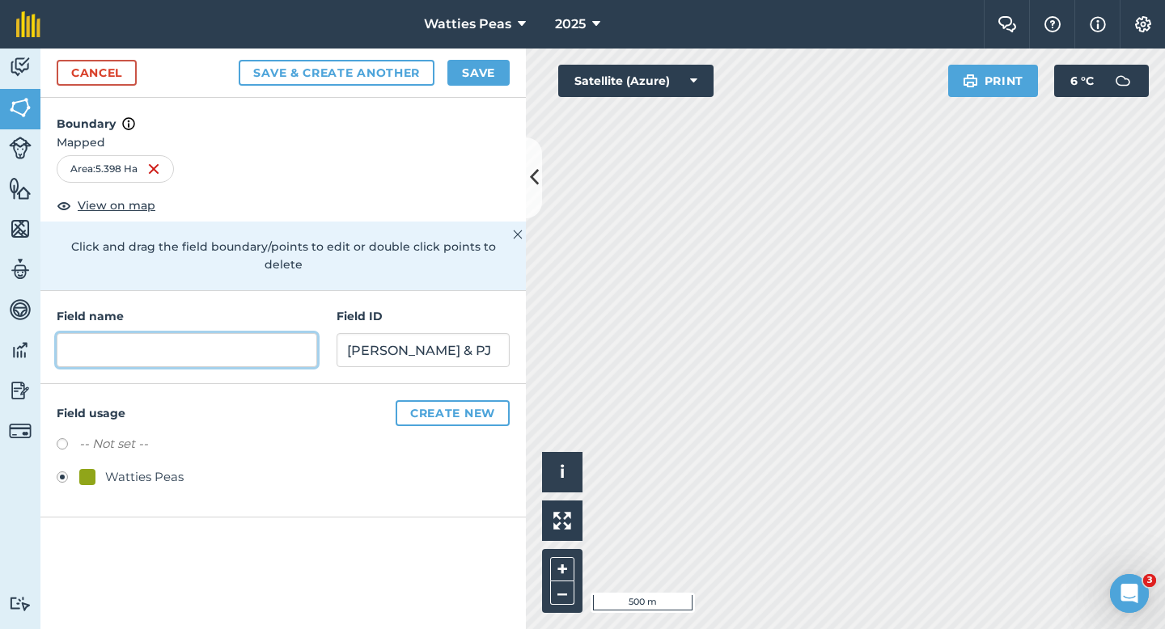
click at [181, 337] on input "text" at bounding box center [187, 350] width 260 height 34
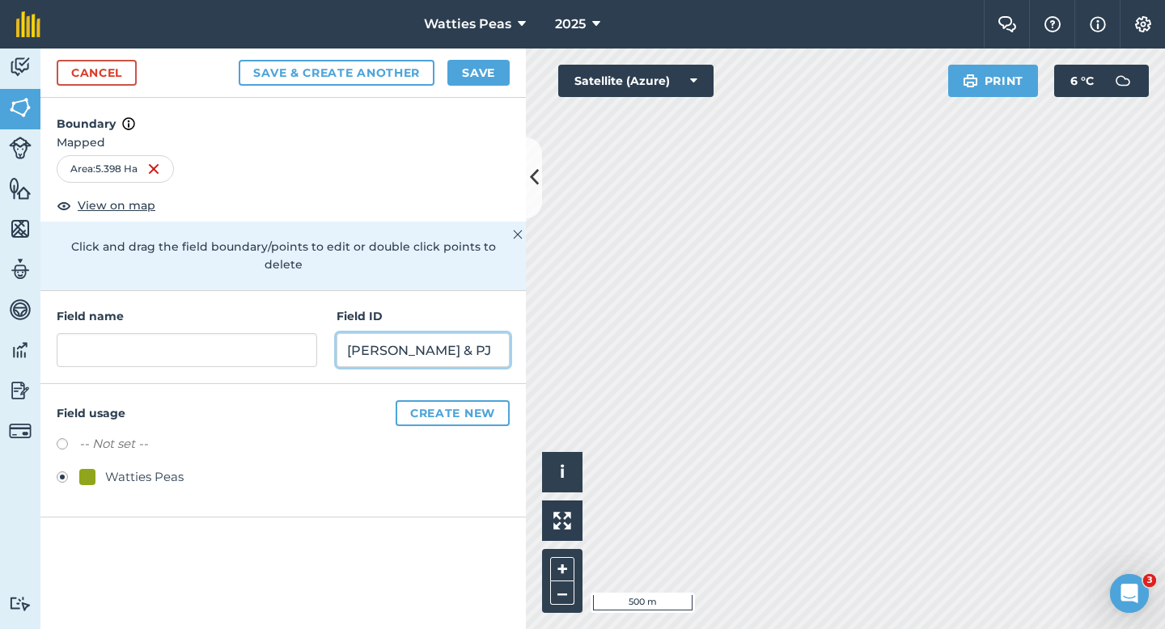
drag, startPoint x: 427, startPoint y: 328, endPoint x: 400, endPoint y: 329, distance: 26.7
click at [400, 333] on input "[PERSON_NAME] & PJ" at bounding box center [423, 350] width 173 height 34
type input "[PERSON_NAME]"
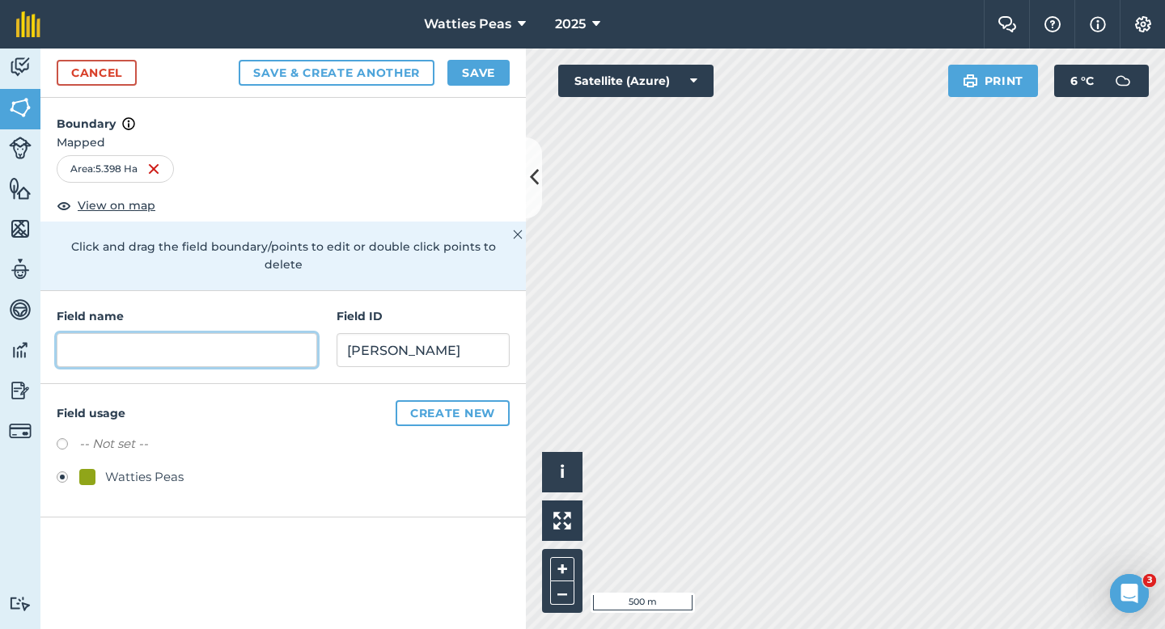
click at [286, 333] on input "text" at bounding box center [187, 350] width 260 height 34
type input "181"
click at [481, 62] on button "Save" at bounding box center [478, 73] width 62 height 26
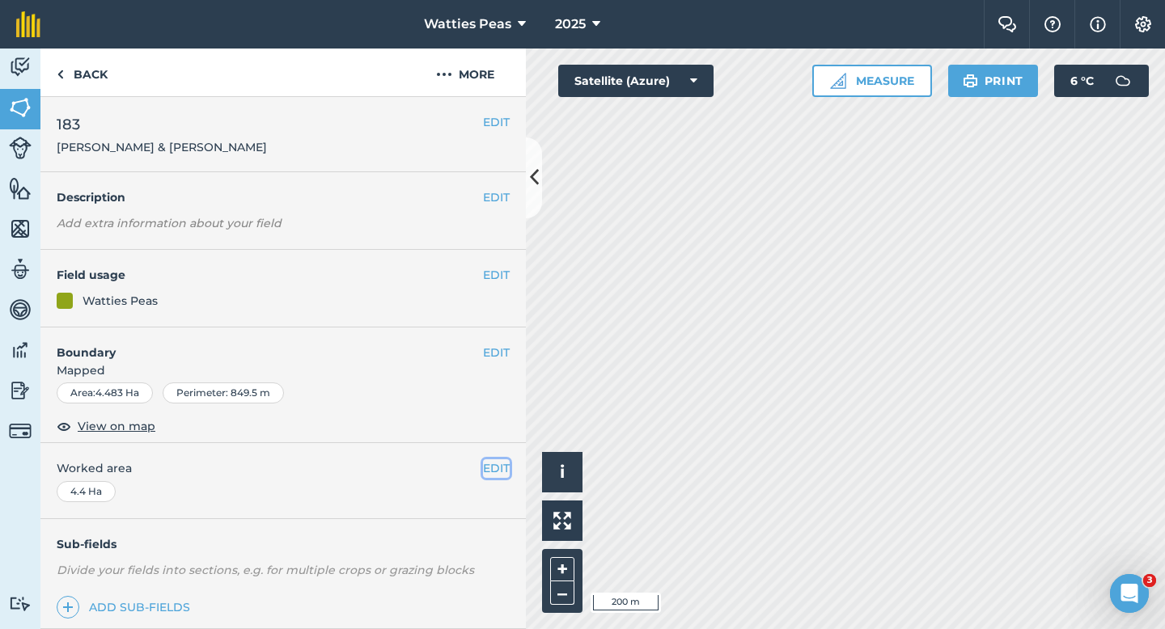
click at [491, 468] on button "EDIT" at bounding box center [496, 469] width 27 height 18
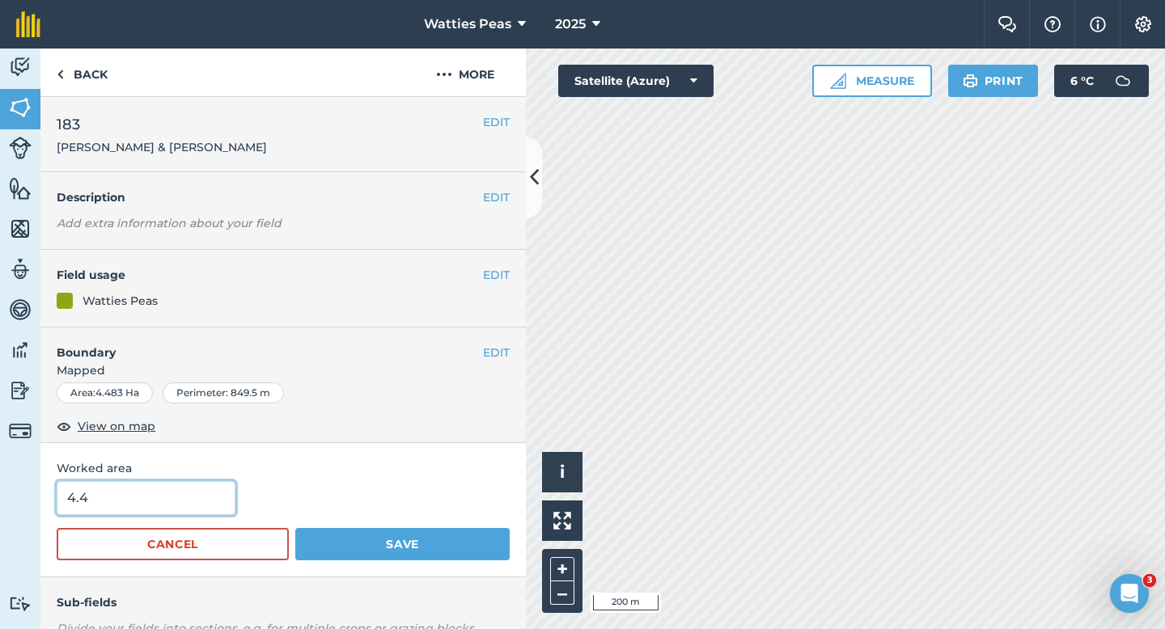
click at [190, 493] on input "4.4" at bounding box center [146, 498] width 179 height 34
type input "5"
click at [295, 528] on button "Save" at bounding box center [402, 544] width 214 height 32
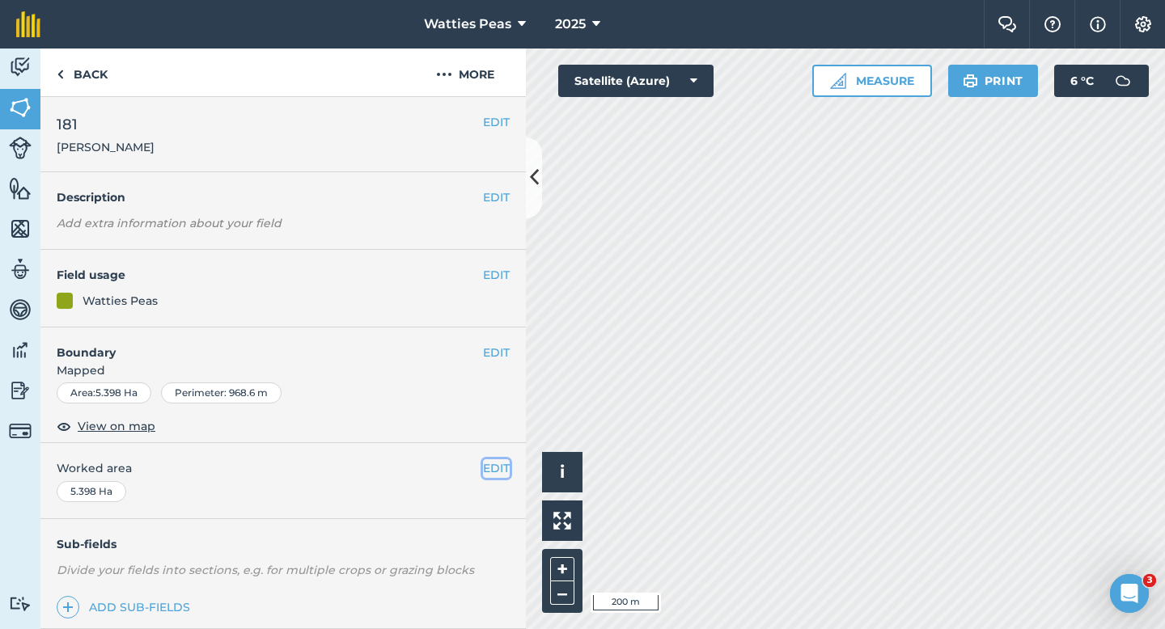
click at [493, 469] on button "EDIT" at bounding box center [496, 469] width 27 height 18
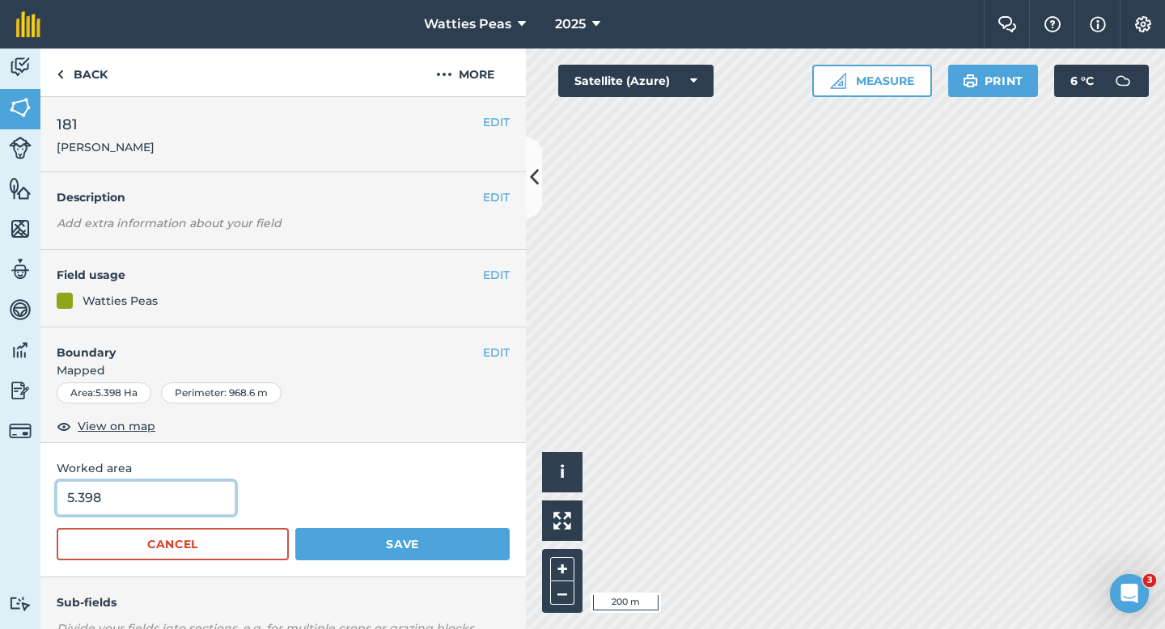
click at [211, 488] on input "5.398" at bounding box center [146, 498] width 179 height 34
type input "6"
click at [295, 528] on button "Save" at bounding box center [402, 544] width 214 height 32
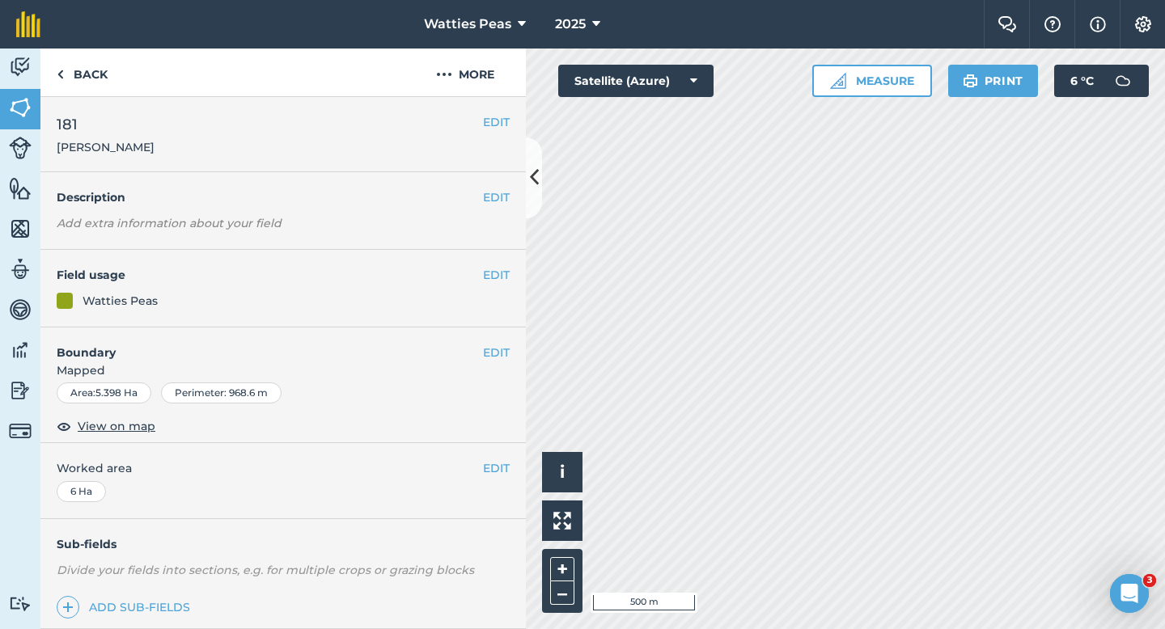
click at [488, 109] on div "EDIT 181 [PERSON_NAME]" at bounding box center [282, 134] width 485 height 75
click at [492, 112] on div "EDIT 181 [PERSON_NAME]" at bounding box center [282, 134] width 485 height 75
click at [498, 124] on button "EDIT" at bounding box center [496, 122] width 27 height 18
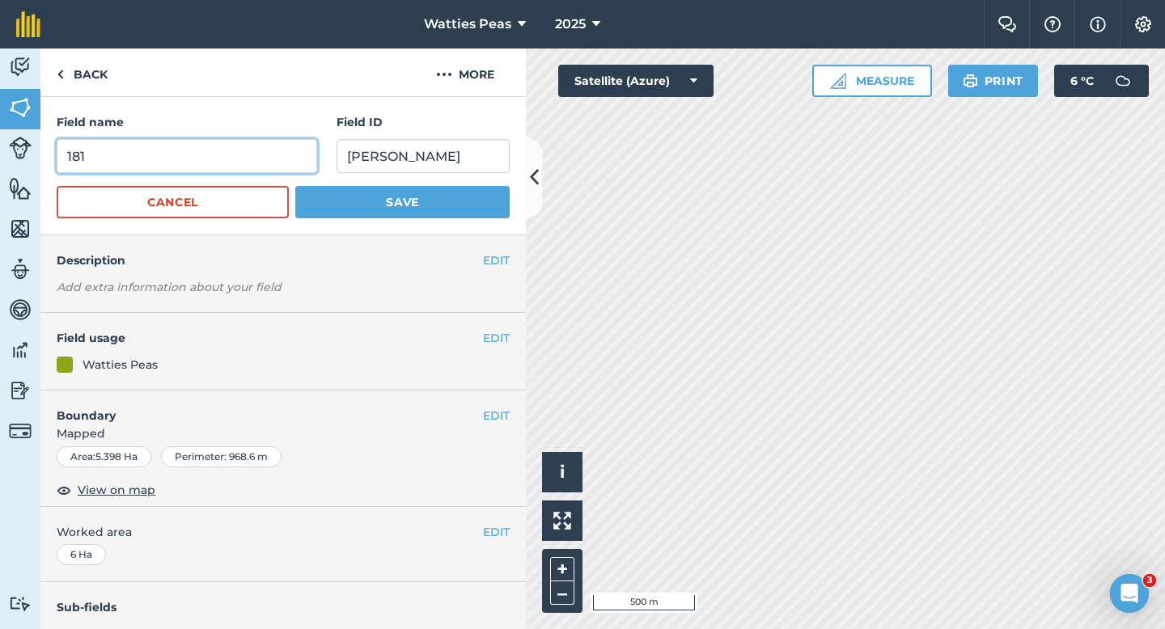
click at [260, 172] on input "181" at bounding box center [187, 156] width 260 height 34
type input "182"
click at [295, 186] on button "Save" at bounding box center [402, 202] width 214 height 32
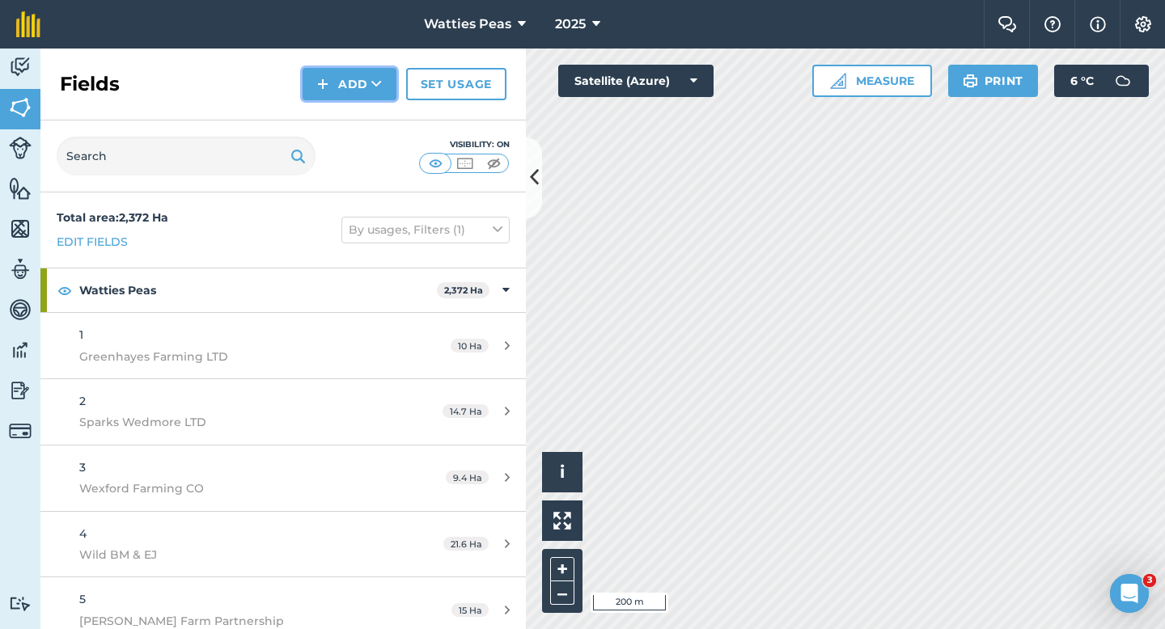
click at [345, 94] on button "Add" at bounding box center [350, 84] width 94 height 32
click at [345, 112] on link "Draw" at bounding box center [349, 121] width 89 height 36
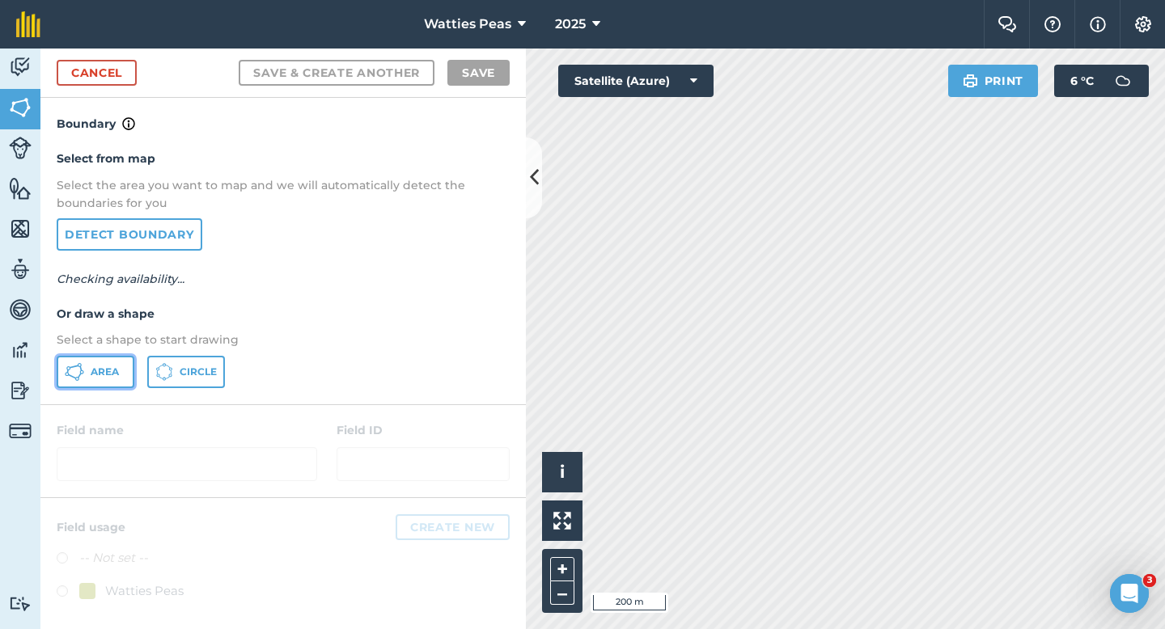
click at [112, 361] on button "Area" at bounding box center [96, 372] width 78 height 32
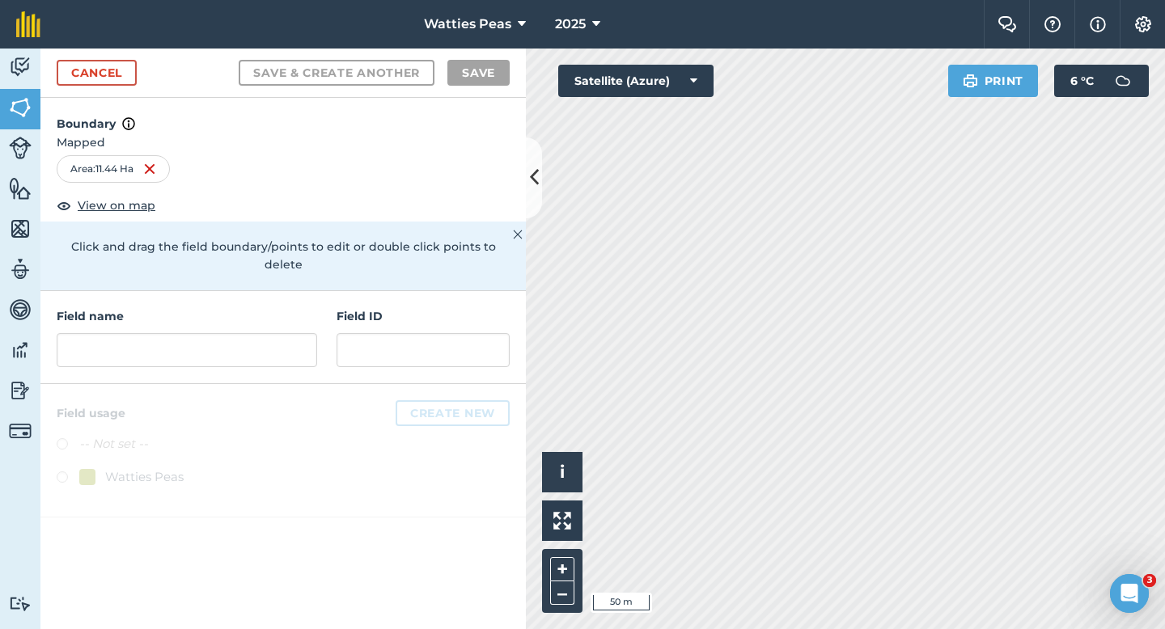
click at [377, 350] on div "Field name Field ID" at bounding box center [282, 337] width 485 height 93
click at [364, 333] on input "text" at bounding box center [423, 350] width 173 height 34
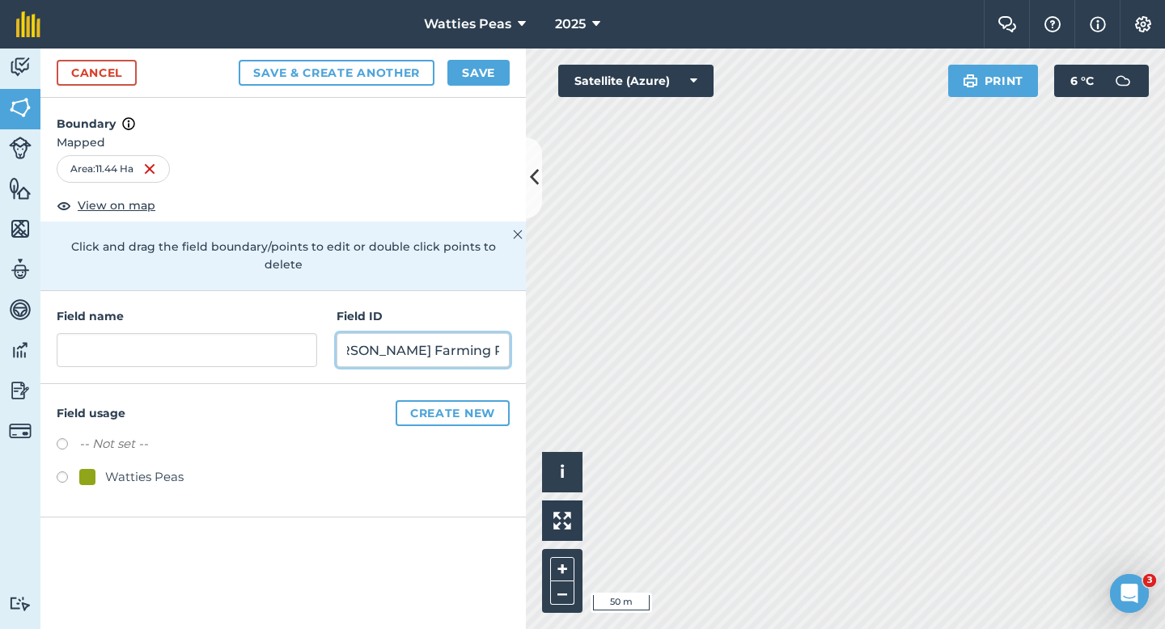
scroll to position [0, 38]
type input "[PERSON_NAME] Farming Partnership"
click at [141, 468] on div "Watties Peas" at bounding box center [144, 477] width 78 height 19
radio input "true"
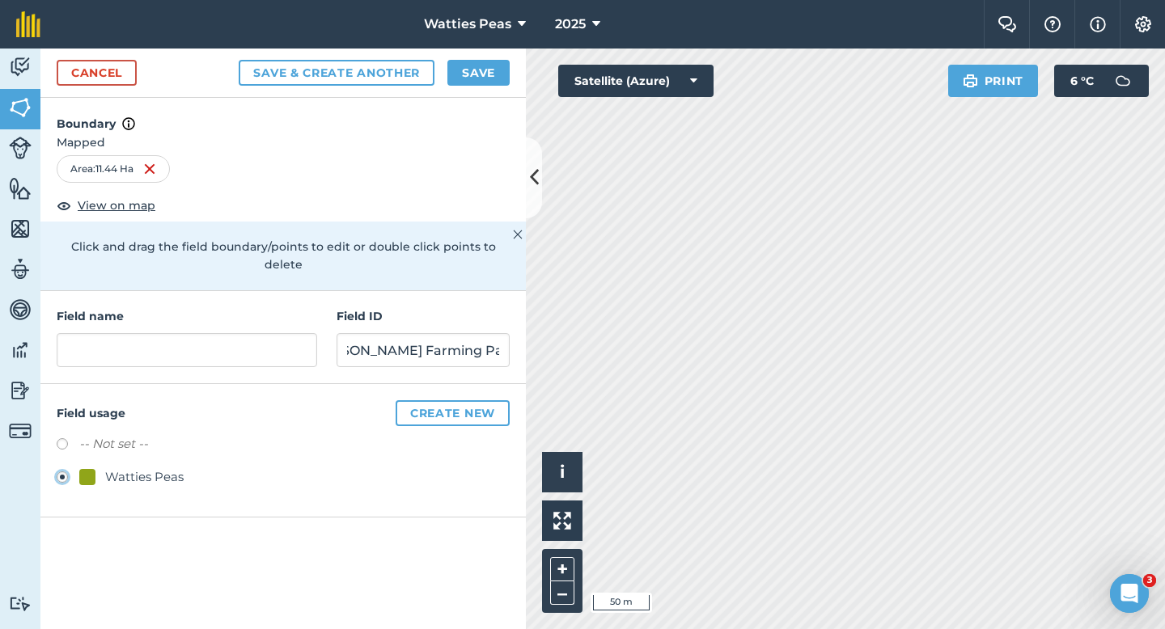
scroll to position [0, 0]
click at [160, 307] on h4 "Field name" at bounding box center [187, 316] width 260 height 18
click at [160, 337] on input "text" at bounding box center [187, 350] width 260 height 34
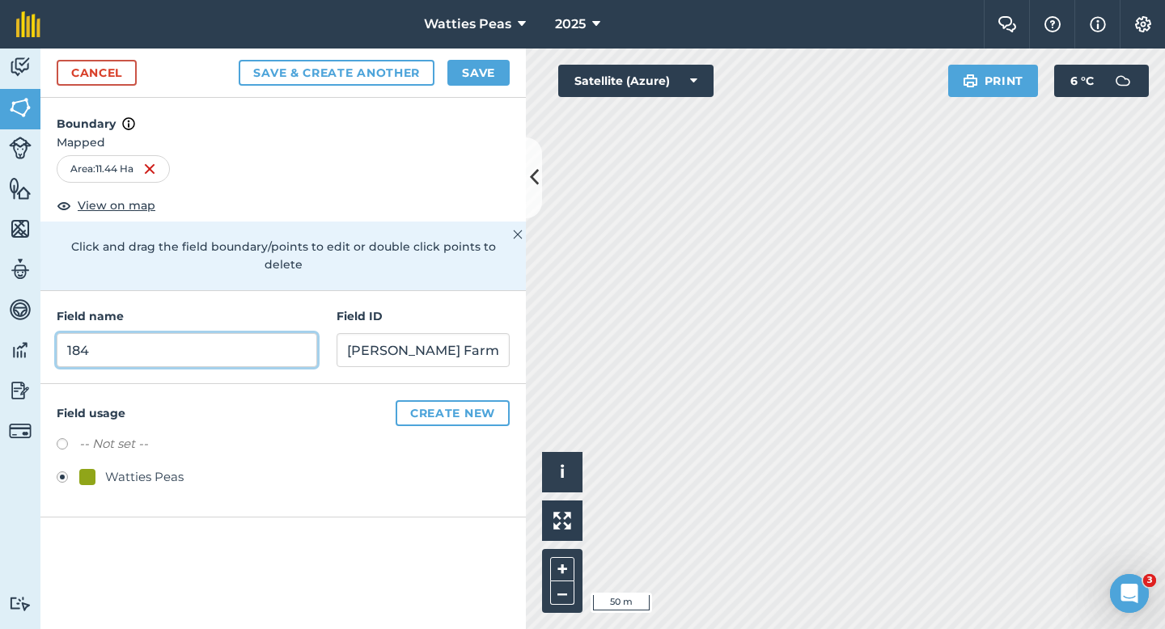
type input "184"
click at [480, 82] on button "Save" at bounding box center [478, 73] width 62 height 26
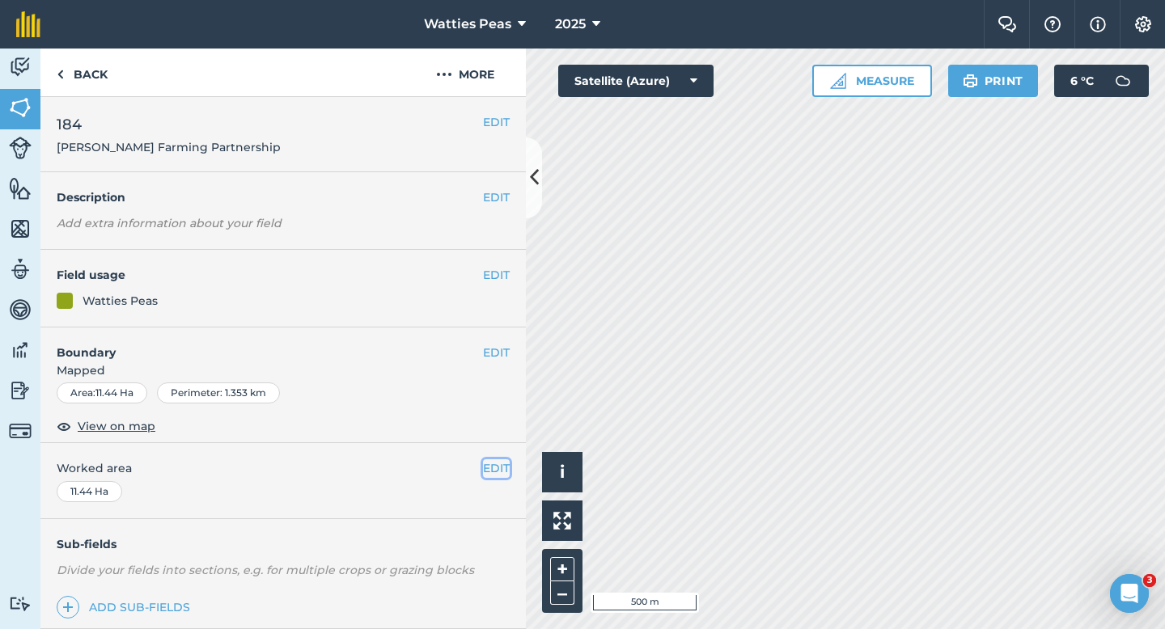
click at [487, 469] on button "EDIT" at bounding box center [496, 469] width 27 height 18
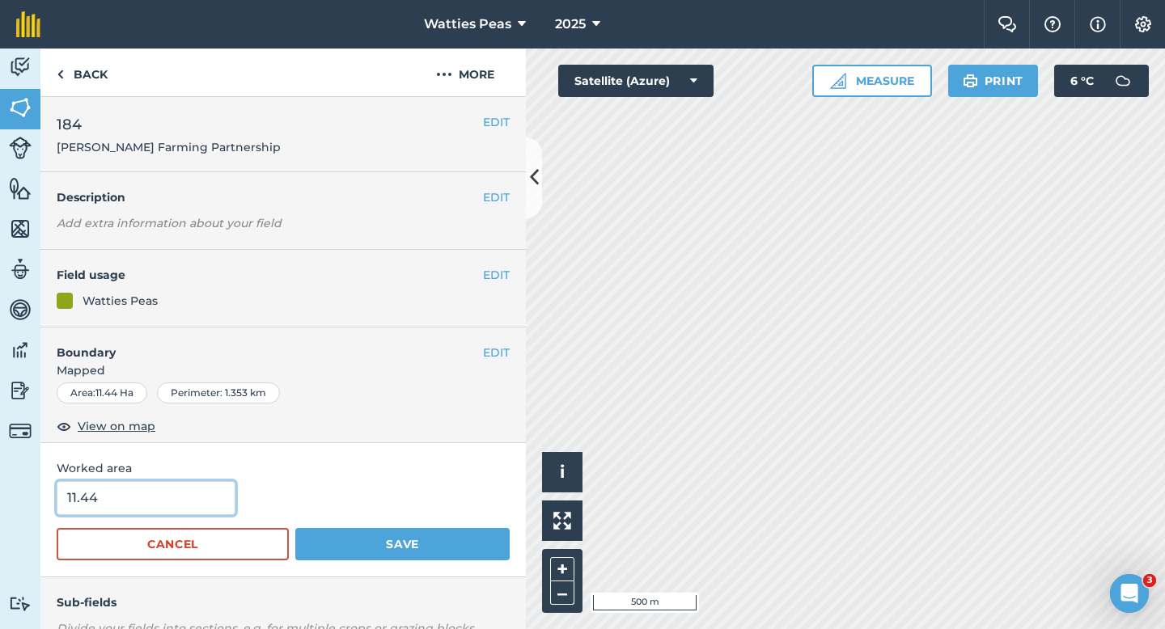
click at [214, 510] on input "11.44" at bounding box center [146, 498] width 179 height 34
type input "11.4"
click at [295, 528] on button "Save" at bounding box center [402, 544] width 214 height 32
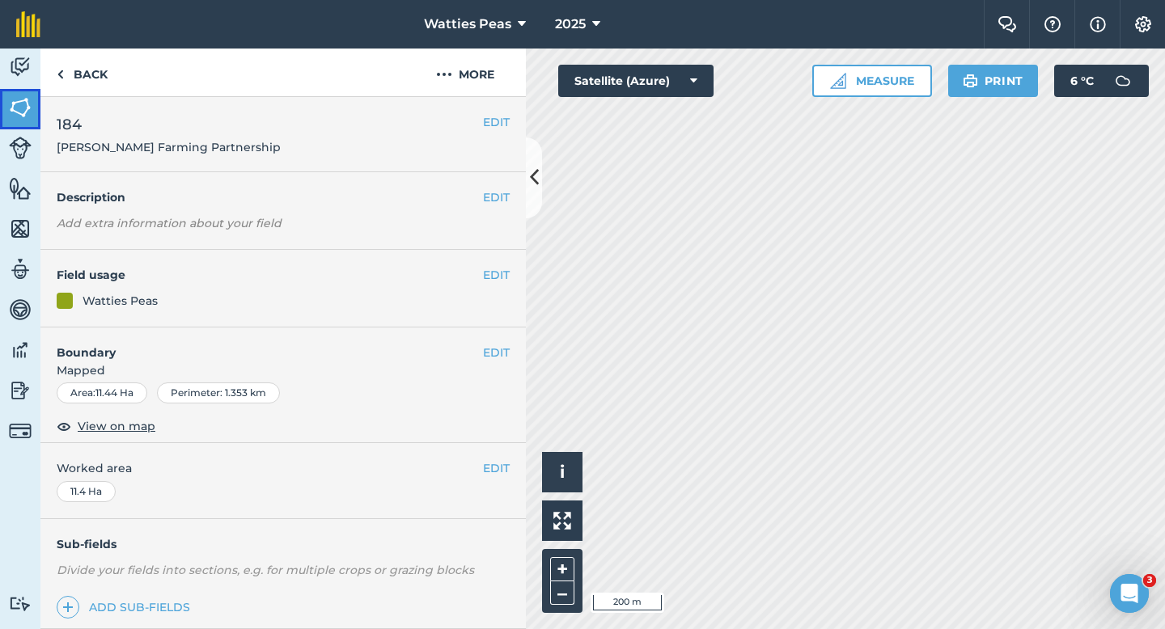
click at [21, 115] on img at bounding box center [20, 107] width 23 height 24
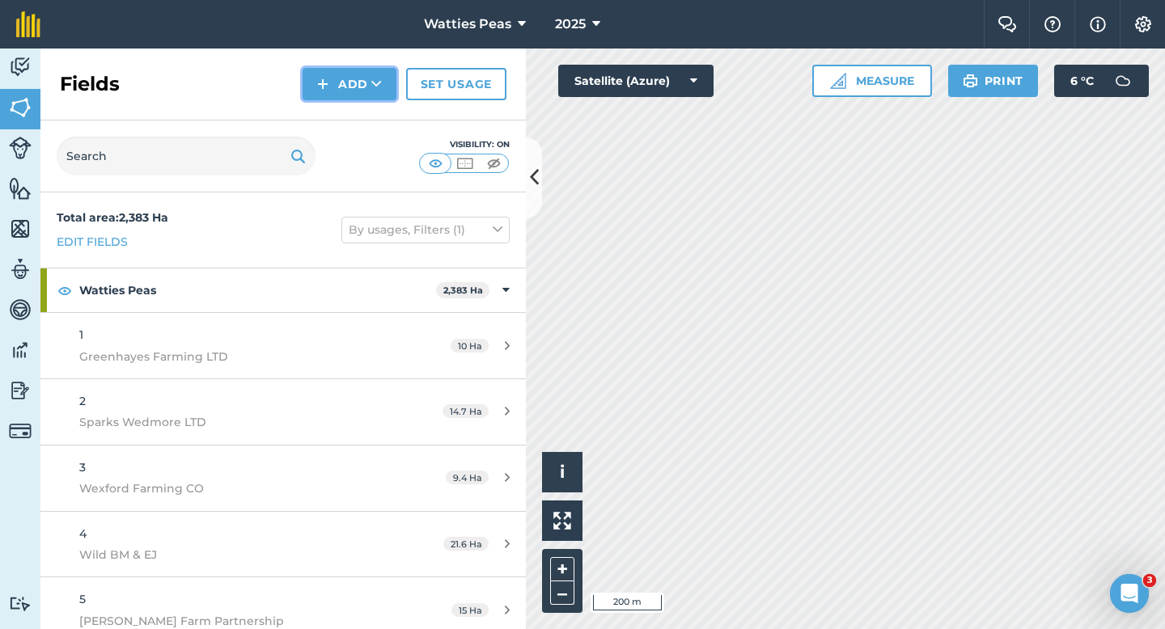
click at [333, 88] on button "Add" at bounding box center [350, 84] width 94 height 32
click at [333, 115] on link "Draw" at bounding box center [349, 121] width 89 height 36
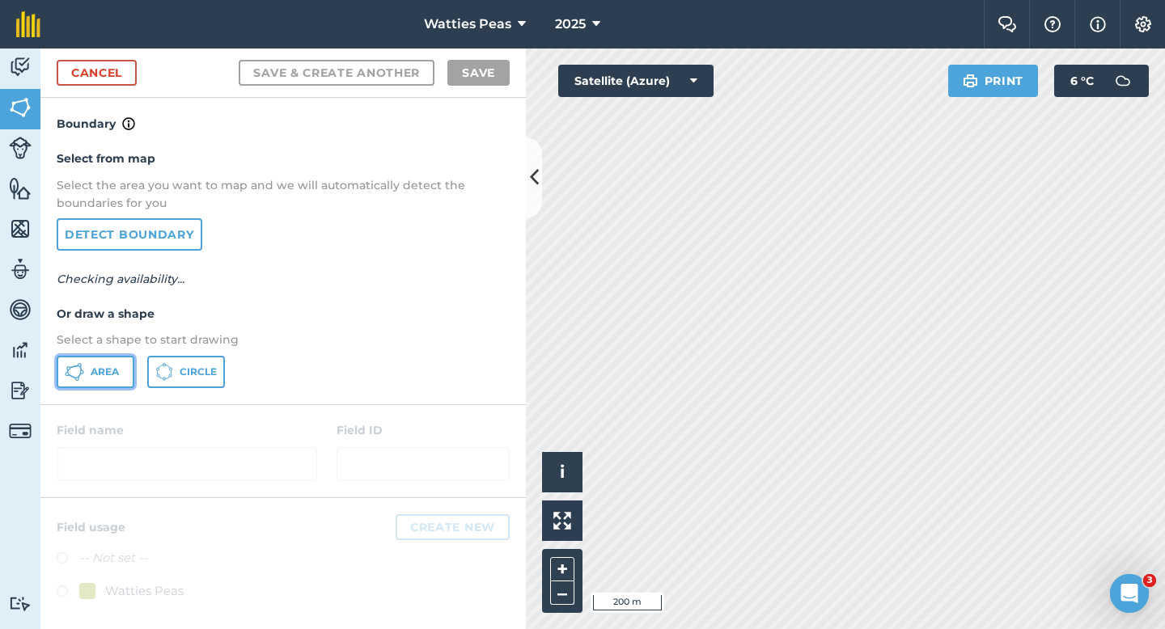
click at [95, 364] on button "Area" at bounding box center [96, 372] width 78 height 32
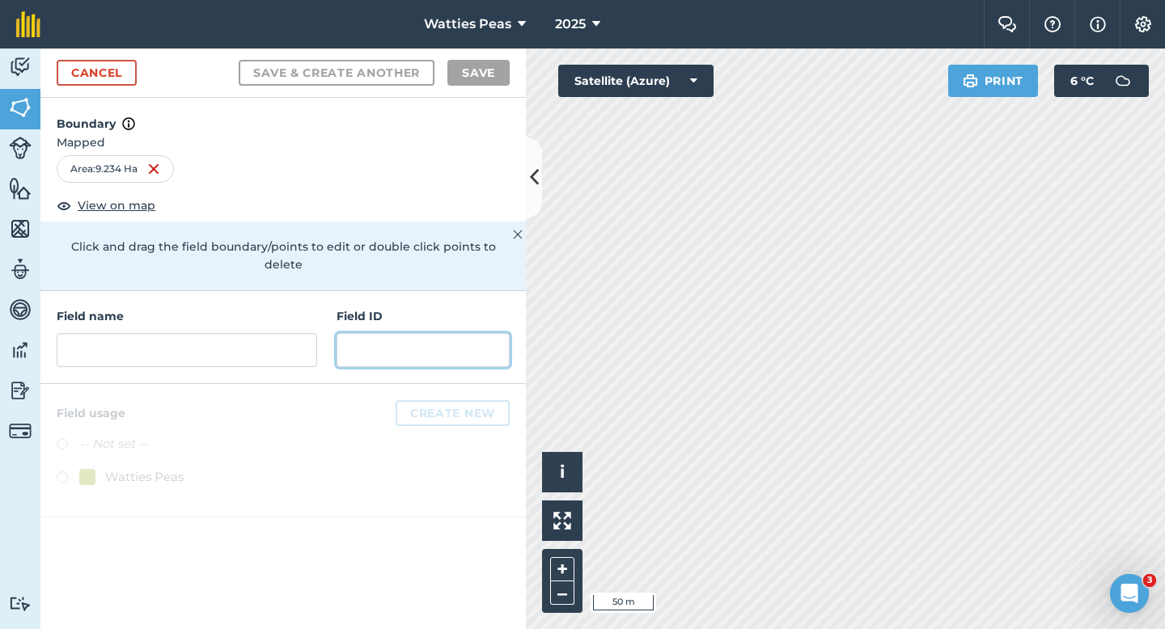
click at [352, 333] on input "text" at bounding box center [423, 350] width 173 height 34
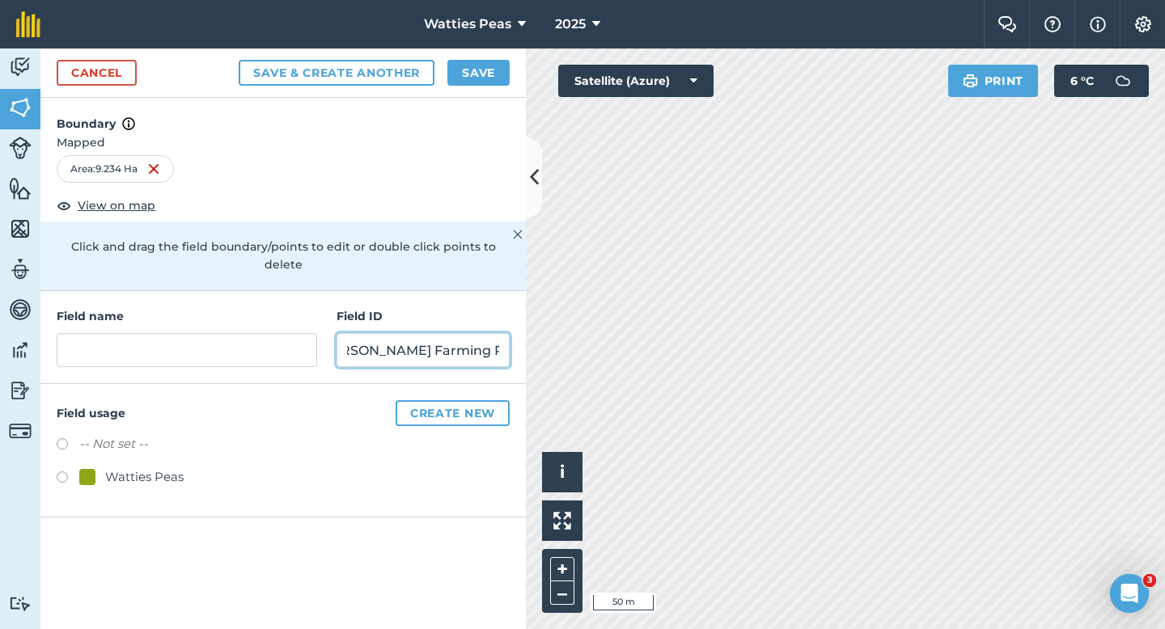
scroll to position [0, 38]
type input "[PERSON_NAME] Farming Partnership"
click at [87, 469] on div at bounding box center [87, 477] width 16 height 16
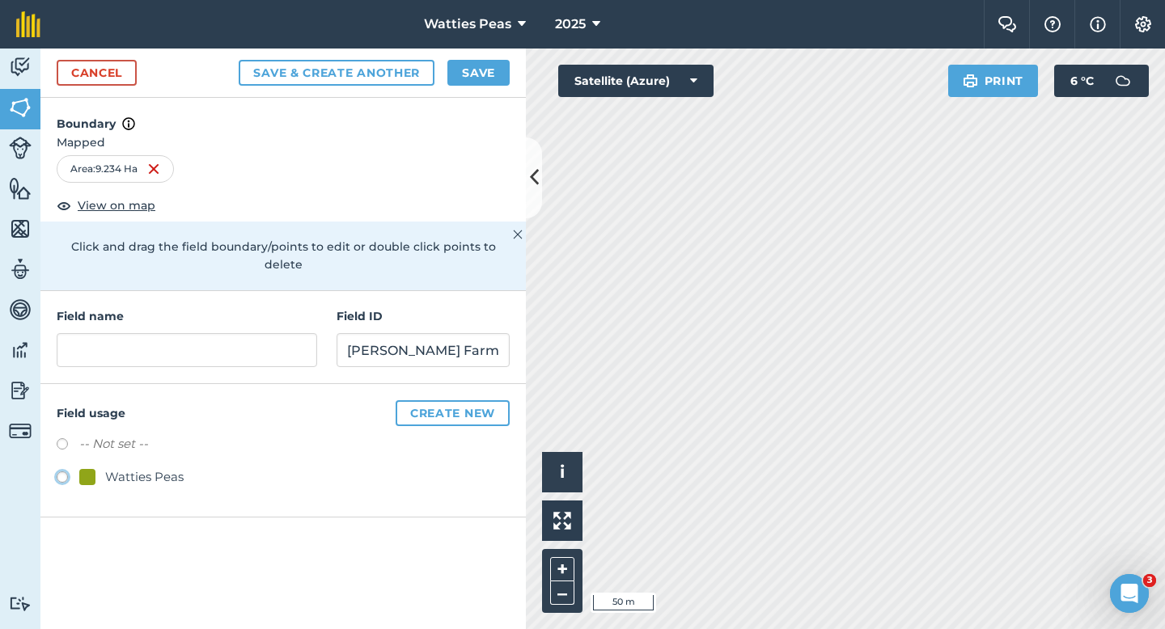
radio input "true"
click at [117, 384] on div "Field usage Create new -- Not set -- Watties Peas" at bounding box center [282, 450] width 485 height 133
click at [118, 362] on div "Field name Field ID [PERSON_NAME] Farming Partnership" at bounding box center [282, 337] width 485 height 93
click at [119, 333] on input "text" at bounding box center [187, 350] width 260 height 34
type input "1"
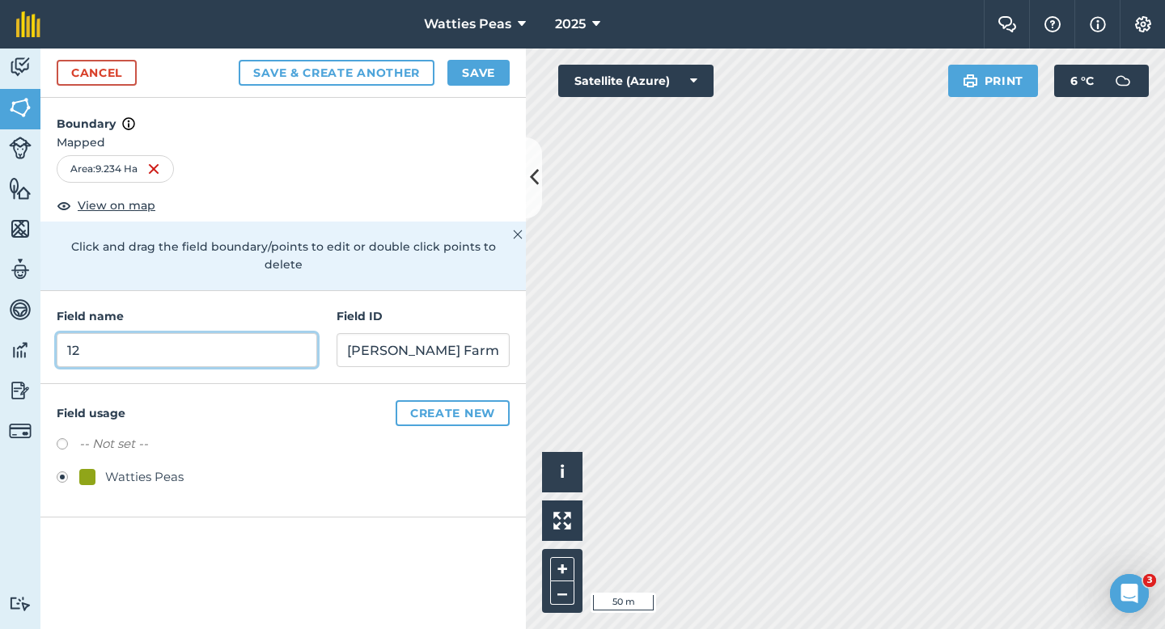
type input "1"
type input "185"
click at [486, 87] on div "Cancel Save & Create Another Save" at bounding box center [282, 73] width 485 height 49
click at [486, 84] on button "Save" at bounding box center [478, 73] width 62 height 26
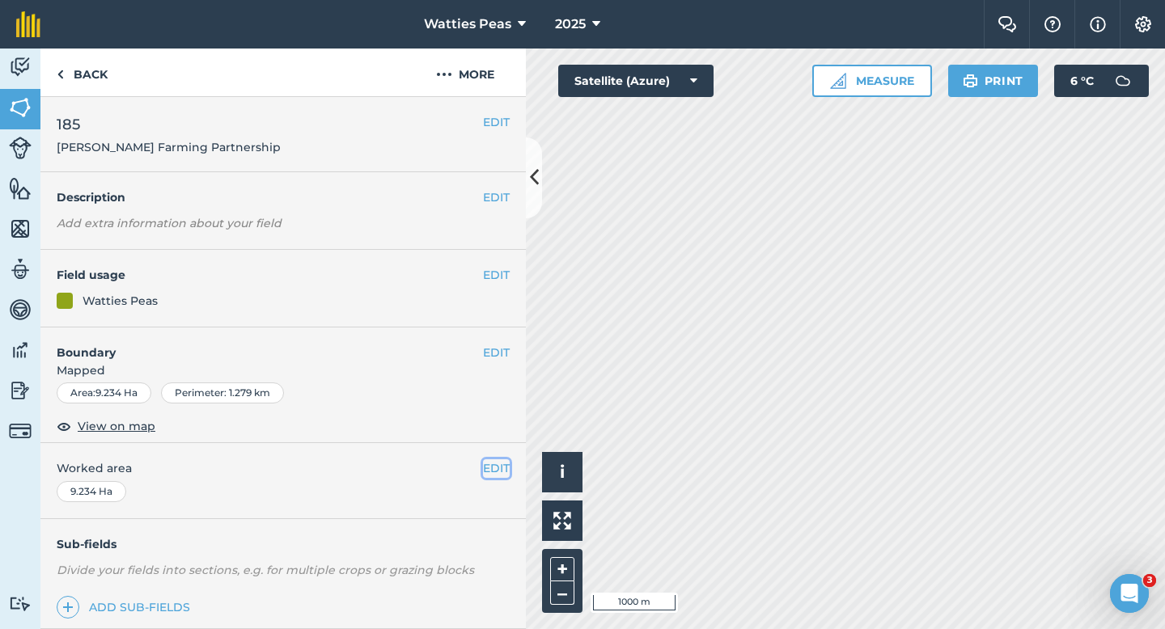
click at [498, 465] on button "EDIT" at bounding box center [496, 469] width 27 height 18
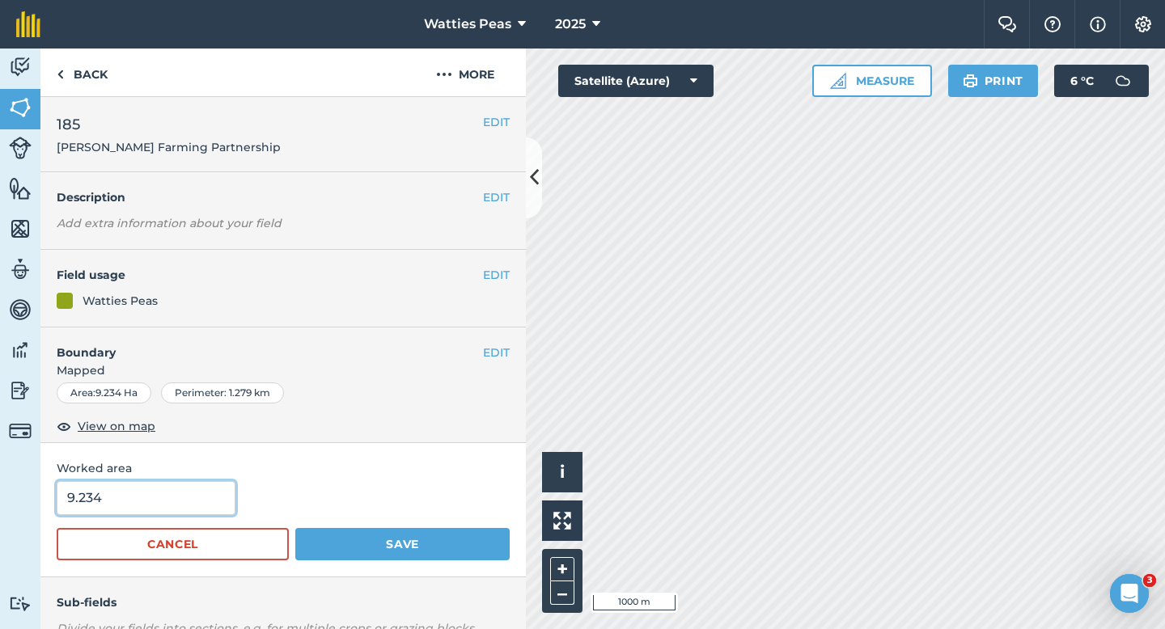
click at [142, 486] on input "9.234" at bounding box center [146, 498] width 179 height 34
click at [142, 491] on input "9.234" at bounding box center [146, 498] width 179 height 34
type input "9.2"
click at [295, 528] on button "Save" at bounding box center [402, 544] width 214 height 32
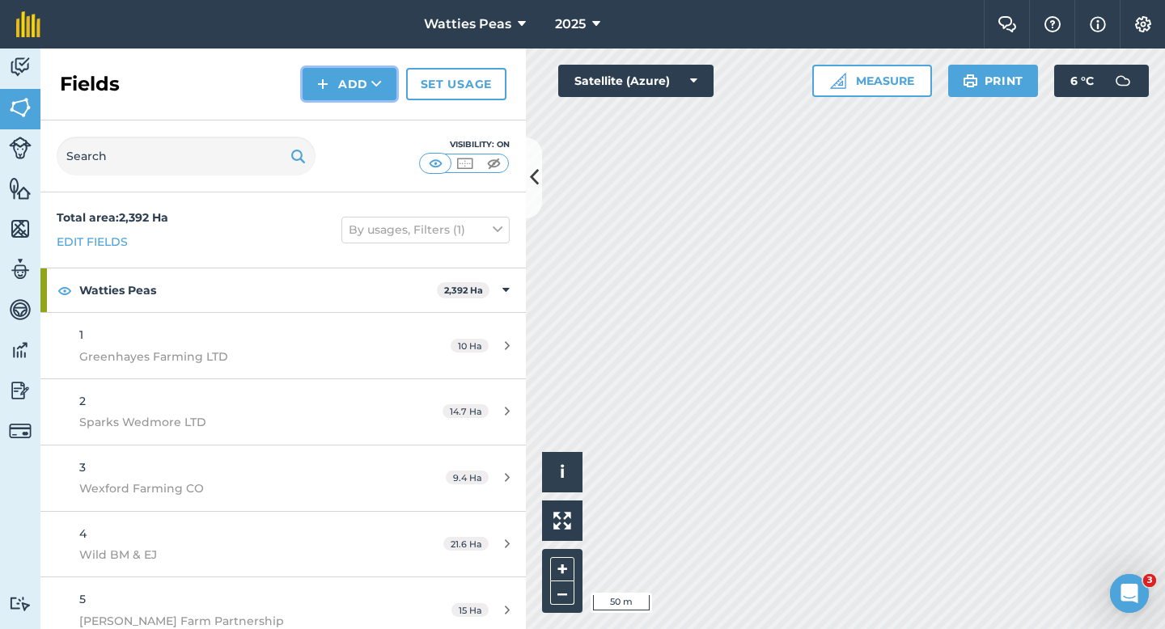
click at [324, 74] on img at bounding box center [322, 83] width 11 height 19
click at [333, 105] on link "Draw" at bounding box center [349, 121] width 89 height 36
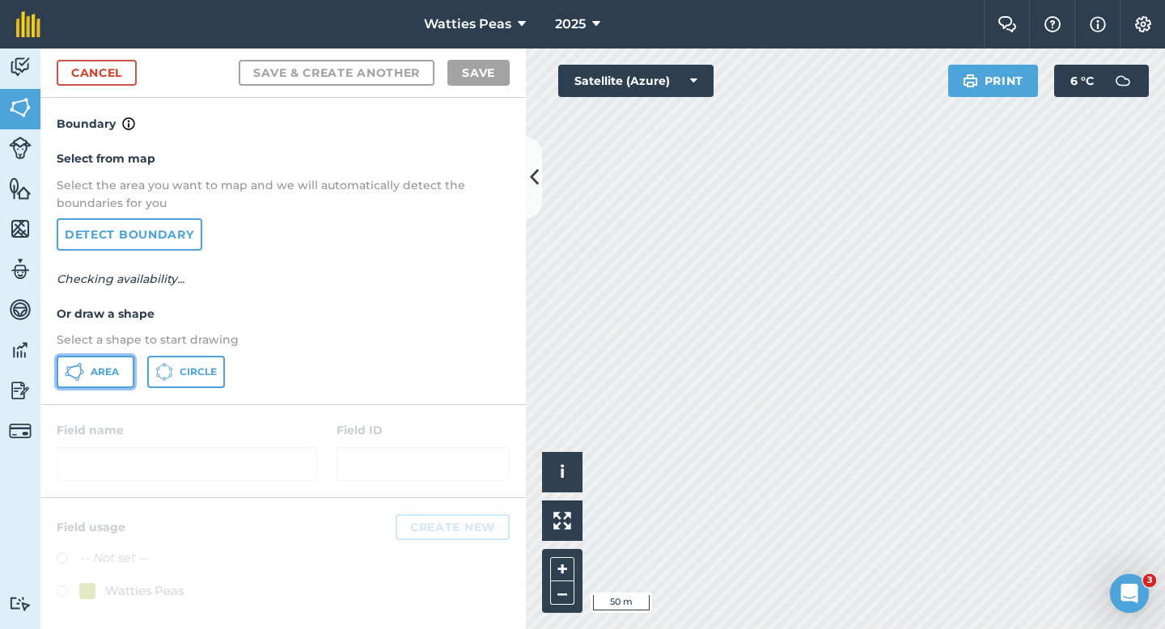
click at [117, 371] on span "Area" at bounding box center [105, 372] width 28 height 13
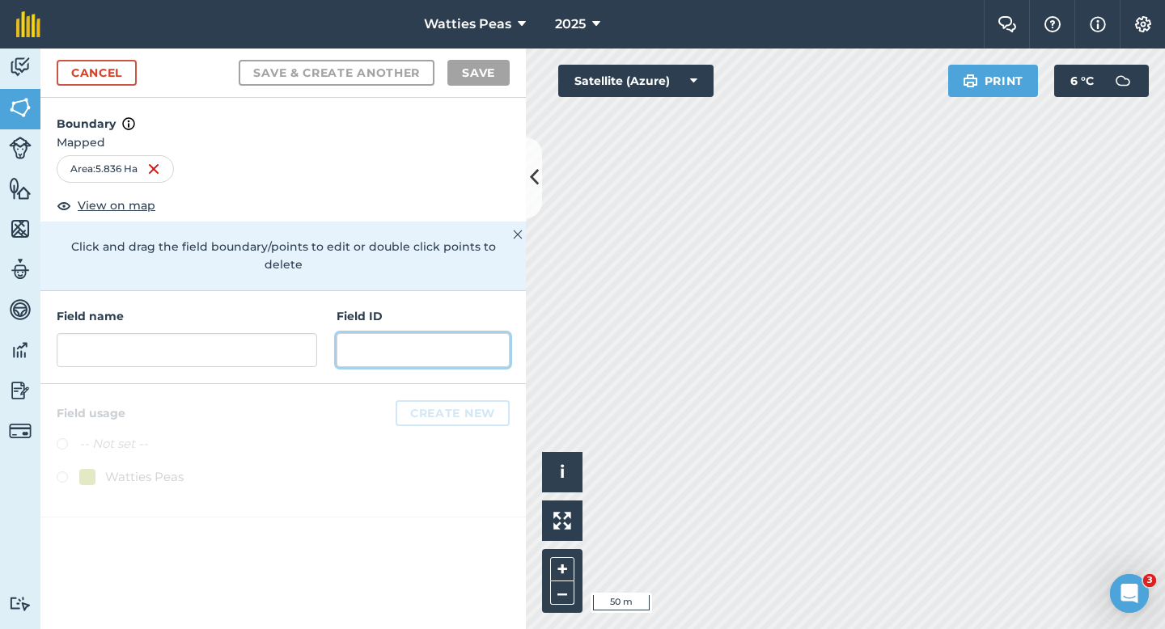
click at [456, 338] on input "text" at bounding box center [423, 350] width 173 height 34
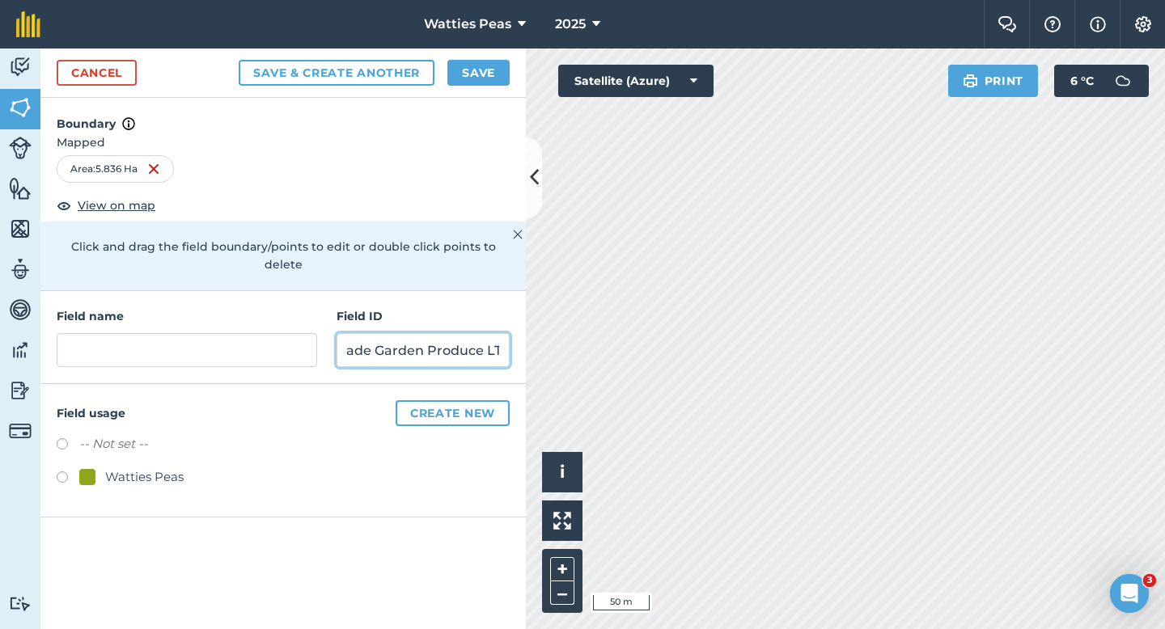
scroll to position [0, 18]
type input "Jade Garden Produce LTD"
click at [91, 469] on div at bounding box center [87, 477] width 16 height 16
radio input "true"
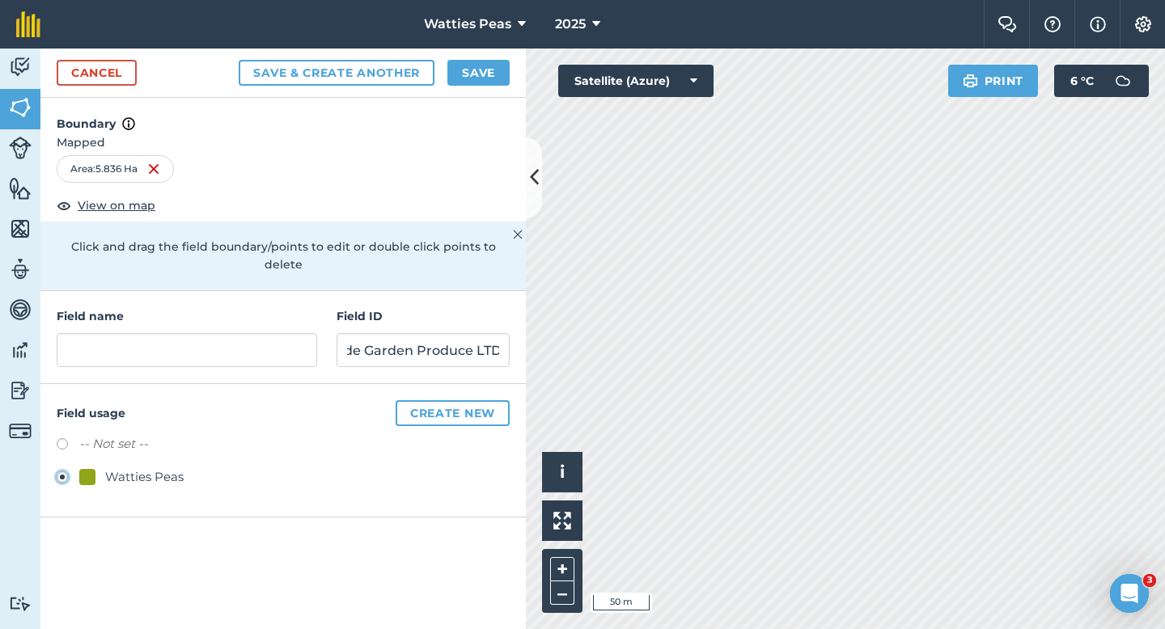
scroll to position [0, 0]
click at [134, 357] on div "Field name Field ID Jade Garden Produce LTD" at bounding box center [282, 337] width 485 height 93
click at [136, 333] on input "text" at bounding box center [187, 350] width 260 height 34
type input "1"
type input "186"
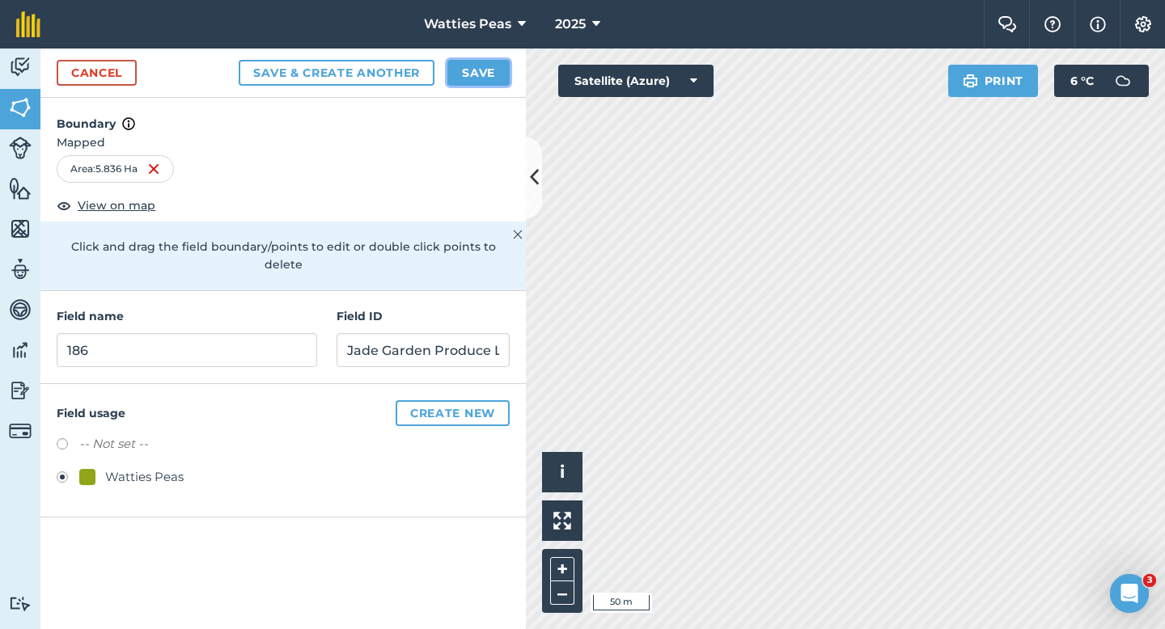
click at [455, 73] on button "Save" at bounding box center [478, 73] width 62 height 26
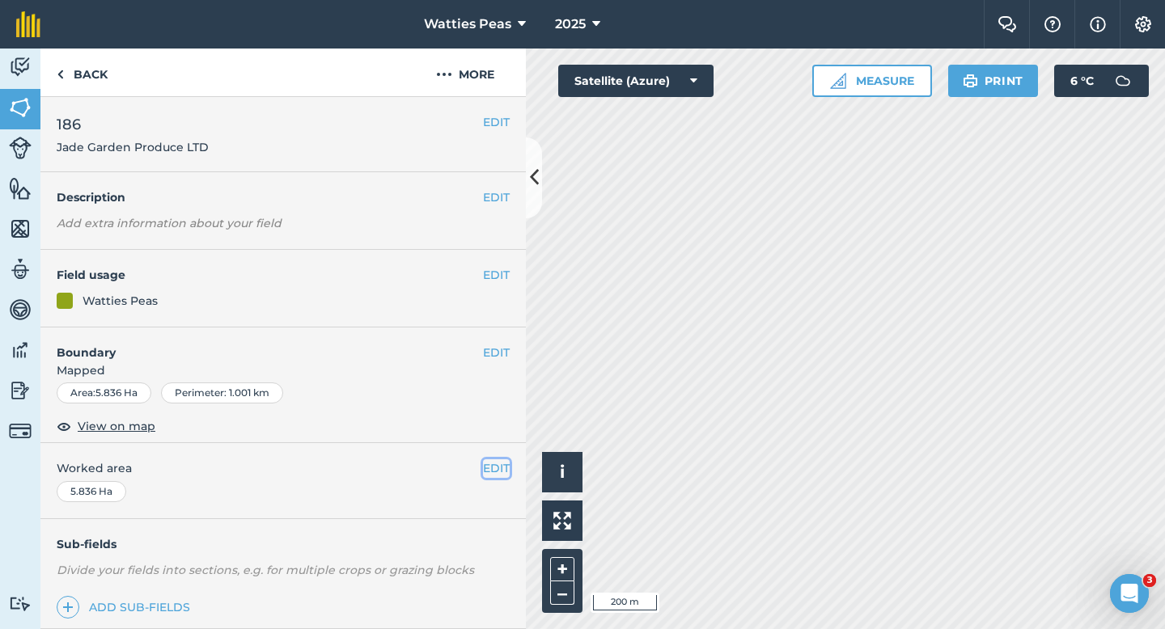
click at [498, 465] on button "EDIT" at bounding box center [496, 469] width 27 height 18
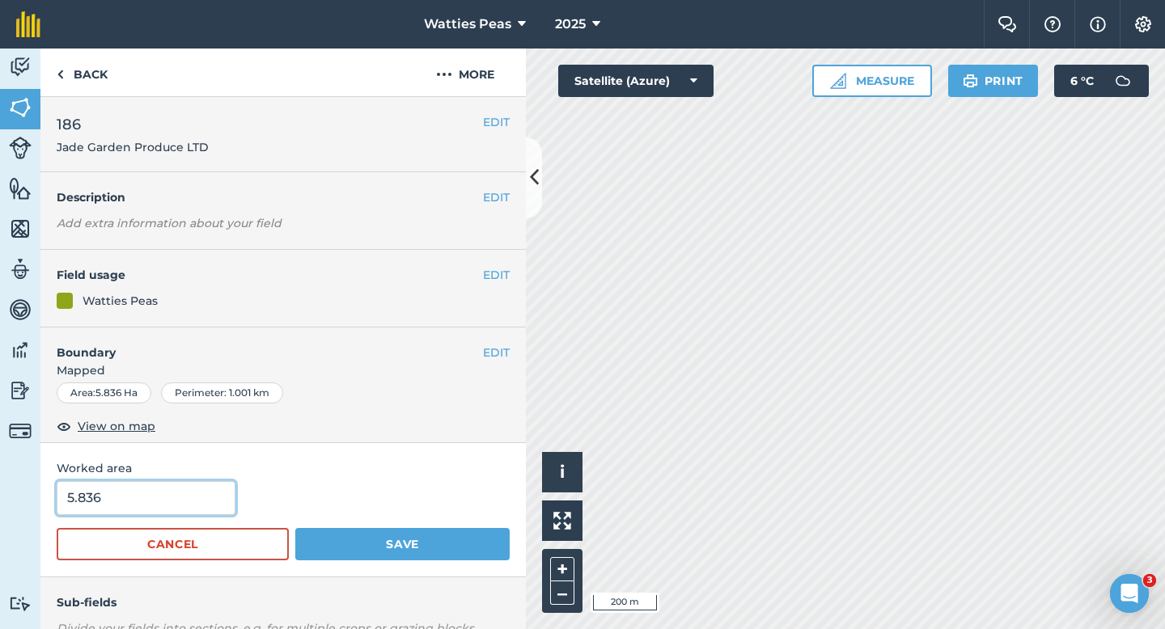
click at [138, 493] on input "5.836" at bounding box center [146, 498] width 179 height 34
type input "6"
click at [295, 528] on button "Save" at bounding box center [402, 544] width 214 height 32
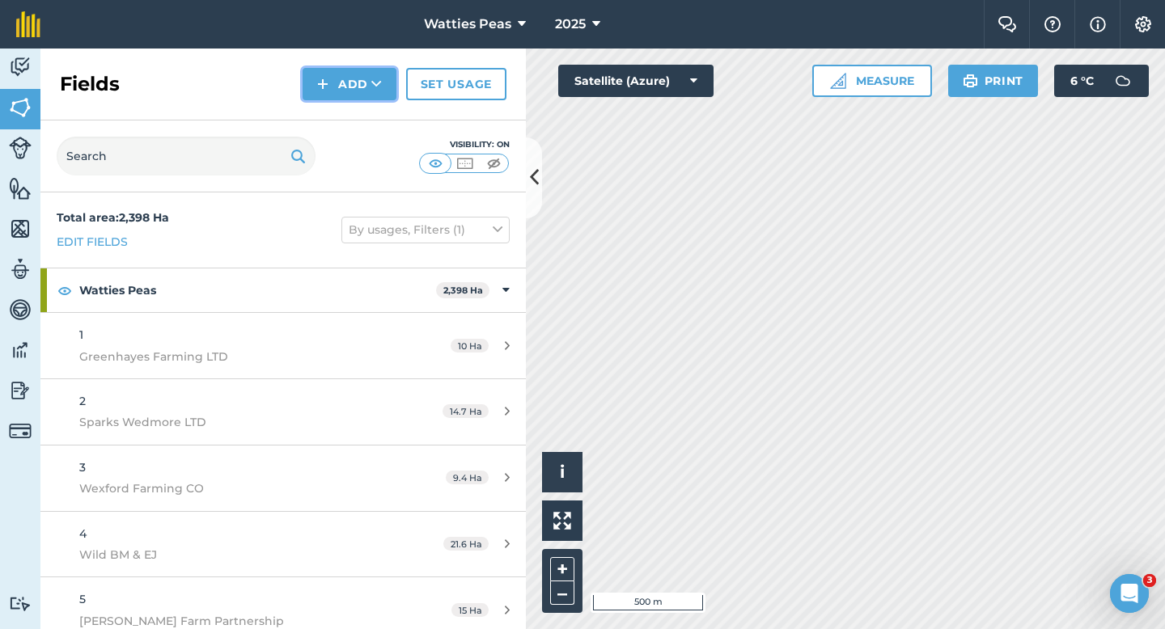
click at [341, 88] on button "Add" at bounding box center [350, 84] width 94 height 32
click at [343, 121] on link "Draw" at bounding box center [349, 121] width 89 height 36
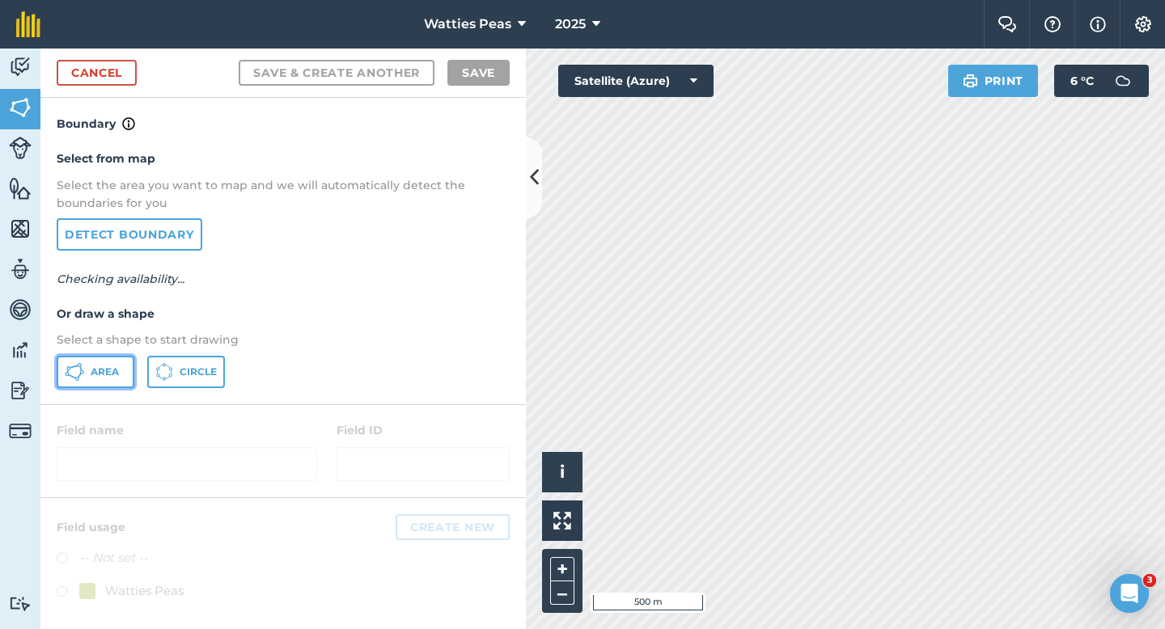
click at [95, 378] on span "Area" at bounding box center [105, 372] width 28 height 13
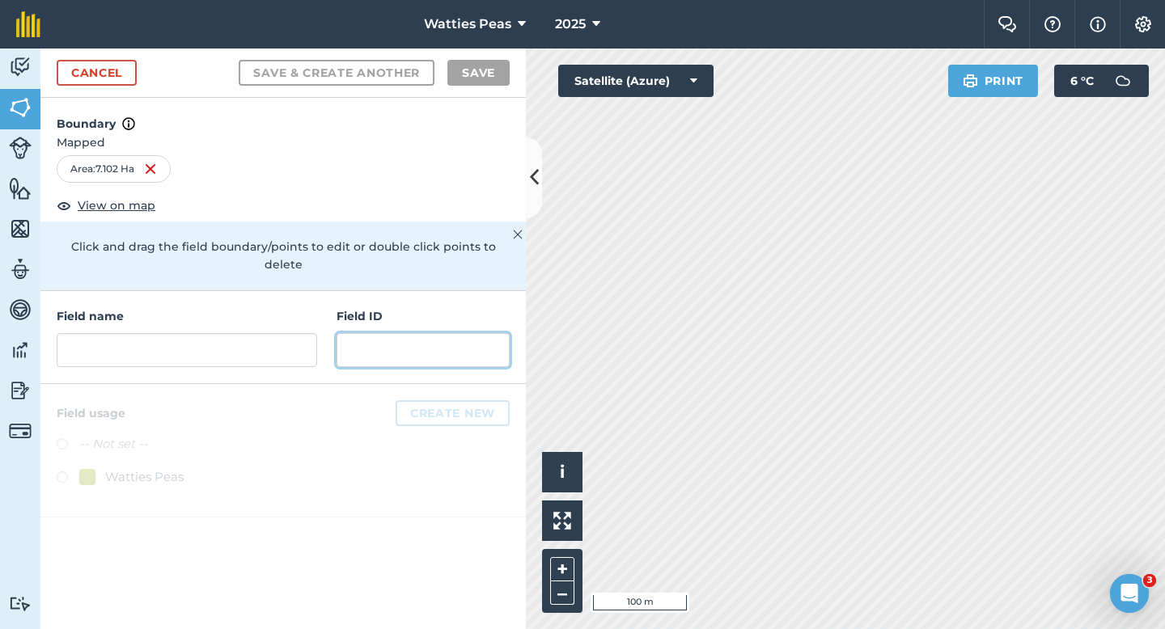
click at [464, 345] on input "text" at bounding box center [423, 350] width 173 height 34
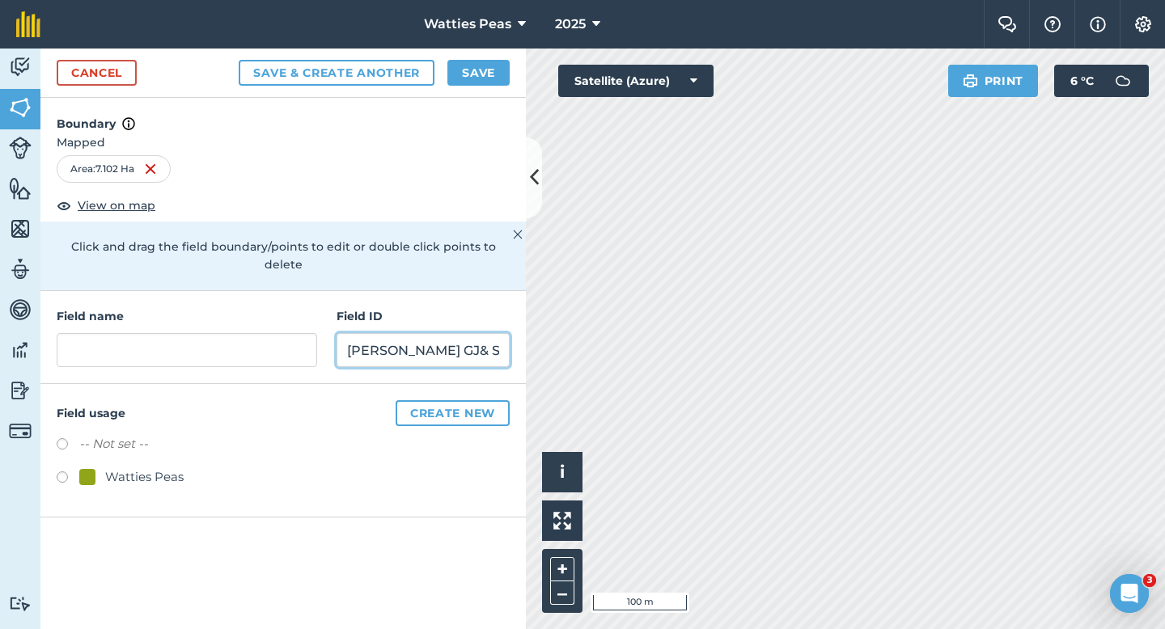
click at [413, 336] on input "[PERSON_NAME] GJ& SJ" at bounding box center [423, 350] width 173 height 34
type input "[PERSON_NAME] & SJ"
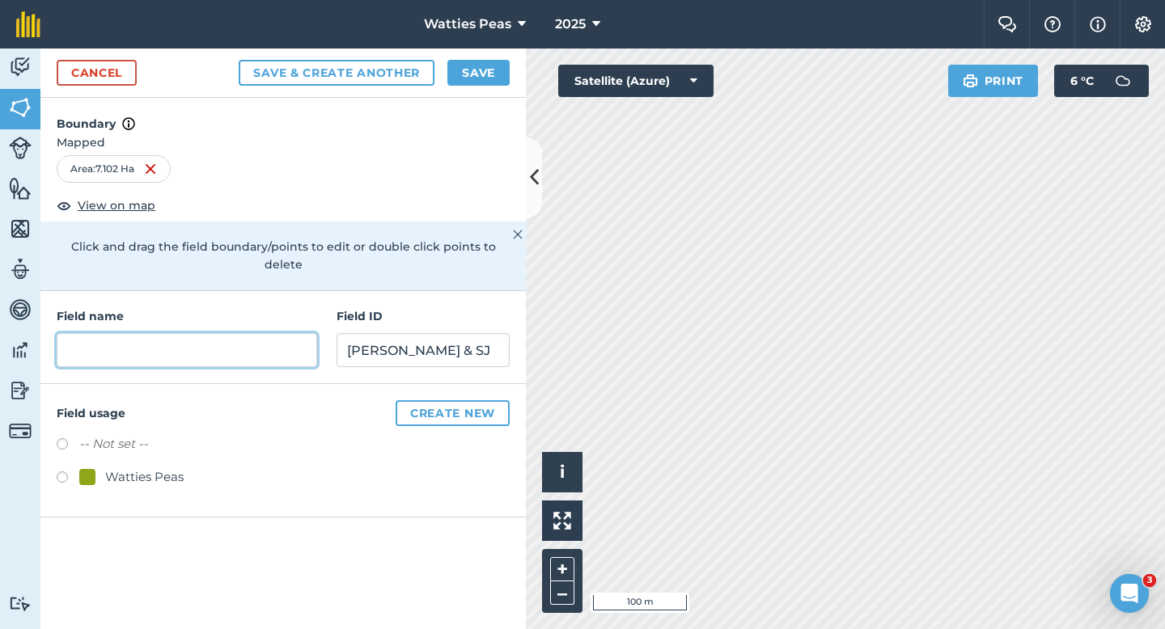
click at [216, 333] on input "text" at bounding box center [187, 350] width 260 height 34
type input "187"
click at [104, 468] on div "Watties Peas" at bounding box center [131, 477] width 104 height 19
radio input "true"
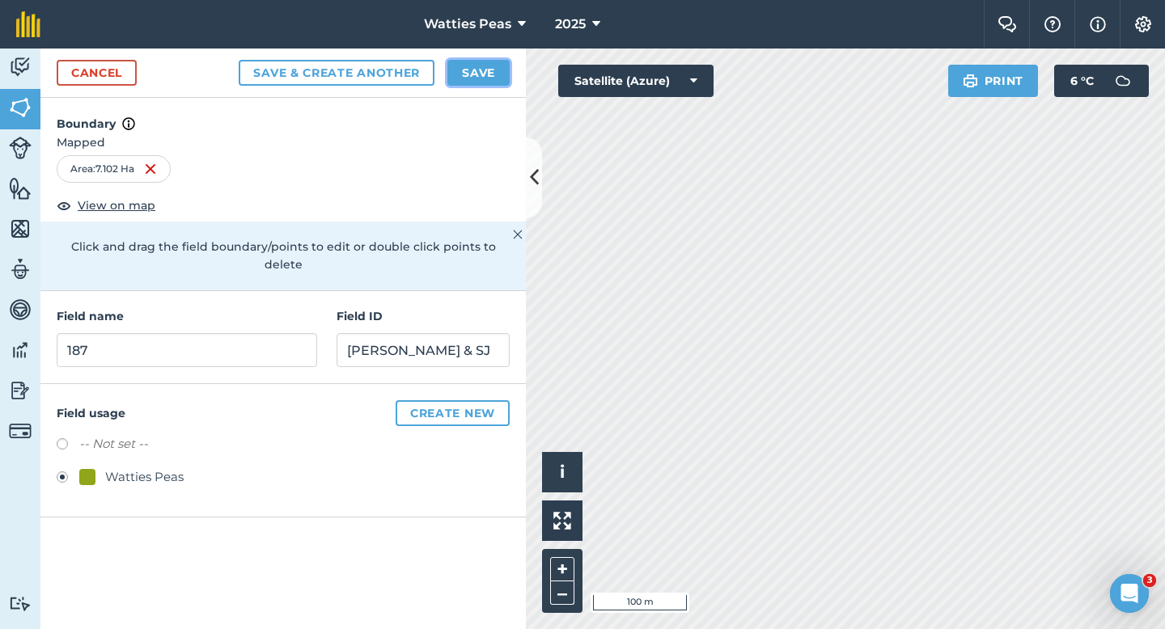
click at [464, 78] on button "Save" at bounding box center [478, 73] width 62 height 26
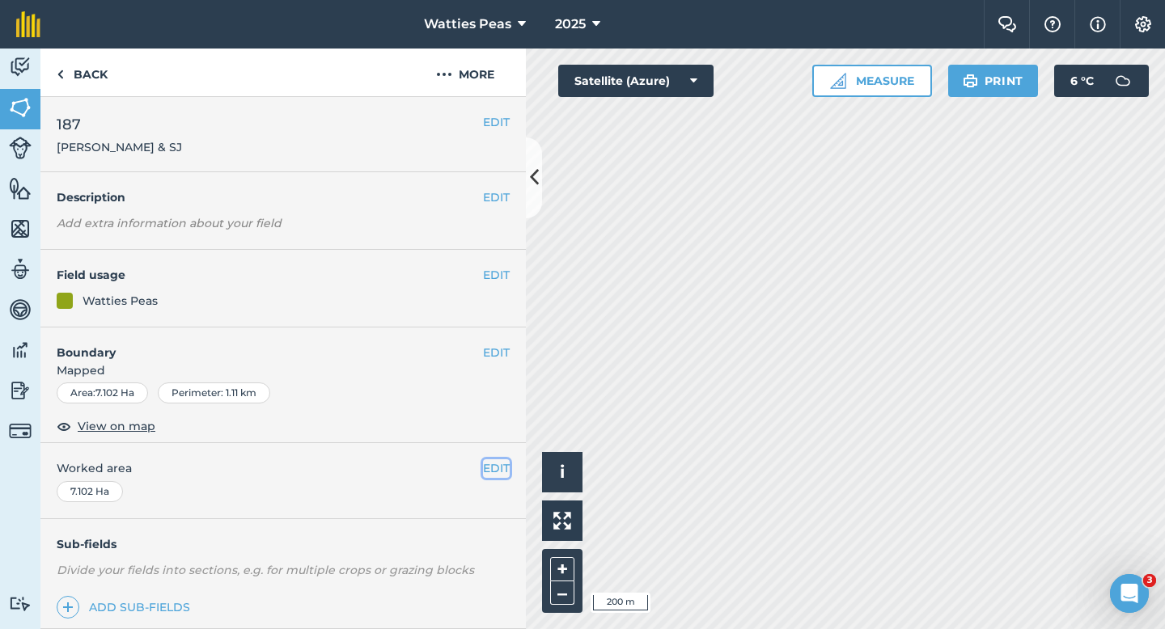
click at [497, 463] on button "EDIT" at bounding box center [496, 469] width 27 height 18
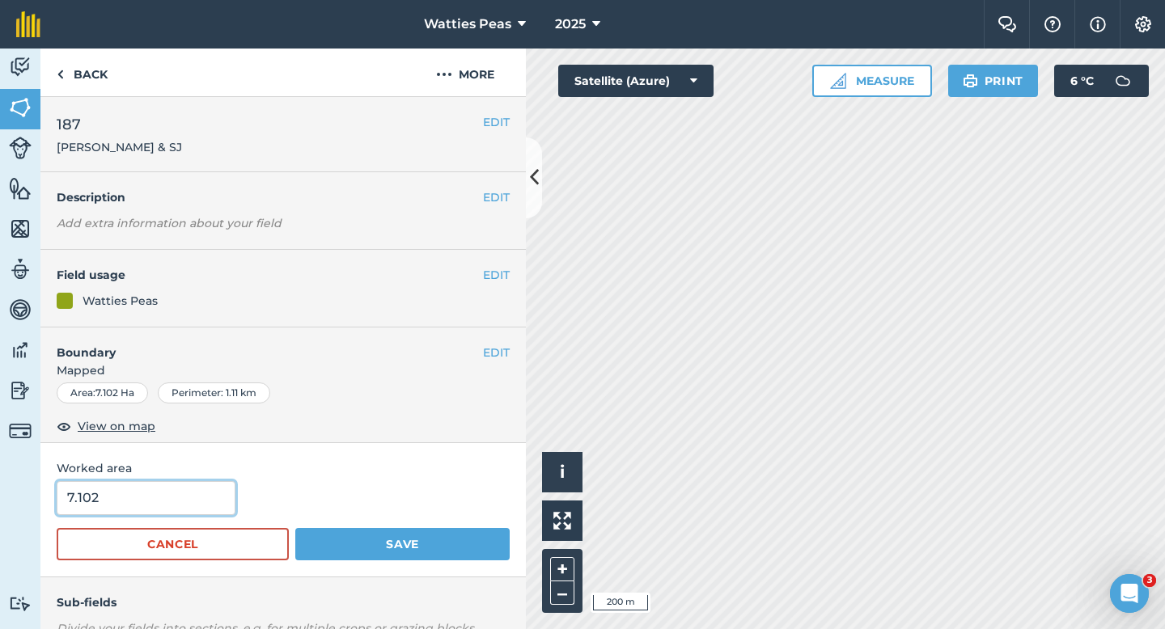
click at [157, 493] on input "7.102" at bounding box center [146, 498] width 179 height 34
type input "7"
click at [295, 528] on button "Save" at bounding box center [402, 544] width 214 height 32
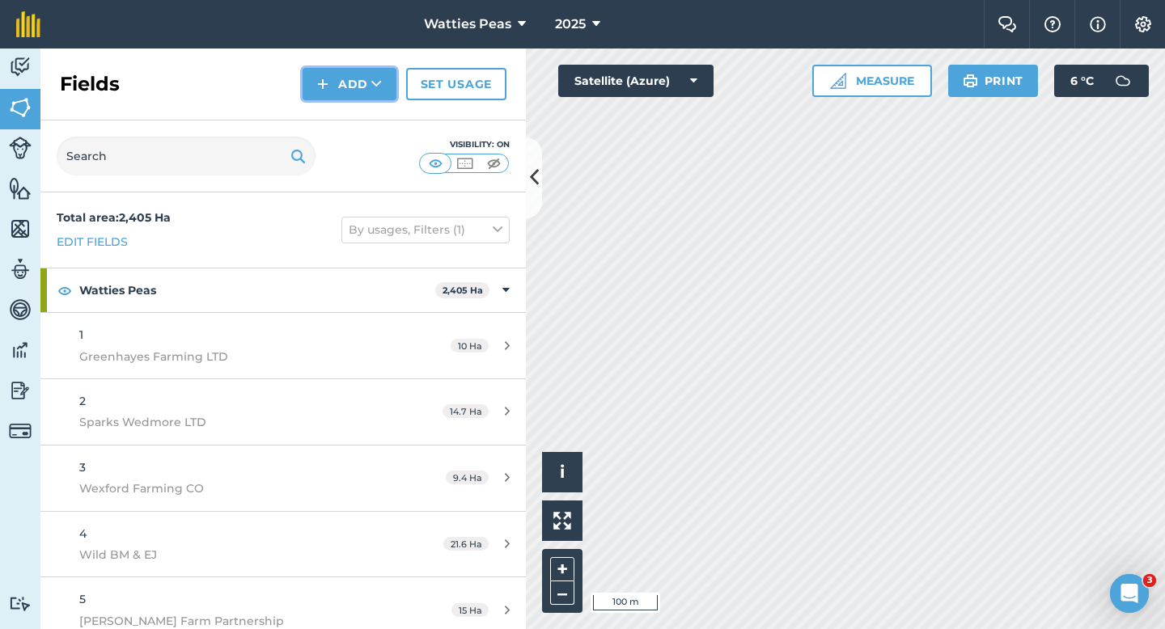
click at [334, 79] on button "Add" at bounding box center [350, 84] width 94 height 32
click at [337, 124] on link "Draw" at bounding box center [349, 121] width 89 height 36
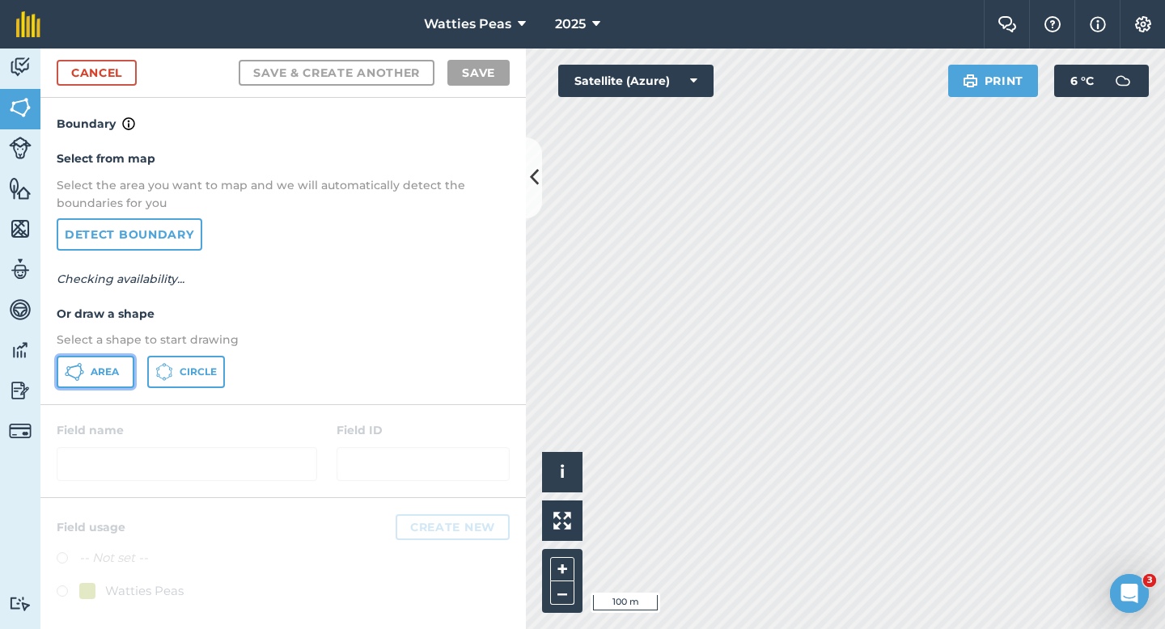
click at [96, 384] on button "Area" at bounding box center [96, 372] width 78 height 32
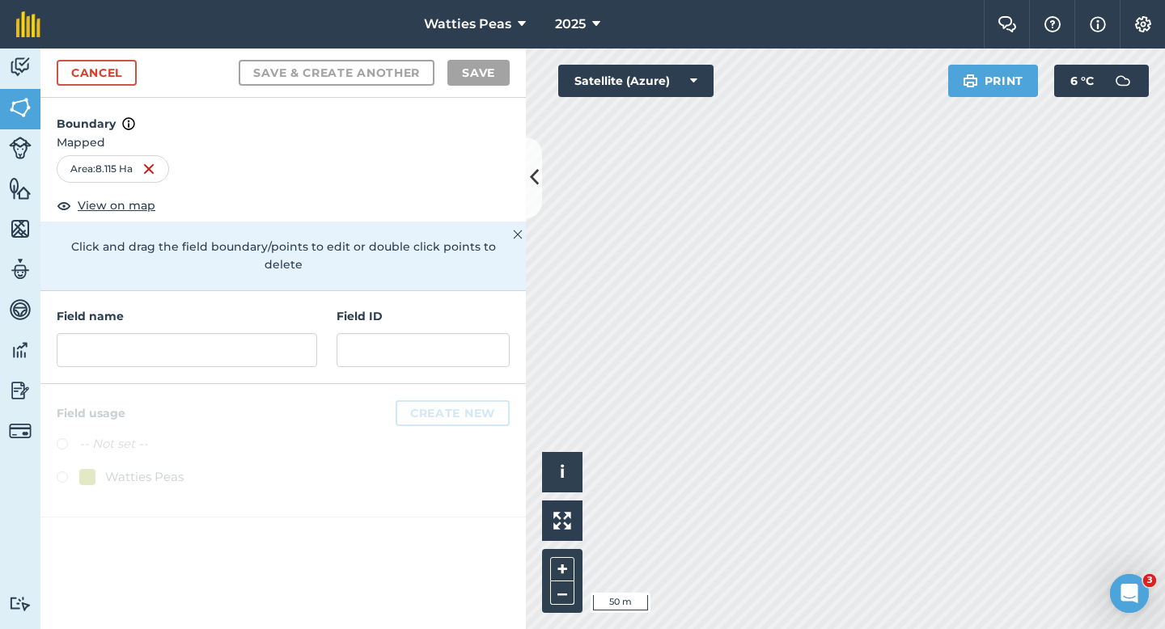
click at [252, 310] on div "Field name" at bounding box center [187, 337] width 260 height 60
click at [252, 333] on input "text" at bounding box center [187, 350] width 260 height 34
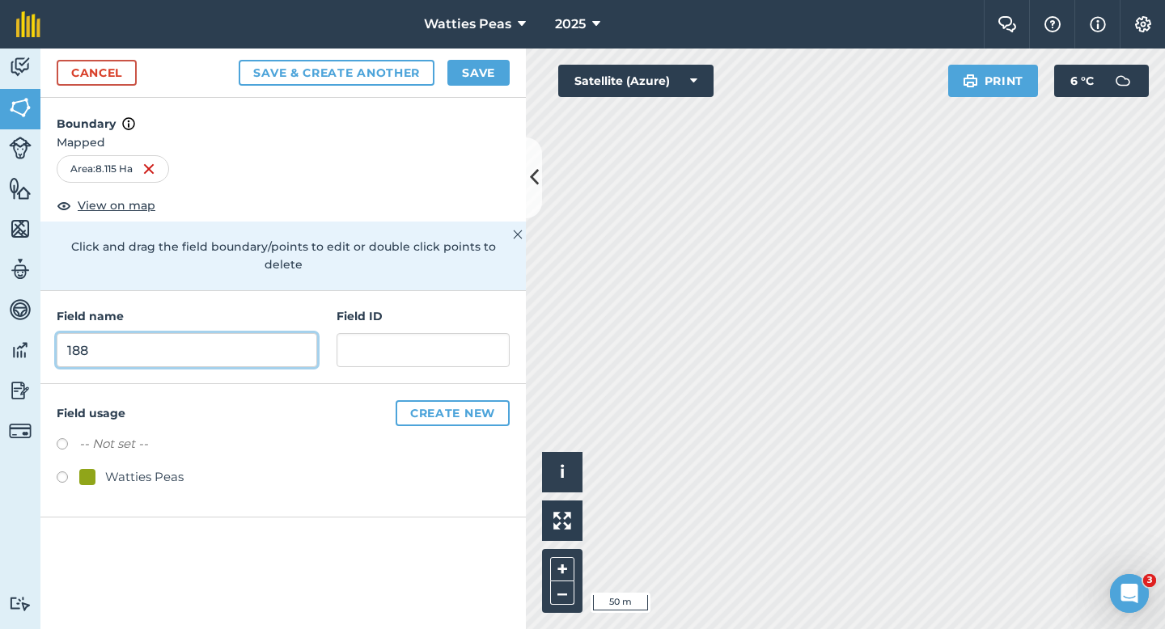
type input "188"
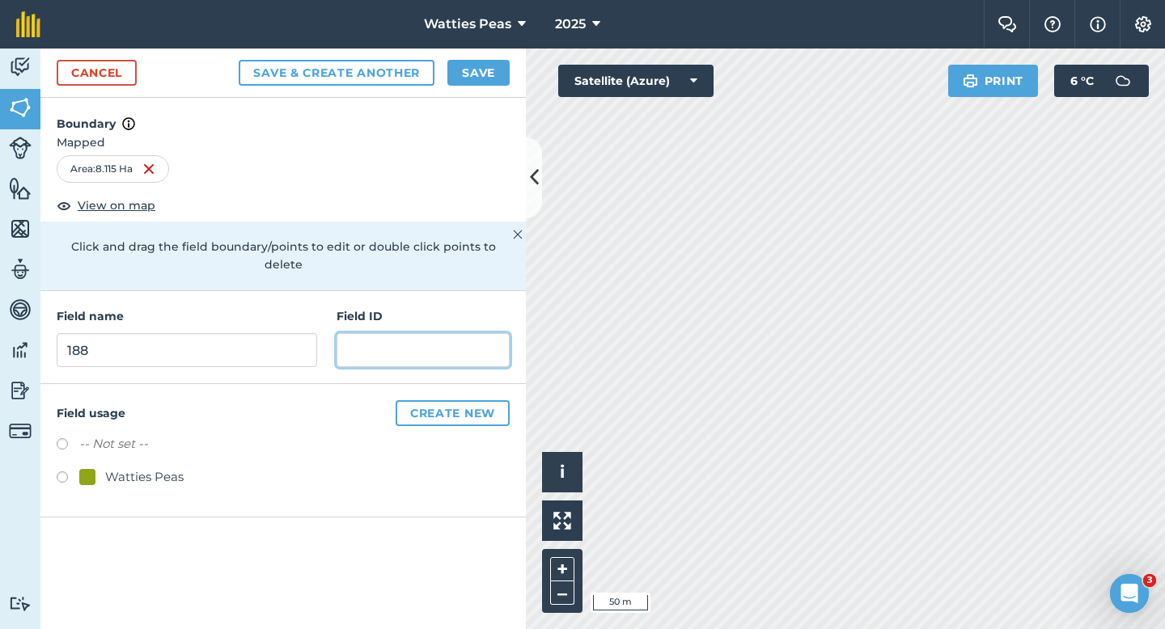
click at [434, 333] on input "text" at bounding box center [423, 350] width 173 height 34
type input "[PERSON_NAME] & SJ"
click at [163, 443] on div "-- Not set -- Watties Peas" at bounding box center [283, 462] width 453 height 57
click at [160, 468] on div "Watties Peas" at bounding box center [144, 477] width 78 height 19
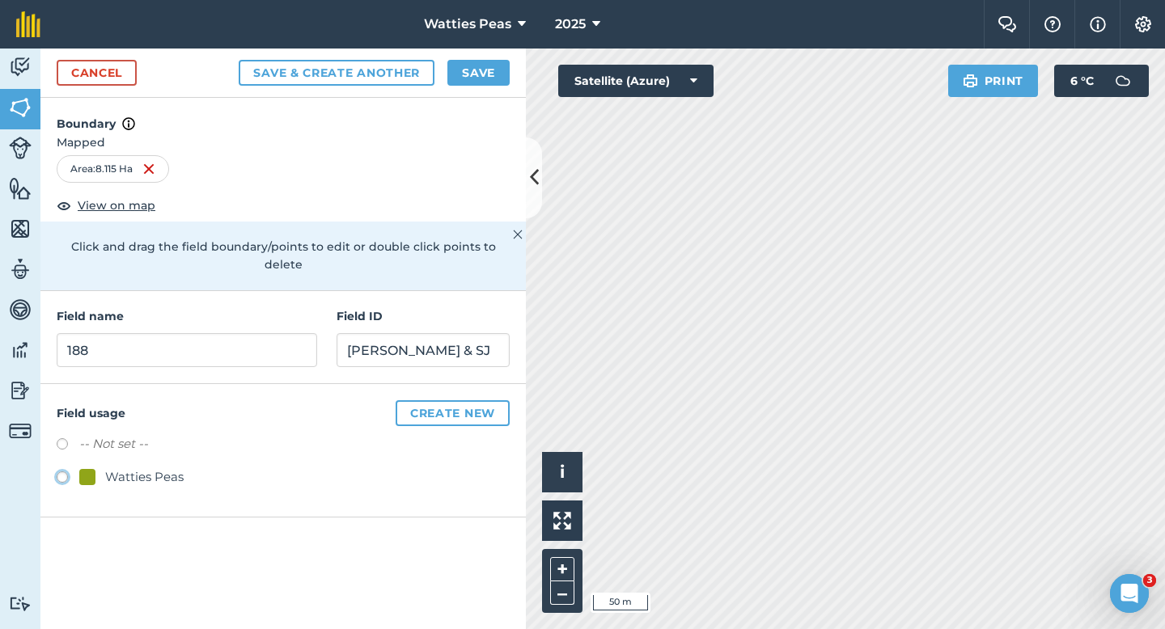
radio input "true"
click at [471, 86] on div "Cancel Save & Create Another Save" at bounding box center [282, 73] width 485 height 49
click at [468, 80] on button "Save" at bounding box center [478, 73] width 62 height 26
click at [500, 375] on div "Activity Fields Livestock Features Maps Team Vehicles Data Reporting Billing Tu…" at bounding box center [582, 339] width 1165 height 581
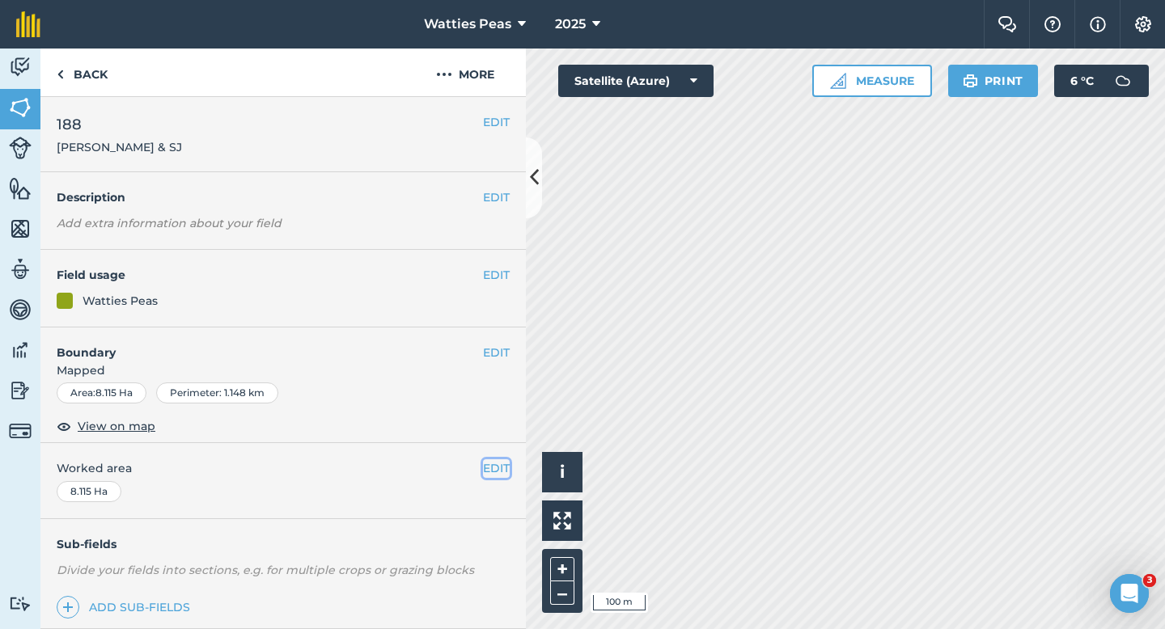
click at [490, 460] on button "EDIT" at bounding box center [496, 469] width 27 height 18
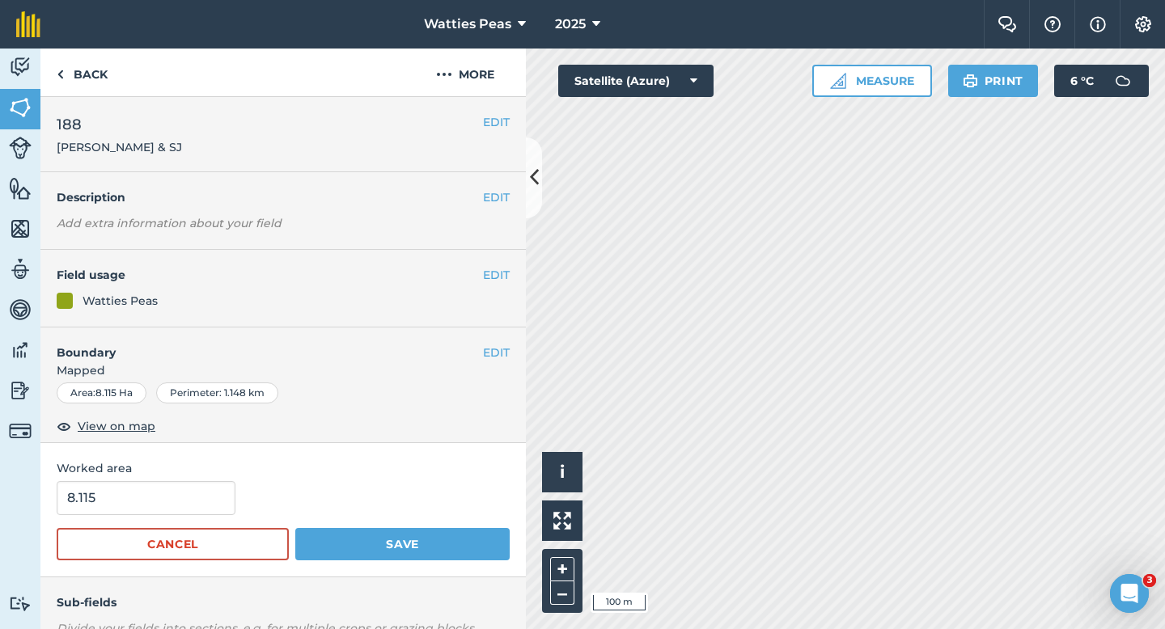
click at [490, 461] on span "Worked area" at bounding box center [283, 469] width 453 height 18
click at [99, 494] on input "8.115" at bounding box center [146, 498] width 179 height 34
type input "8"
click at [295, 528] on button "Save" at bounding box center [402, 544] width 214 height 32
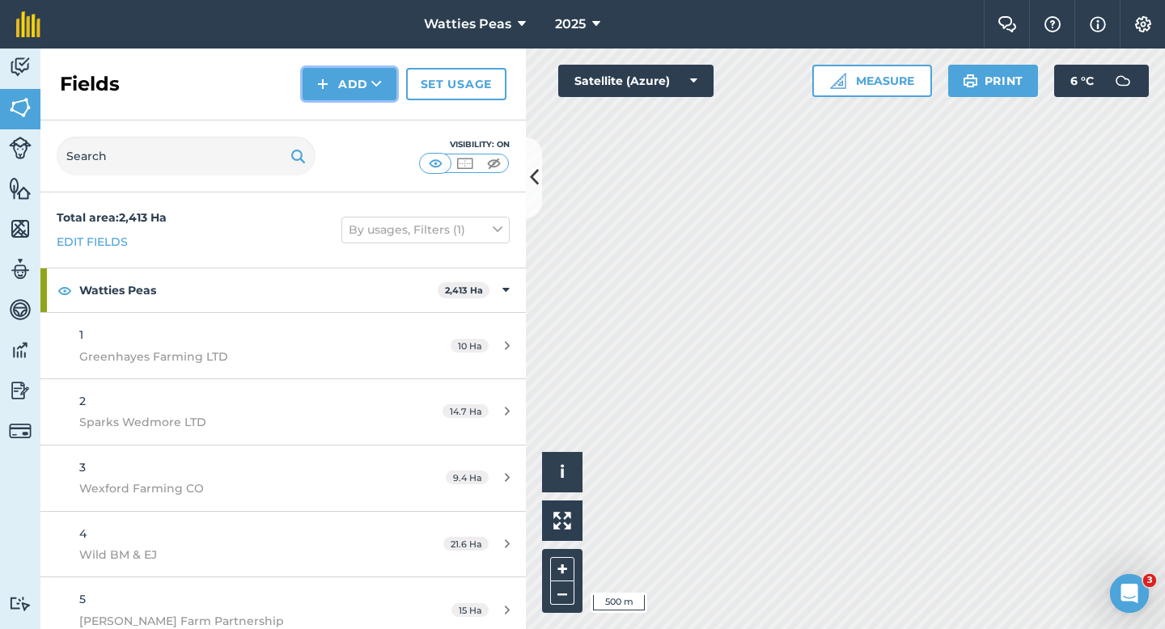
click at [311, 77] on button "Add" at bounding box center [350, 84] width 94 height 32
click at [333, 113] on link "Draw" at bounding box center [349, 121] width 89 height 36
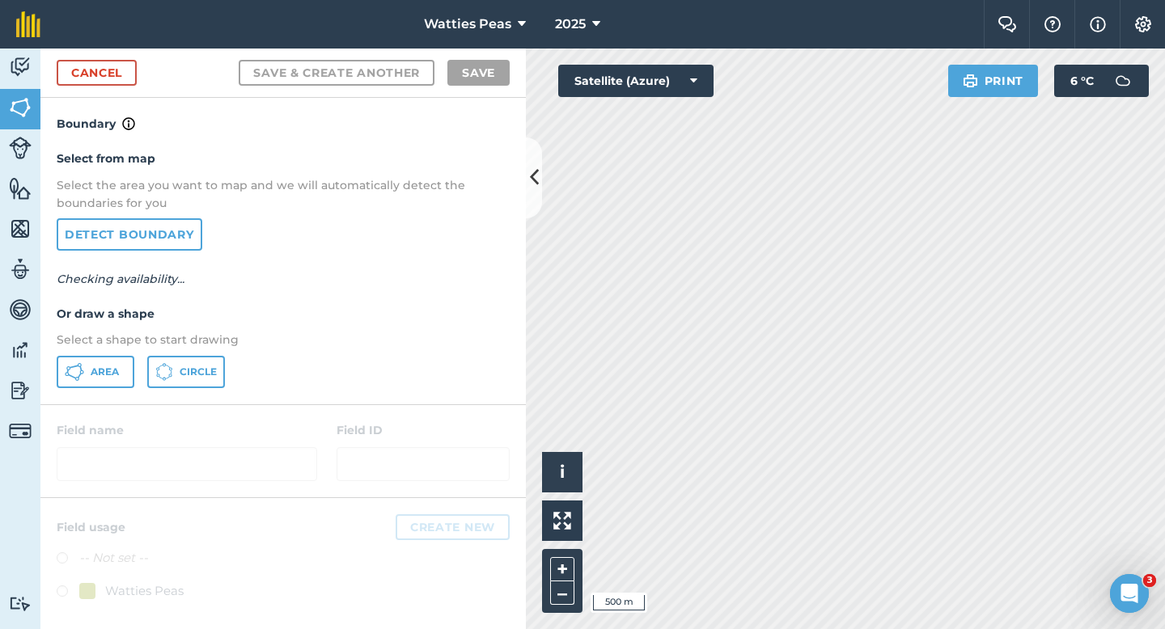
click at [139, 368] on div "Area Circle" at bounding box center [283, 372] width 453 height 32
click at [125, 368] on button "Area" at bounding box center [96, 372] width 78 height 32
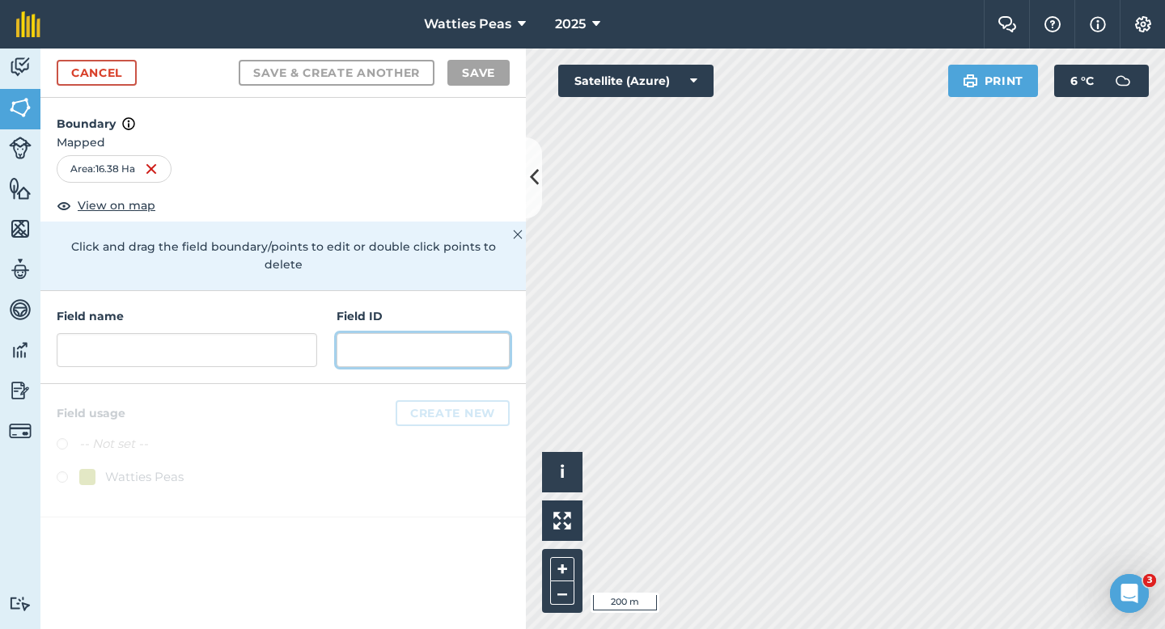
click at [438, 333] on input "text" at bounding box center [423, 350] width 173 height 34
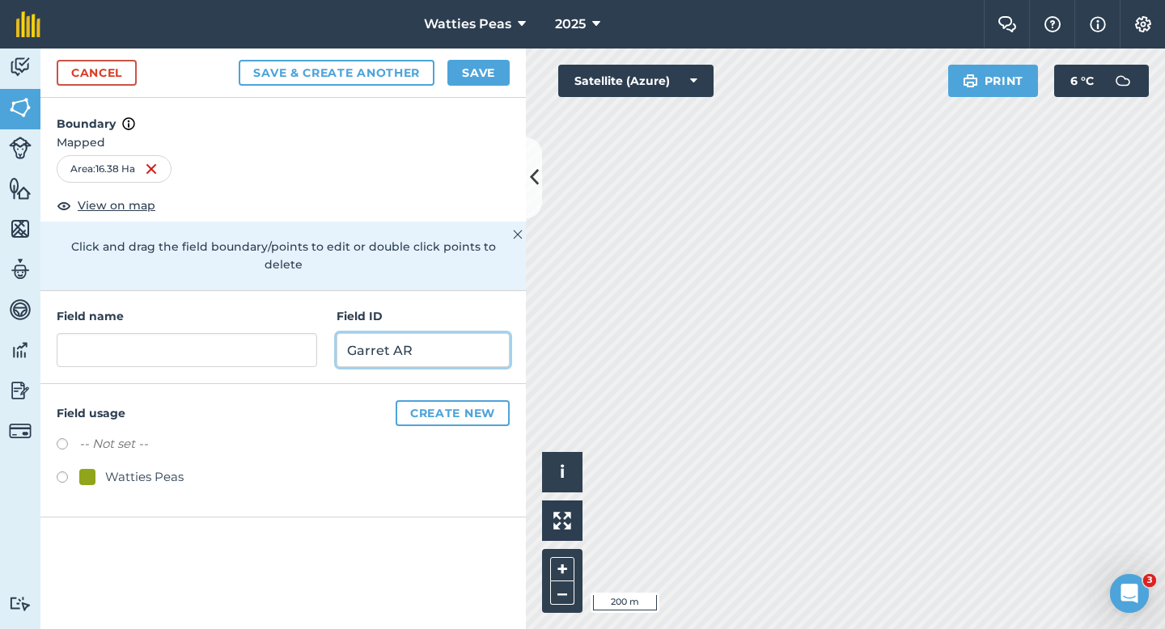
type input "Garret AR"
click at [105, 468] on div "Watties Peas" at bounding box center [144, 477] width 78 height 19
radio input "true"
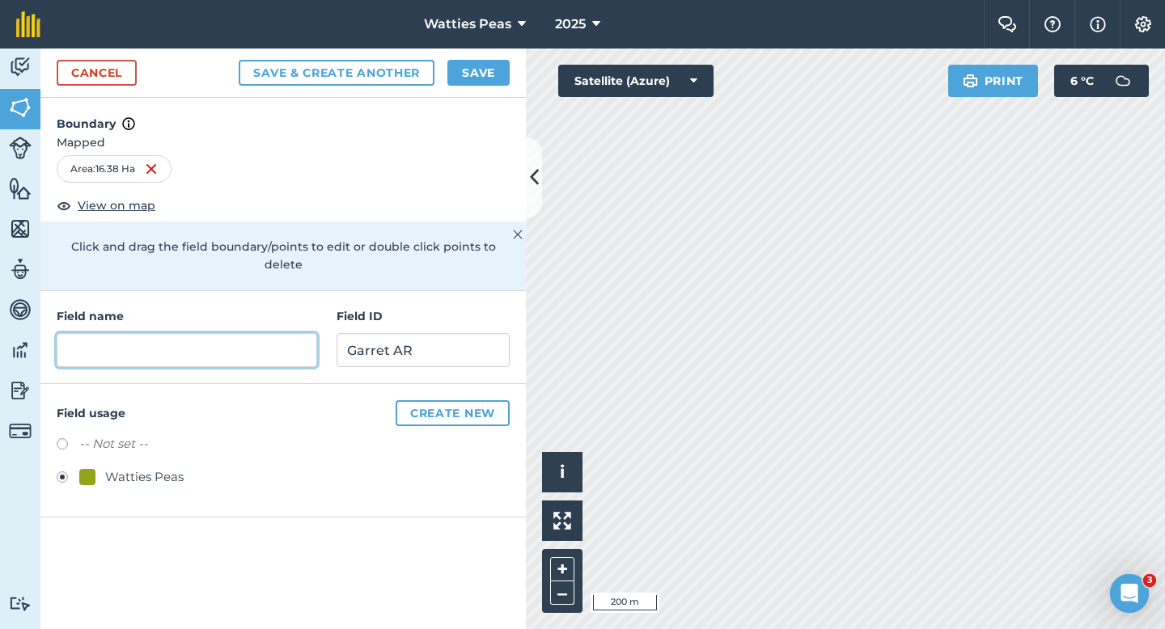
click at [162, 333] on input "text" at bounding box center [187, 350] width 260 height 34
type input "1"
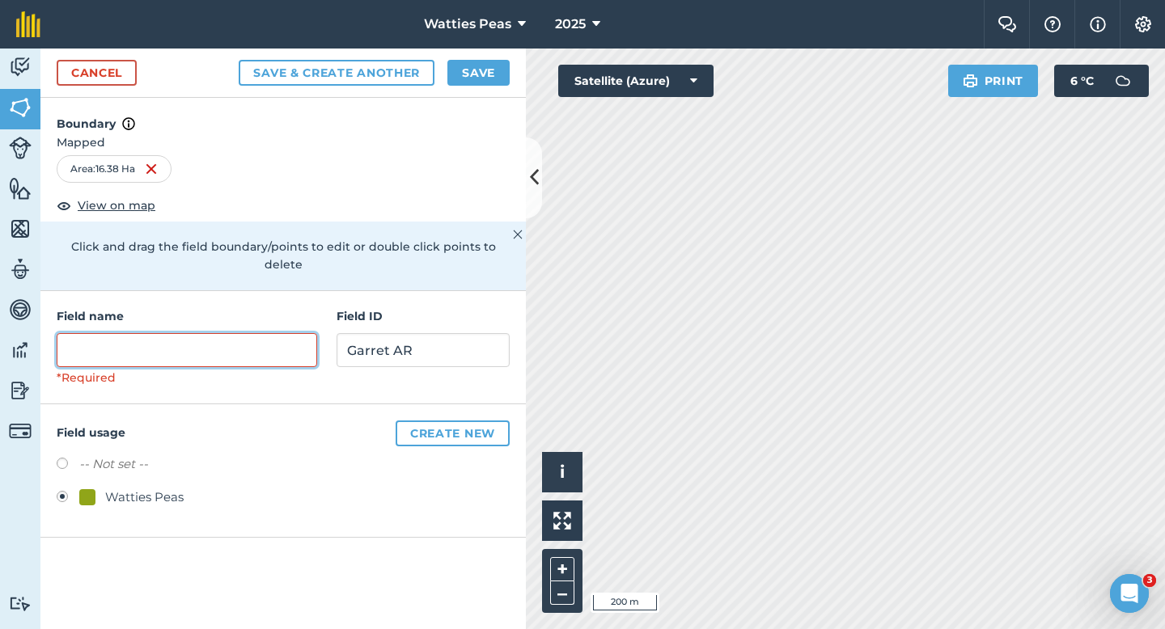
type input "2"
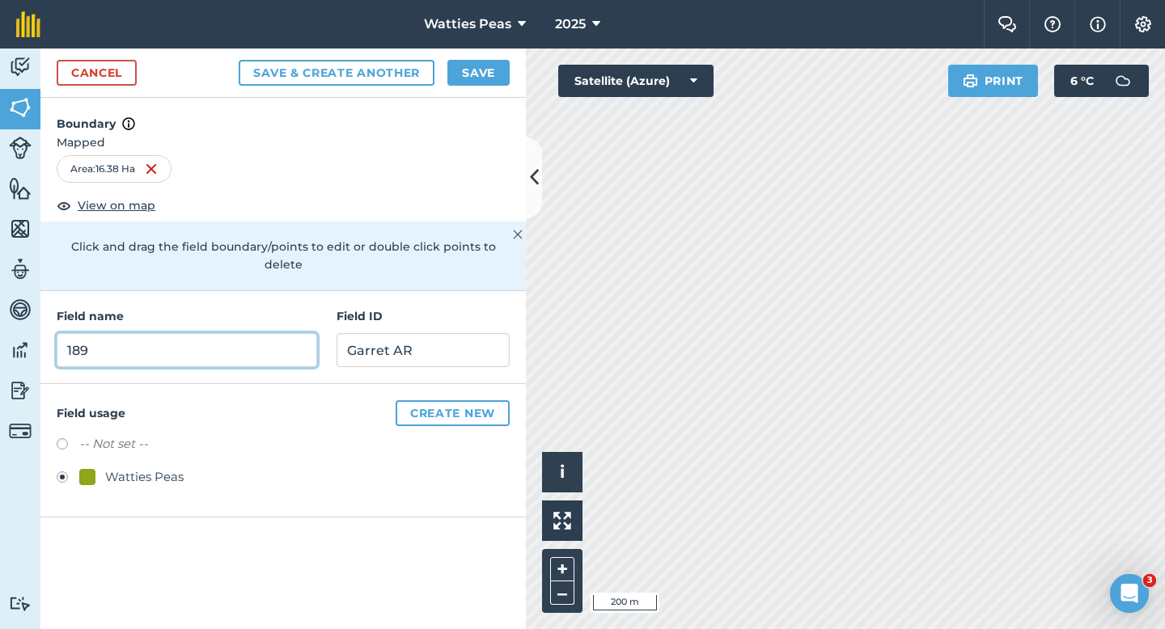
type input "189"
click at [477, 70] on button "Save" at bounding box center [478, 73] width 62 height 26
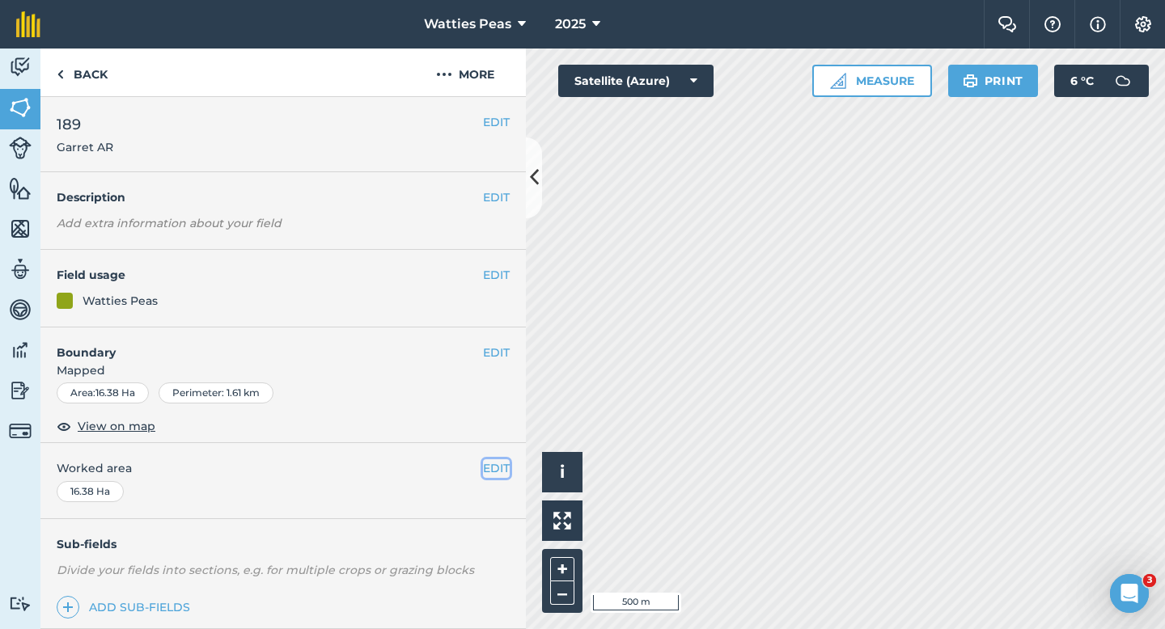
click at [500, 469] on button "EDIT" at bounding box center [496, 469] width 27 height 18
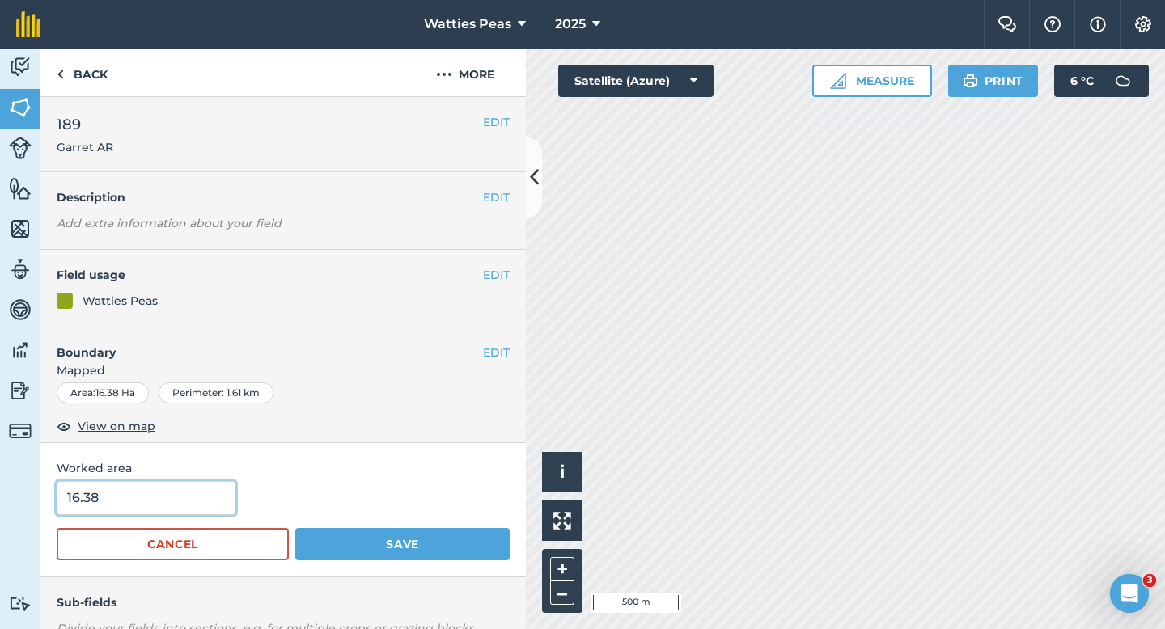
click at [154, 482] on input "16.38" at bounding box center [146, 498] width 179 height 34
click at [159, 506] on input "16.38" at bounding box center [146, 498] width 179 height 34
type input "16.4"
click at [295, 528] on button "Save" at bounding box center [402, 544] width 214 height 32
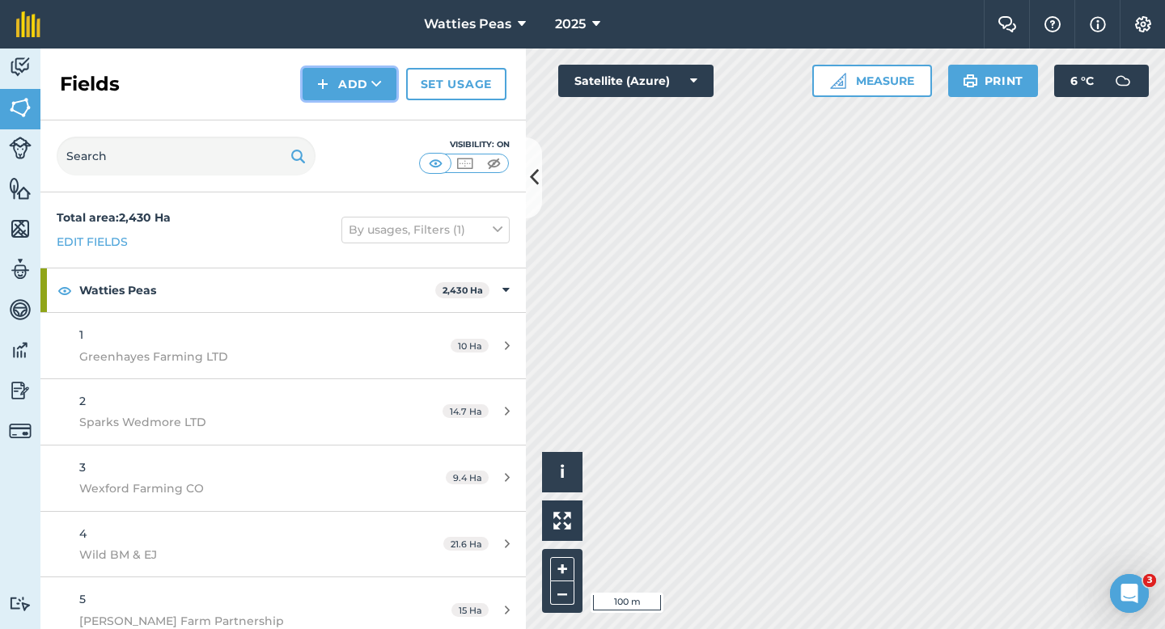
click at [311, 74] on button "Add" at bounding box center [350, 84] width 94 height 32
click at [318, 107] on link "Draw" at bounding box center [349, 121] width 89 height 36
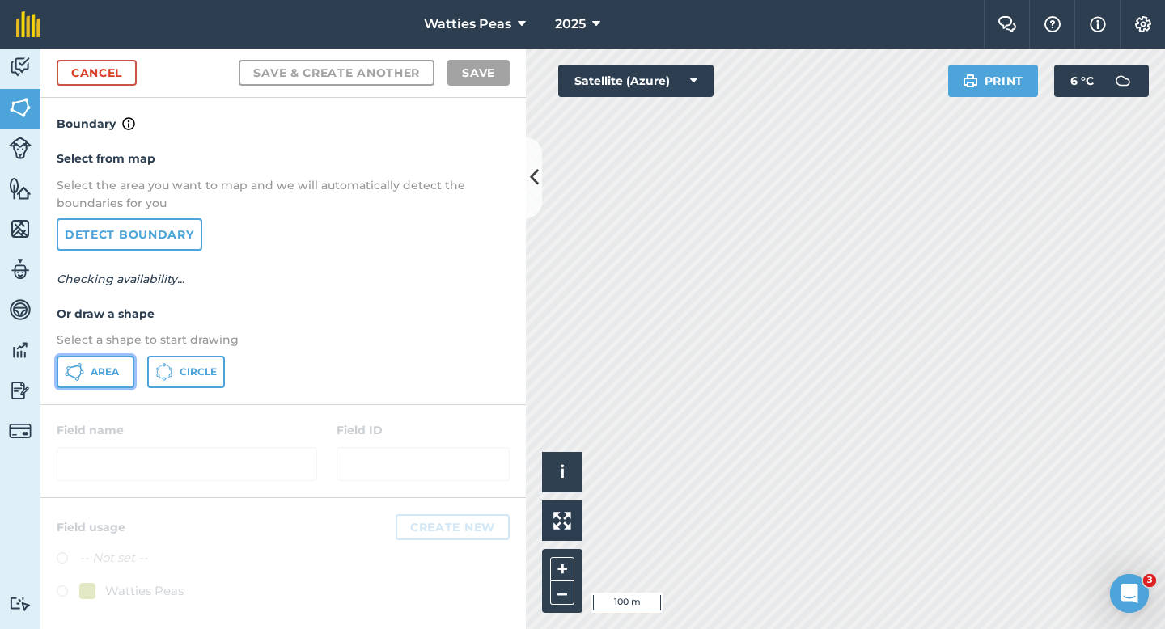
click at [124, 356] on button "Area" at bounding box center [96, 372] width 78 height 32
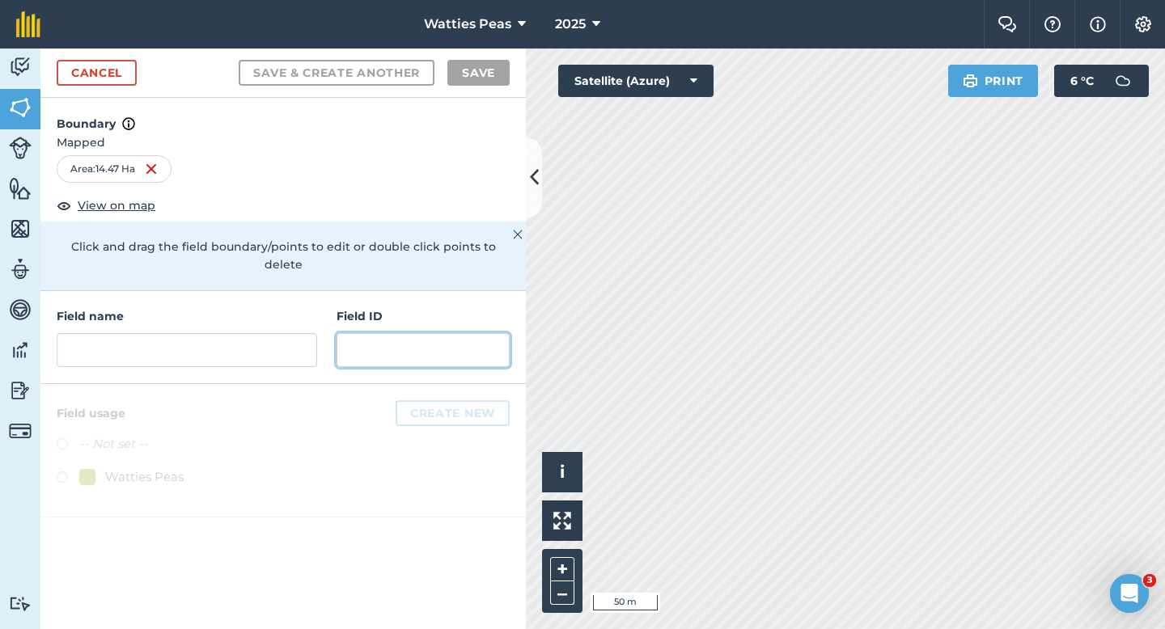
click at [409, 333] on input "text" at bounding box center [423, 350] width 173 height 34
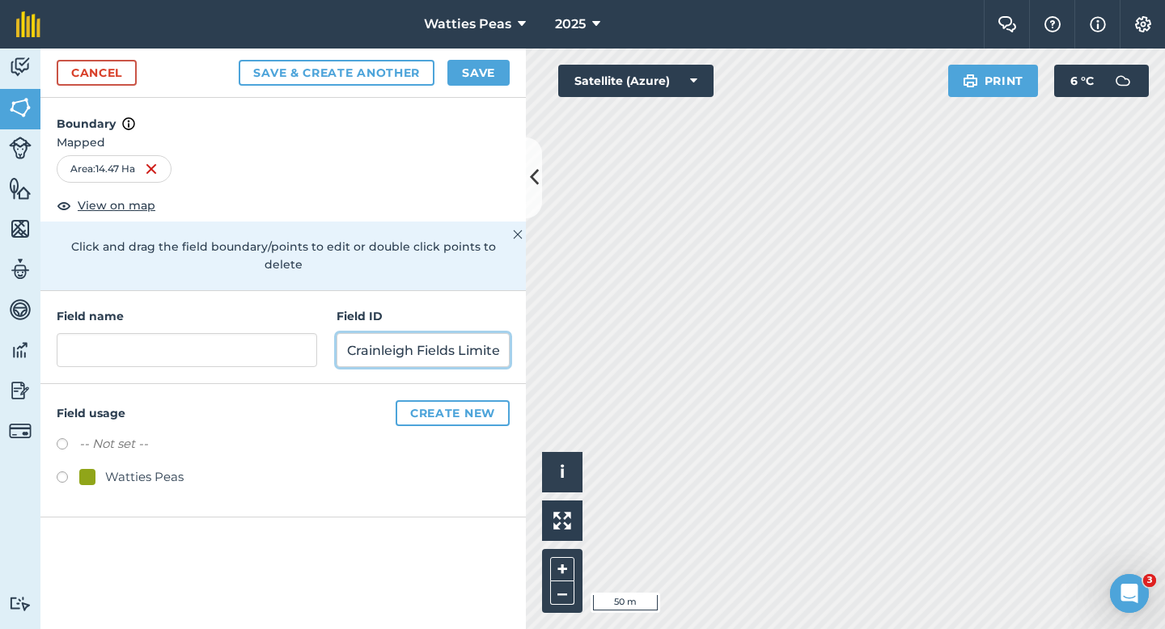
scroll to position [0, 11]
type input "Crainleigh Fields Limited"
click at [153, 468] on div "Watties Peas" at bounding box center [144, 477] width 78 height 19
radio input "true"
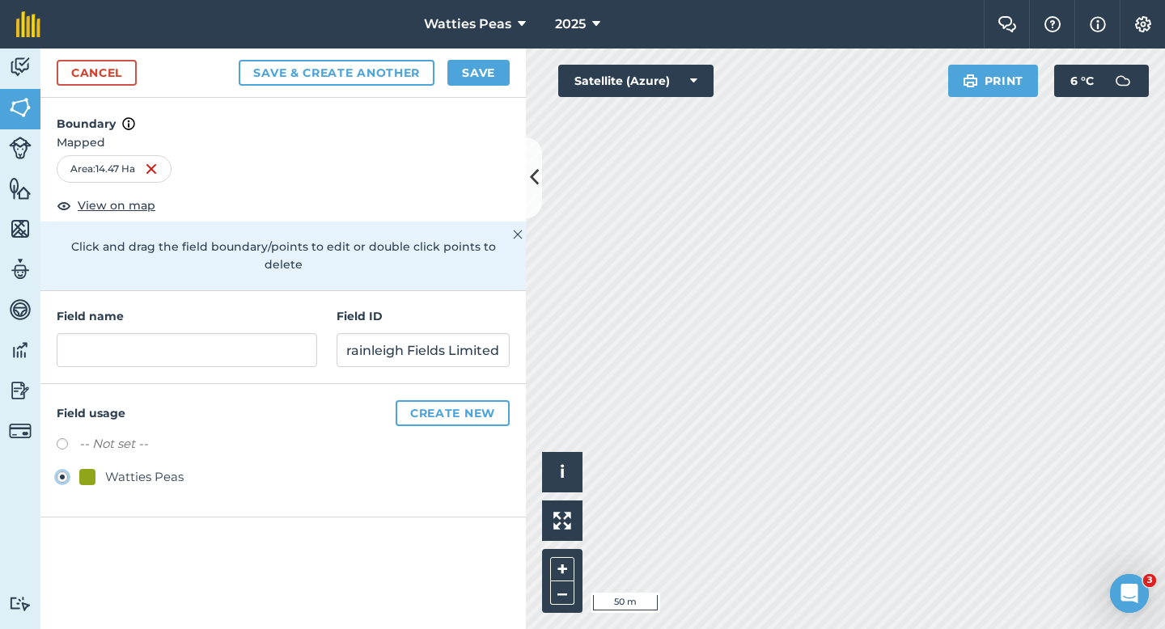
scroll to position [0, 0]
click at [200, 337] on input "text" at bounding box center [187, 350] width 260 height 34
